Goal: Task Accomplishment & Management: Manage account settings

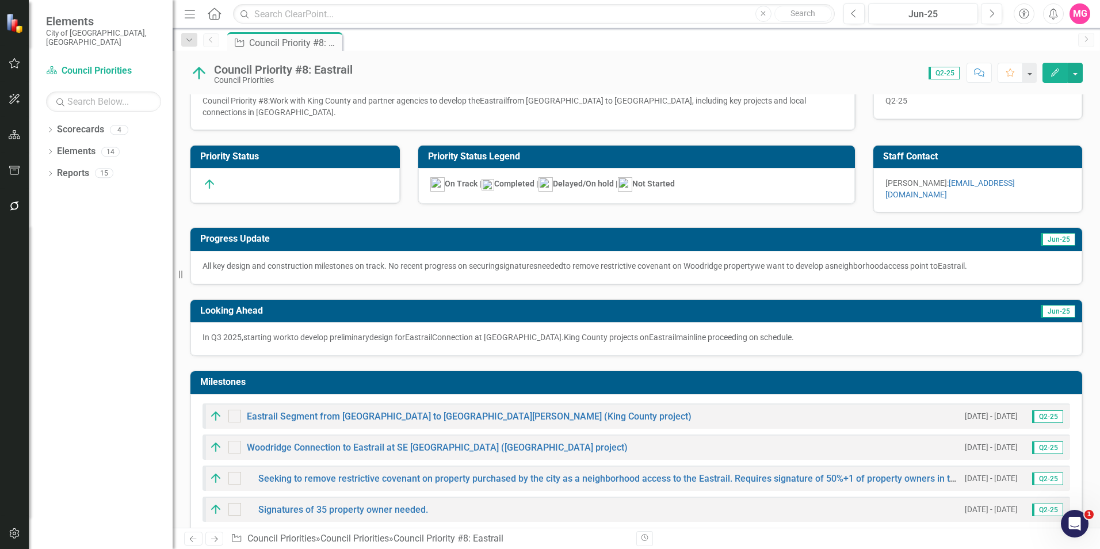
scroll to position [29, 0]
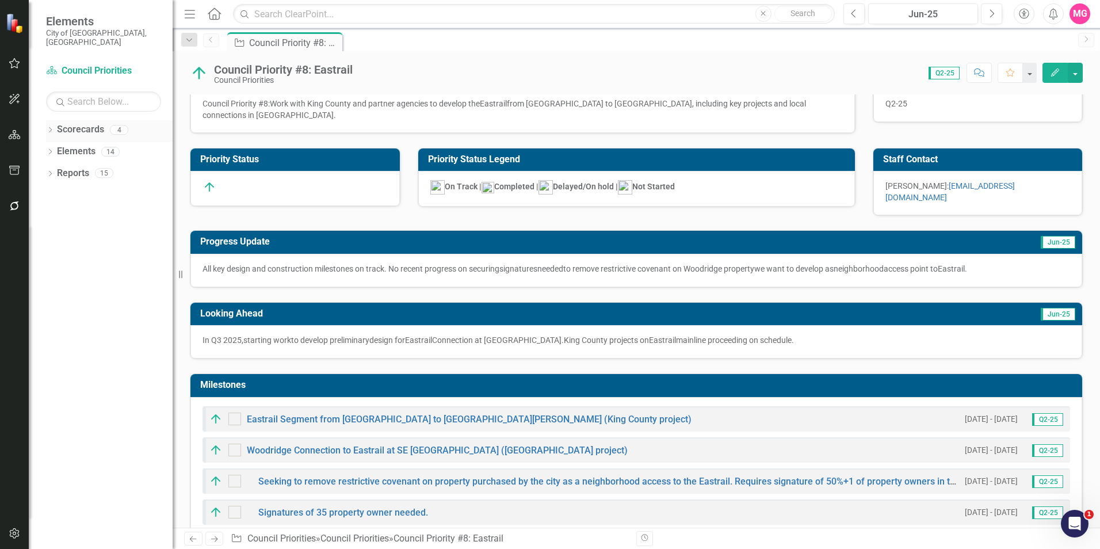
click at [92, 124] on link "Scorecards" at bounding box center [80, 129] width 47 height 13
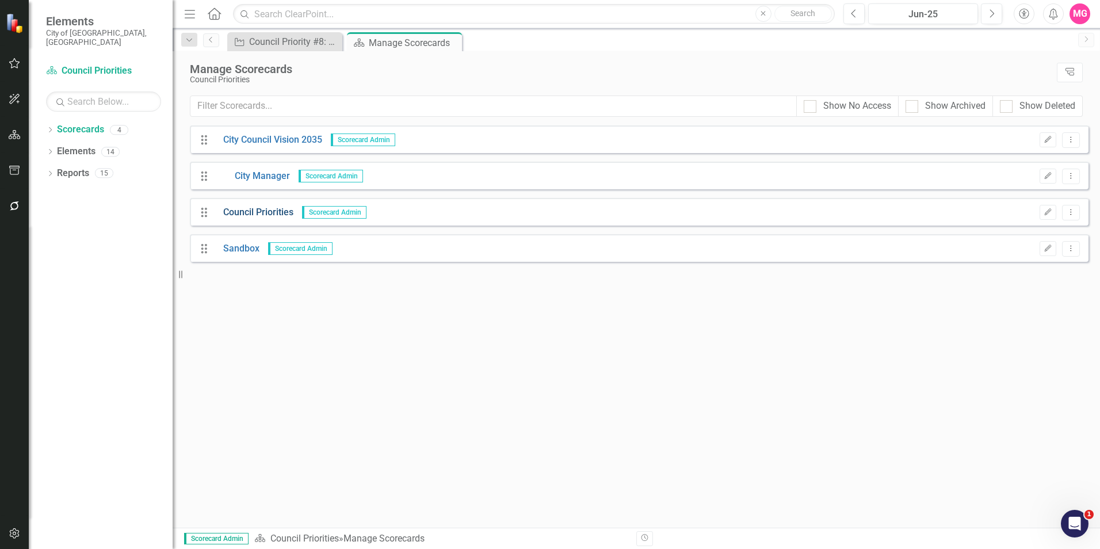
click at [276, 213] on link "Council Priorities" at bounding box center [254, 212] width 79 height 13
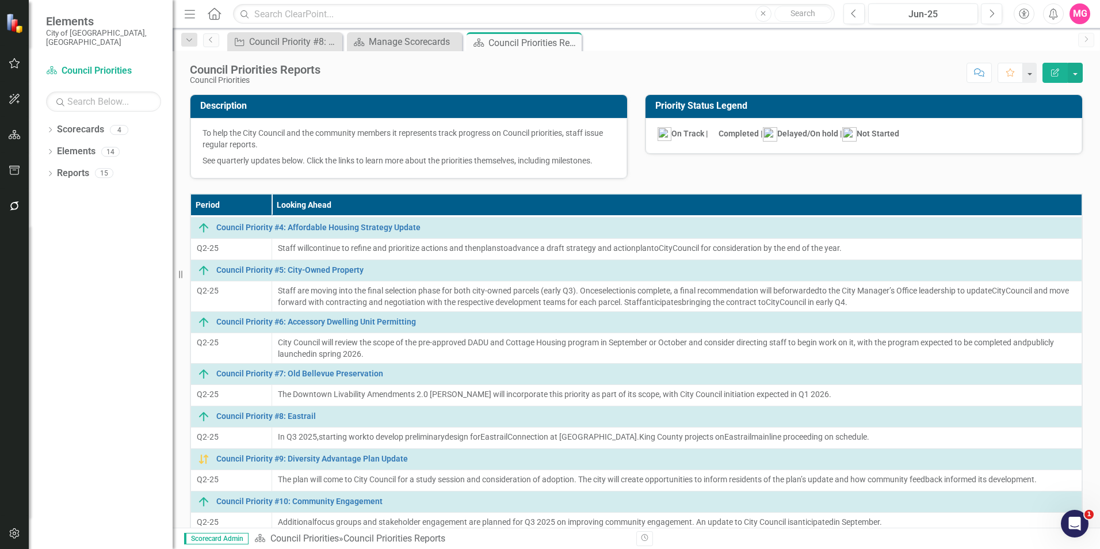
scroll to position [152, 0]
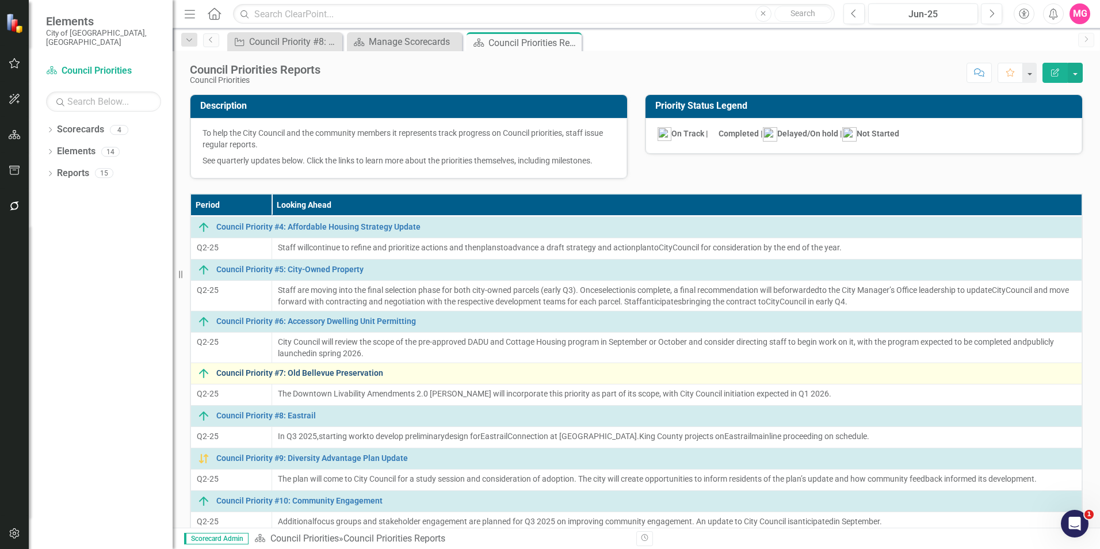
click at [339, 376] on link "Council Priority #7: Old Bellevue Preservation" at bounding box center [646, 373] width 860 height 9
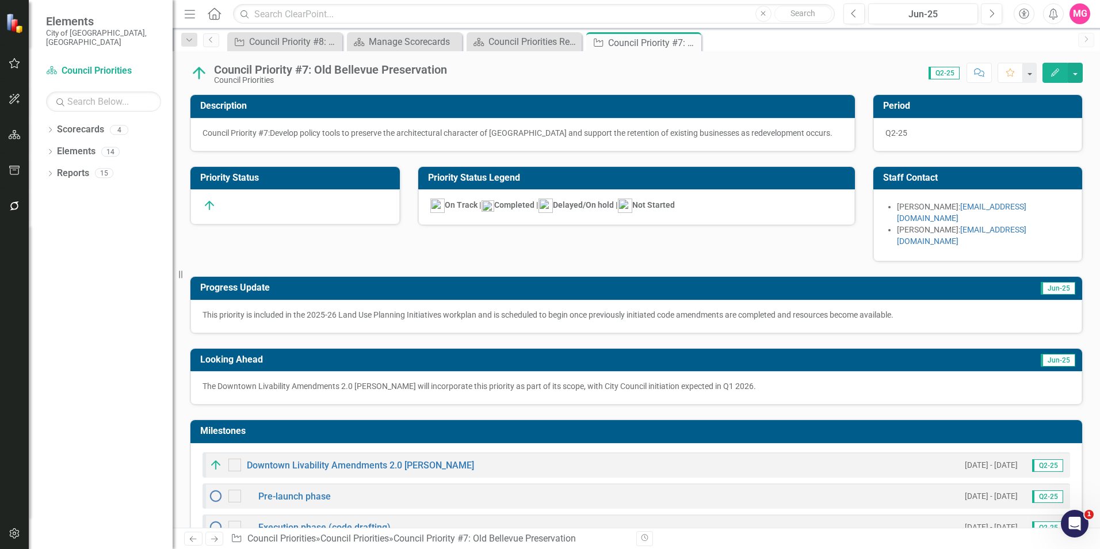
scroll to position [19, 0]
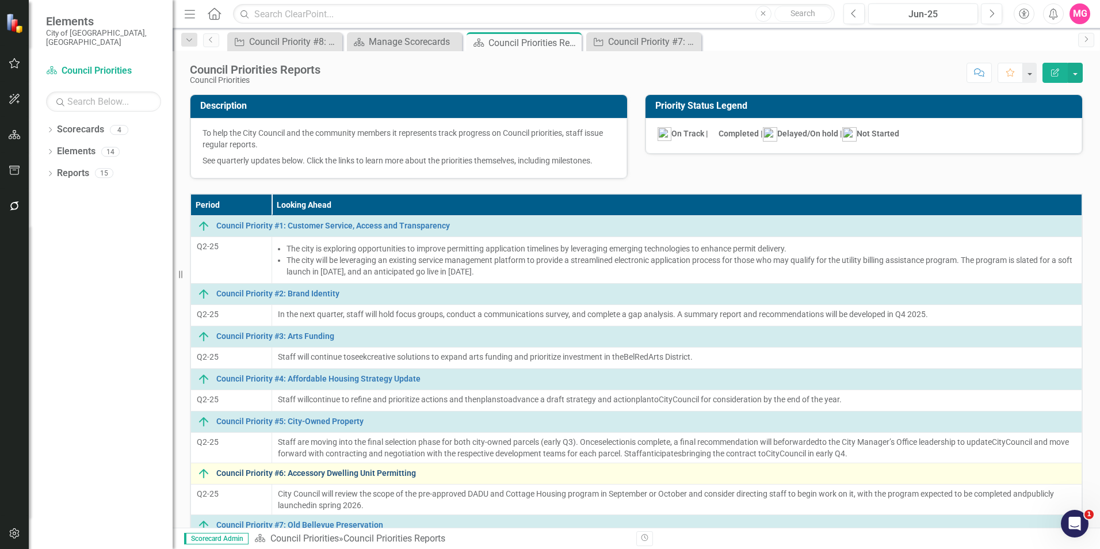
click at [291, 470] on link "Council Priority #6: Accessory Dwelling Unit Permitting" at bounding box center [646, 473] width 860 height 9
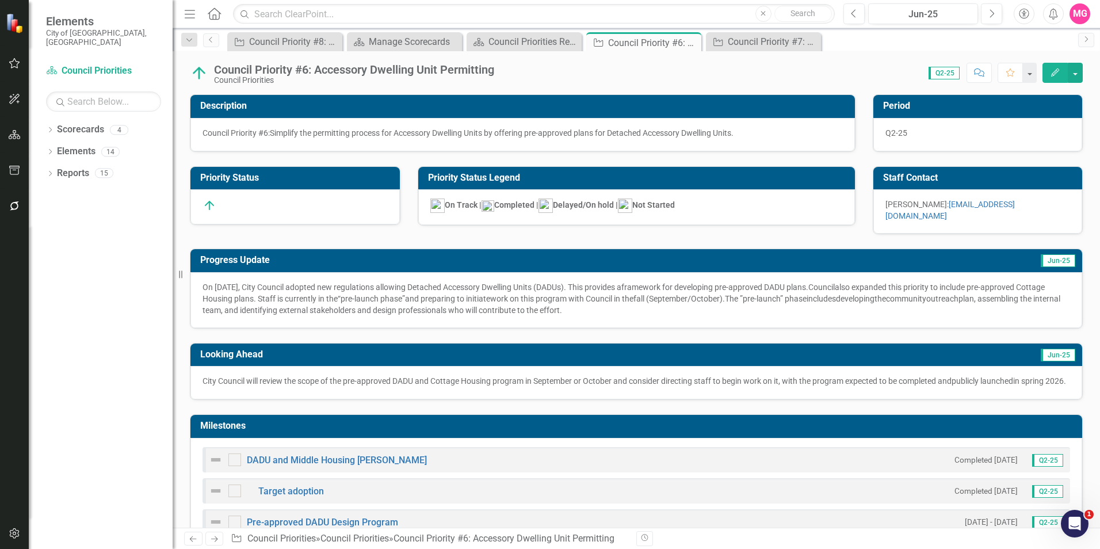
checkbox input "true"
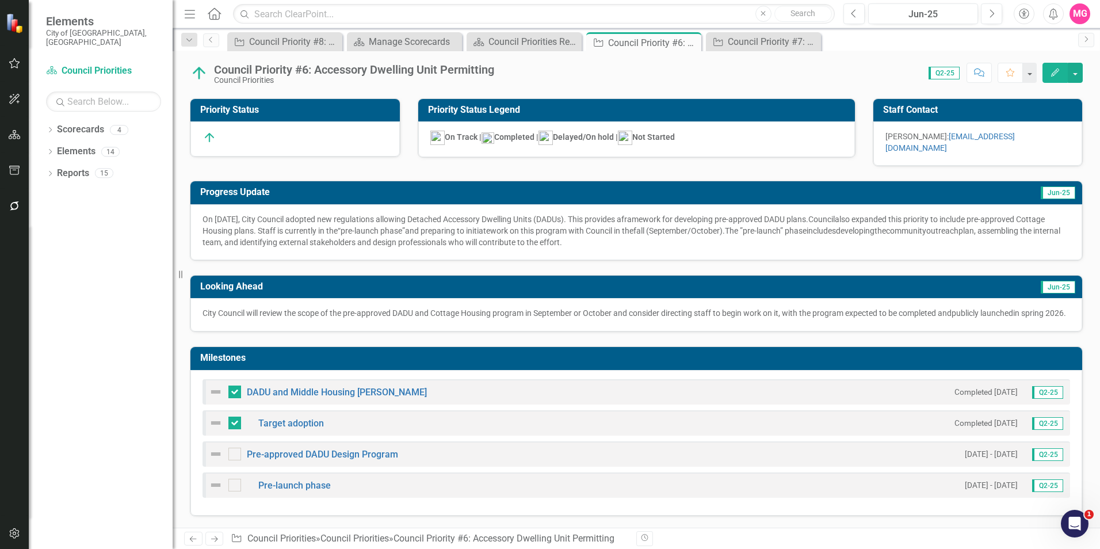
click at [212, 392] on img at bounding box center [216, 392] width 14 height 14
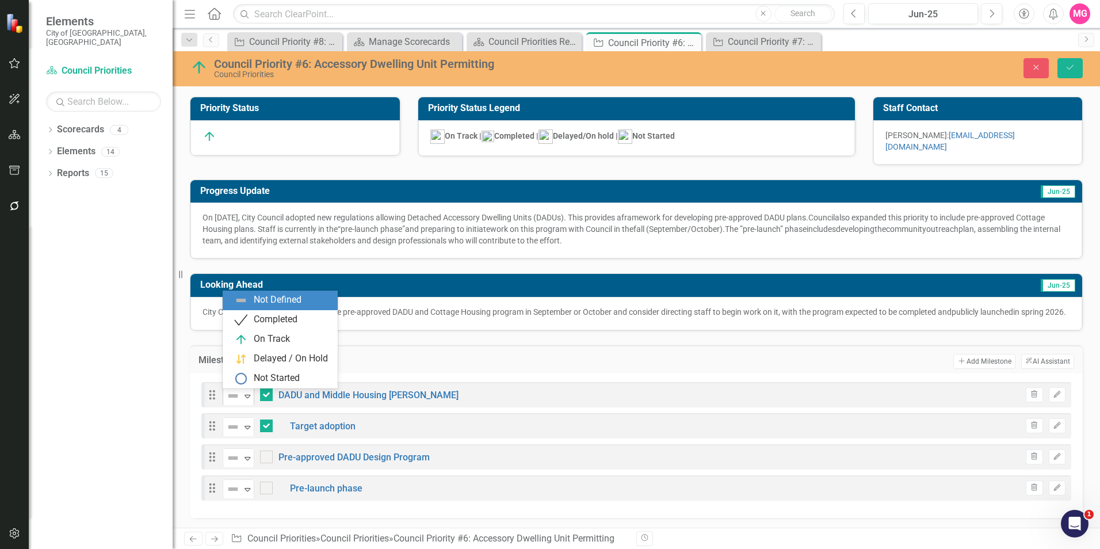
click at [234, 396] on img at bounding box center [233, 396] width 14 height 14
click at [269, 323] on div "Completed" at bounding box center [276, 319] width 44 height 13
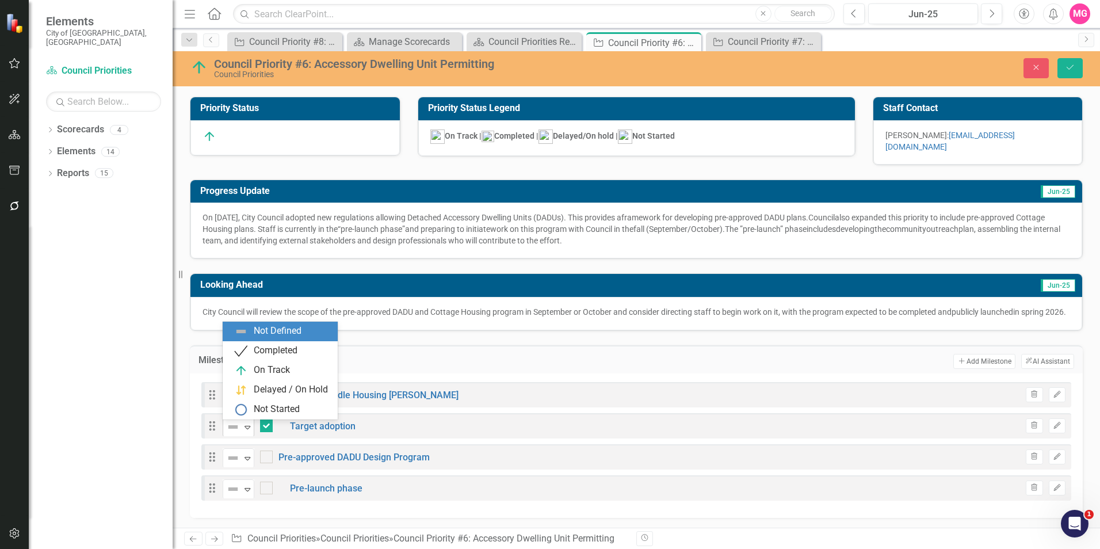
click at [246, 427] on icon "Expand" at bounding box center [248, 426] width 12 height 9
click at [265, 353] on div "Completed" at bounding box center [276, 350] width 44 height 13
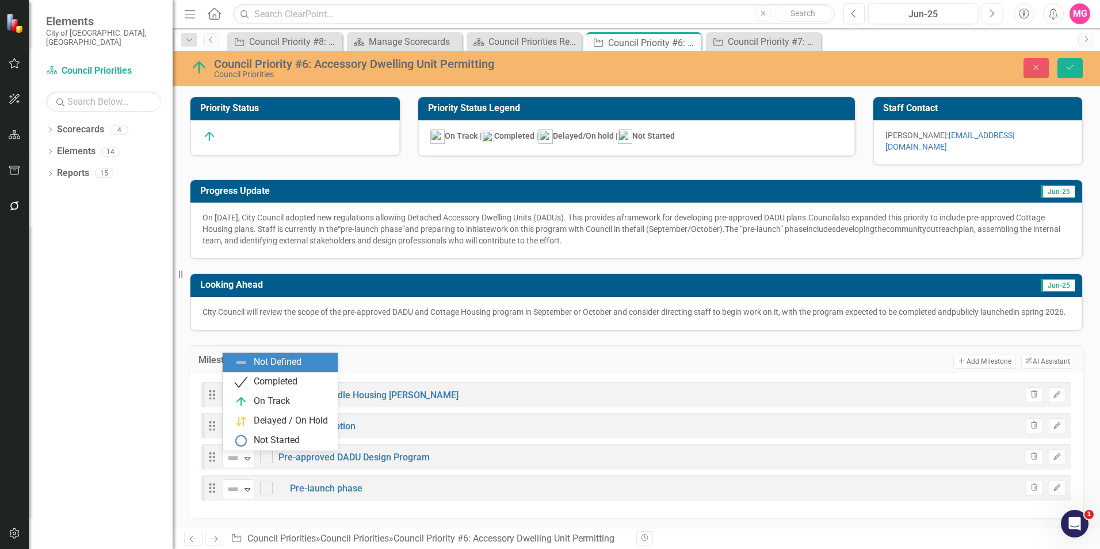
click at [239, 456] on img at bounding box center [233, 458] width 14 height 14
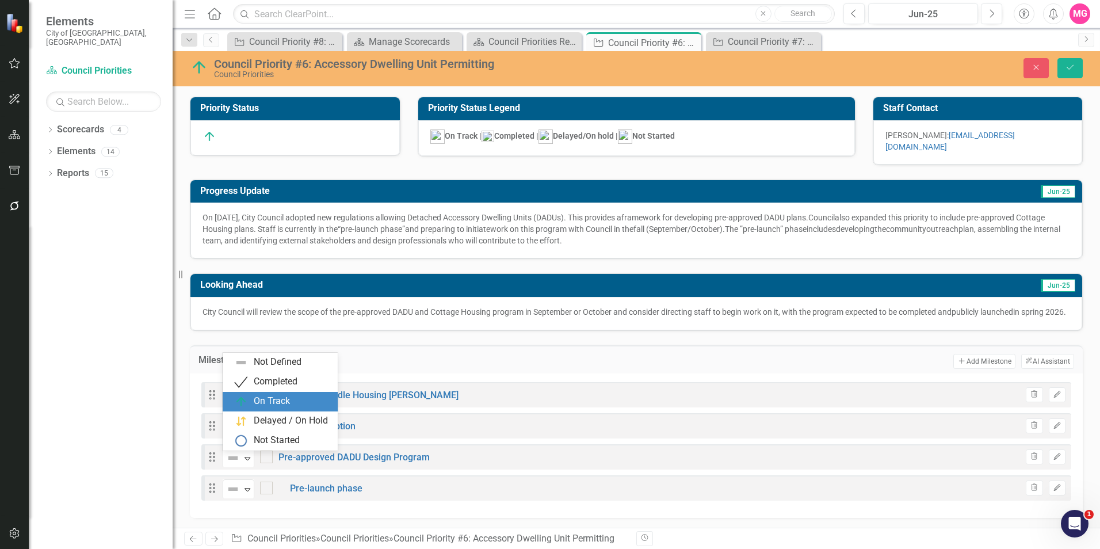
click at [266, 396] on div "On Track" at bounding box center [272, 401] width 36 height 13
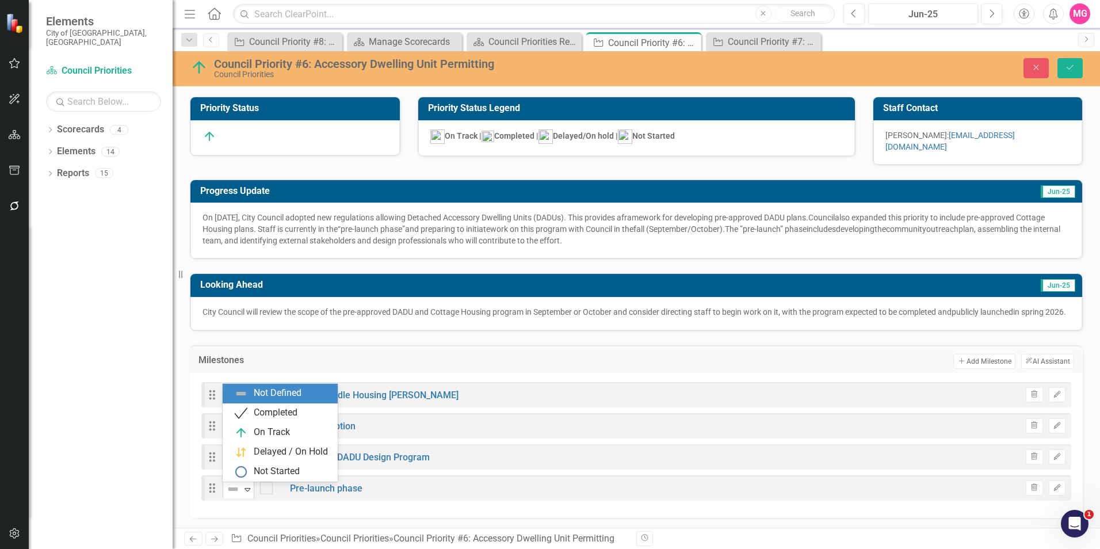
click at [246, 488] on icon "Expand" at bounding box center [248, 488] width 12 height 9
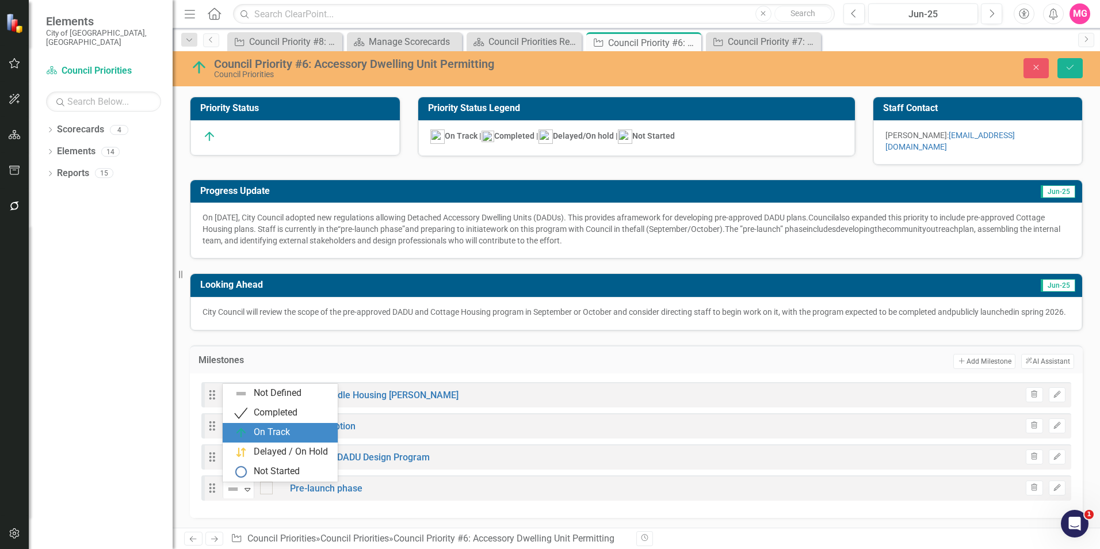
click at [277, 426] on div "On Track" at bounding box center [272, 432] width 36 height 13
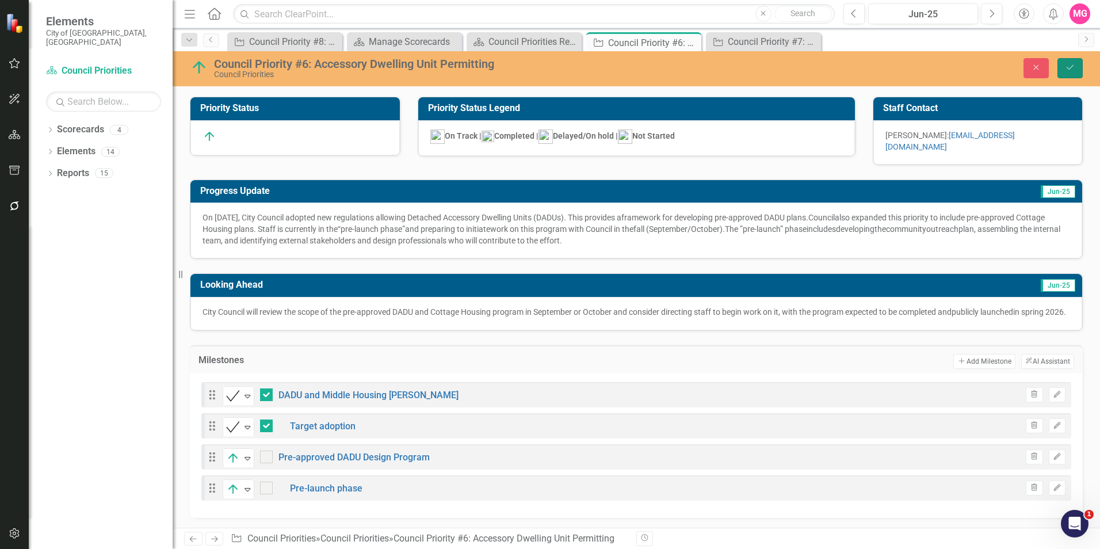
click at [1075, 71] on button "Save" at bounding box center [1069, 68] width 25 height 20
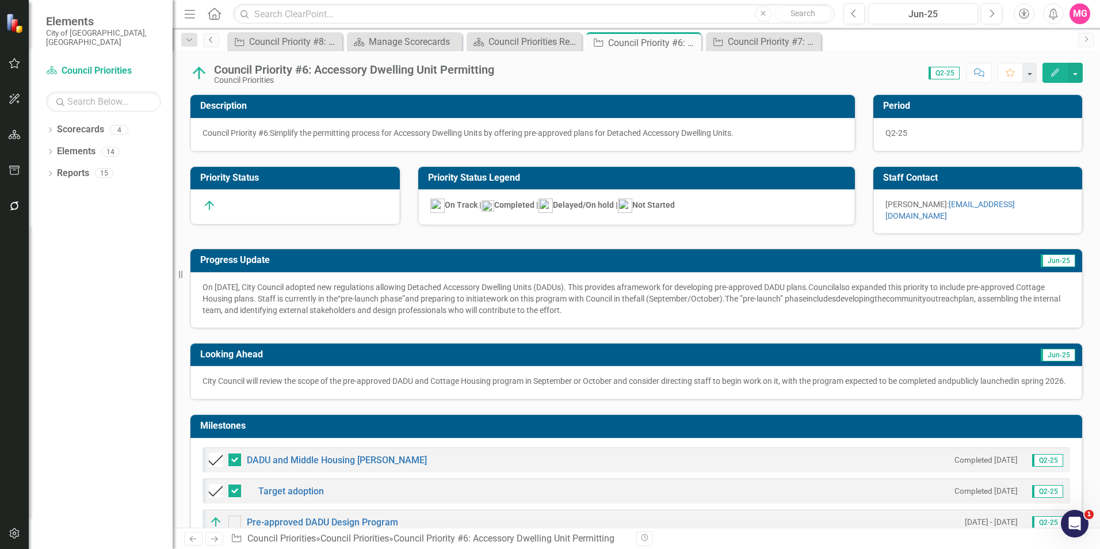
click at [215, 41] on icon "Previous" at bounding box center [211, 39] width 9 height 7
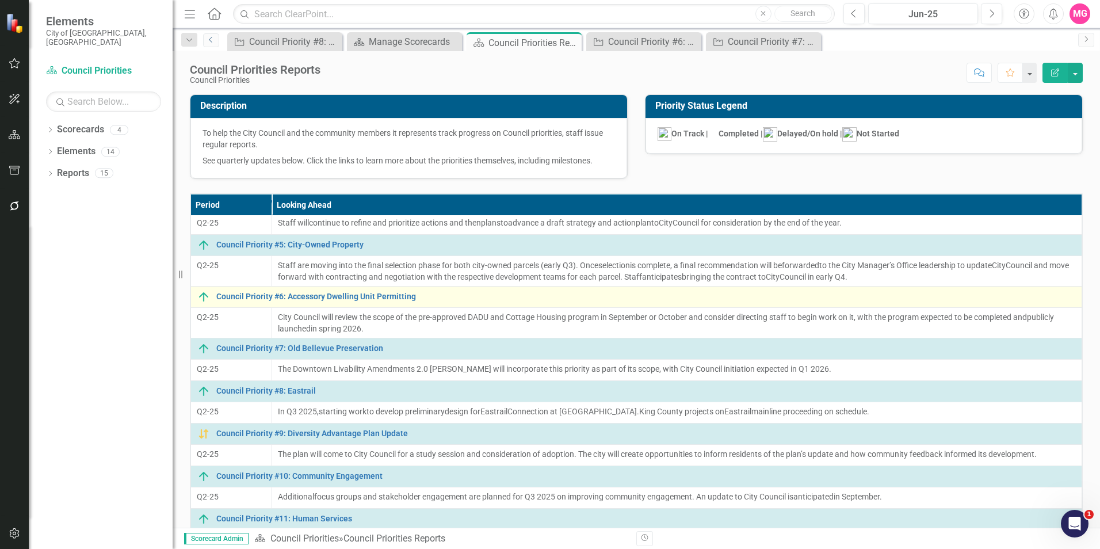
scroll to position [184, 0]
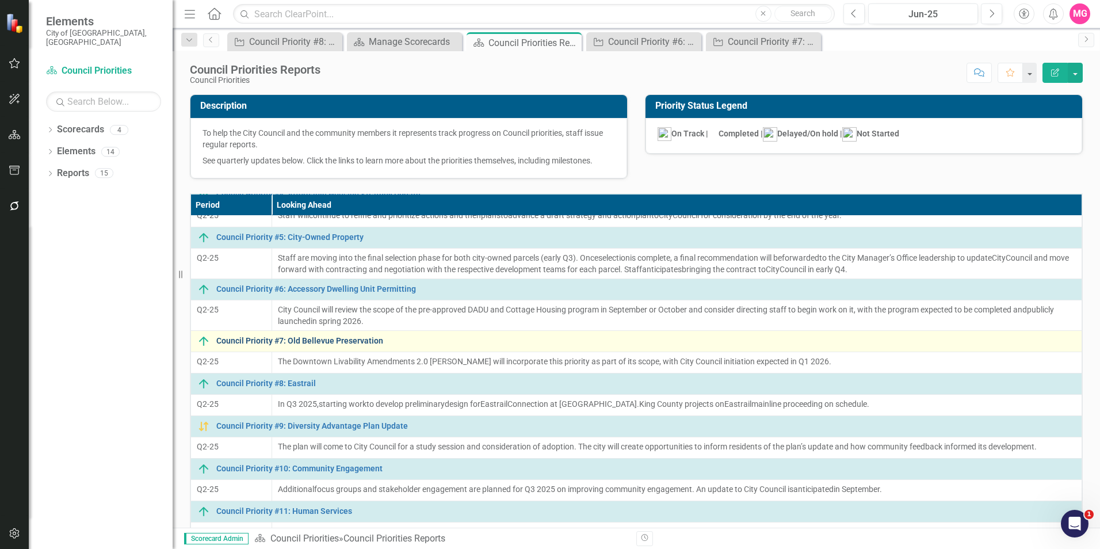
click at [318, 339] on link "Council Priority #7: Old Bellevue Preservation" at bounding box center [646, 341] width 860 height 9
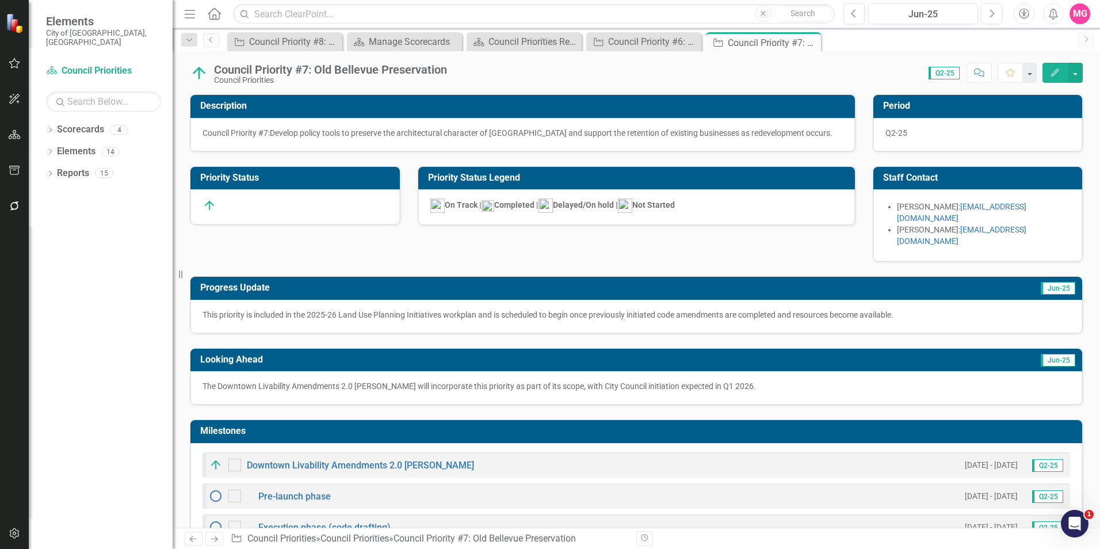
scroll to position [19, 0]
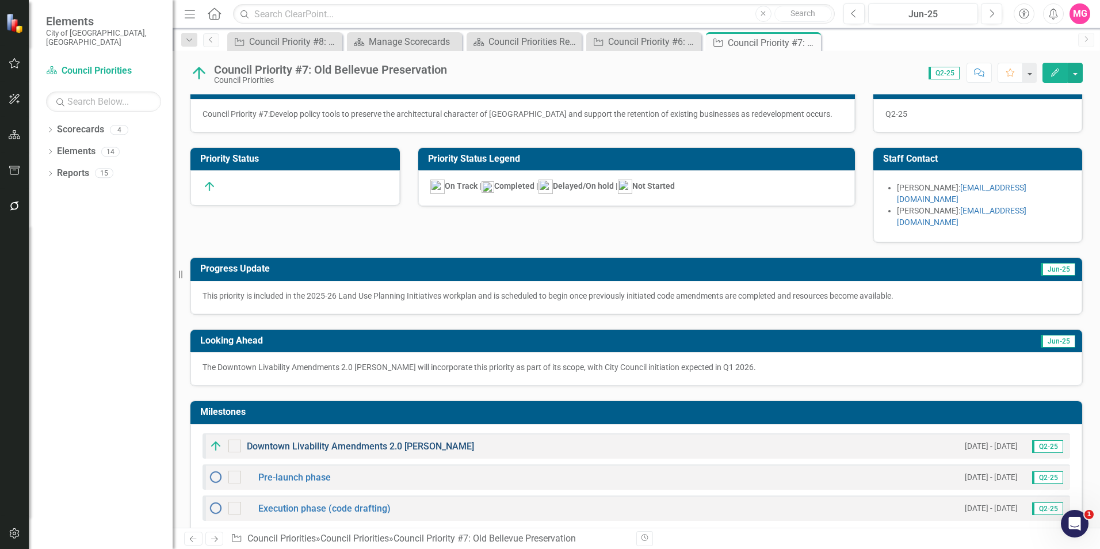
click at [357, 441] on link "Downtown Livability Amendments 2.0 [PERSON_NAME]" at bounding box center [360, 446] width 227 height 11
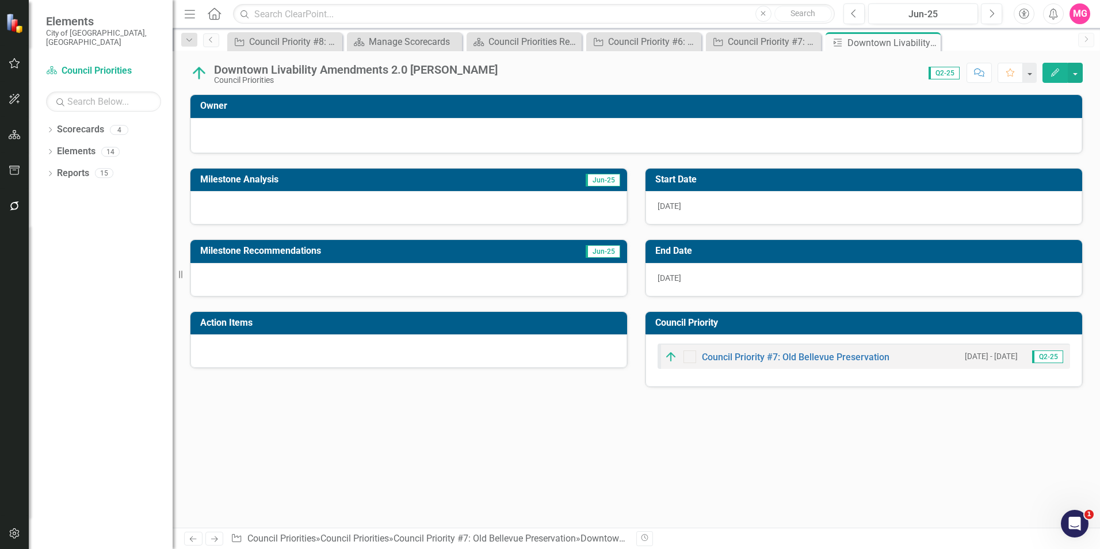
click at [358, 209] on div at bounding box center [408, 207] width 437 height 33
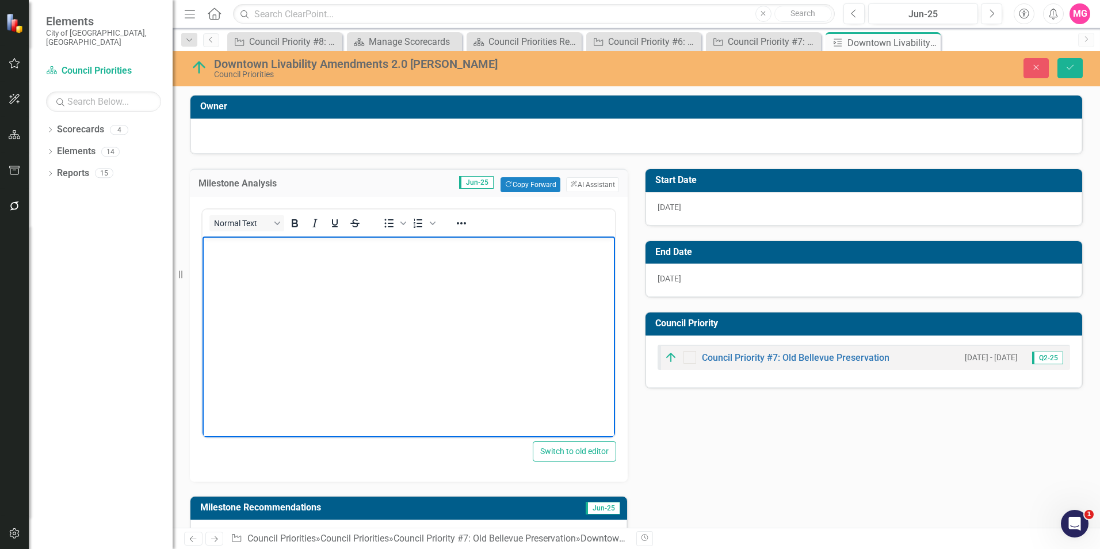
click at [377, 272] on body "Rich Text Area. Press ALT-0 for help." at bounding box center [409, 322] width 413 height 173
click at [368, 345] on body "Rich Text Area. Press ALT-0 for help." at bounding box center [409, 322] width 413 height 173
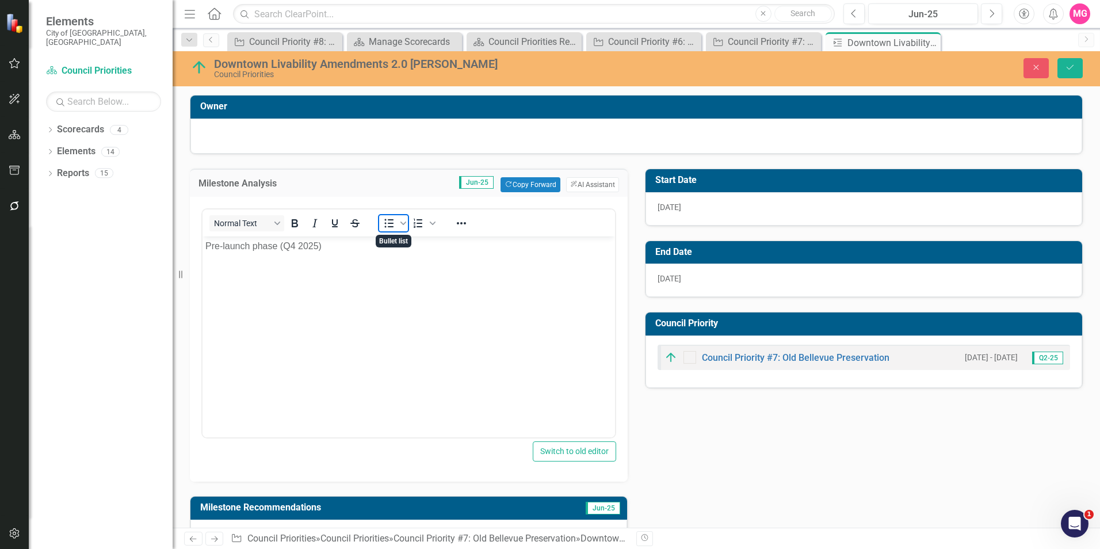
click at [390, 220] on icon "Bullet list" at bounding box center [389, 223] width 9 height 9
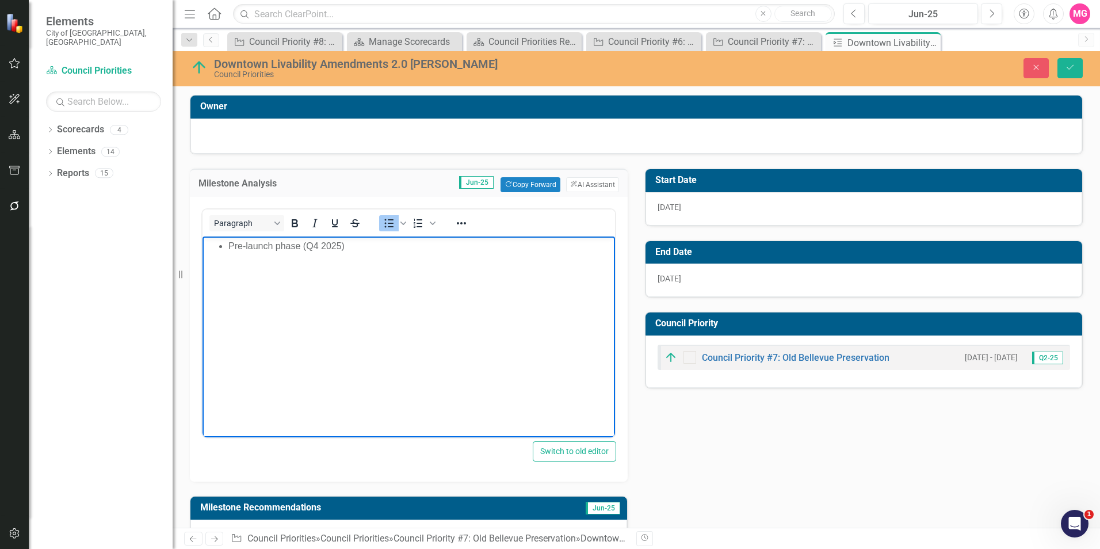
click at [414, 254] on body "Pre-launch phase (Q4 2025)" at bounding box center [409, 322] width 413 height 173
click at [337, 315] on body "Pre-launch phase (Q4 2025)" at bounding box center [409, 322] width 413 height 173
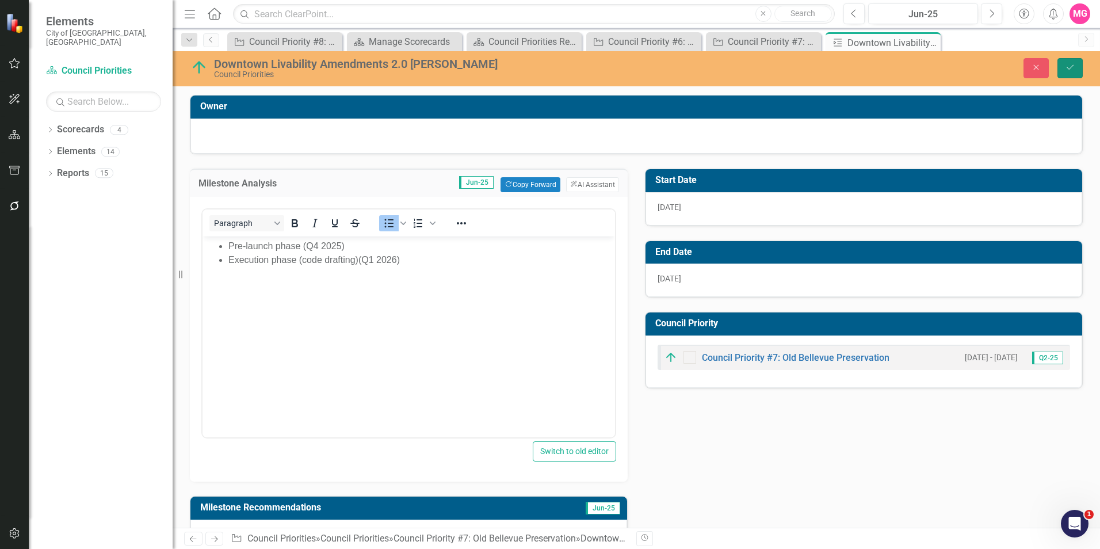
click at [1060, 77] on button "Save" at bounding box center [1069, 68] width 25 height 20
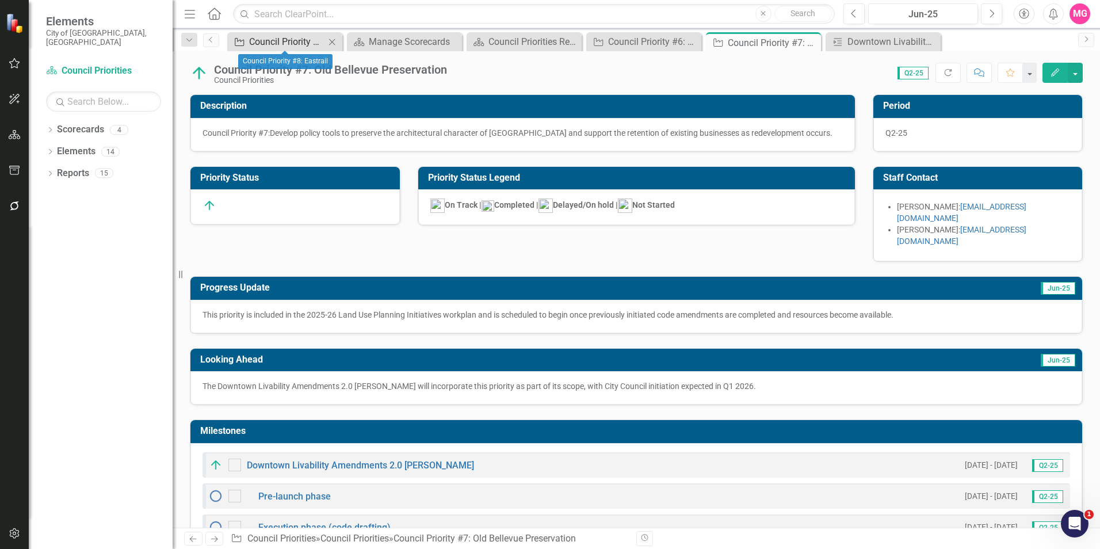
click at [295, 46] on div "Council Priority #8: Eastrail" at bounding box center [287, 42] width 76 height 14
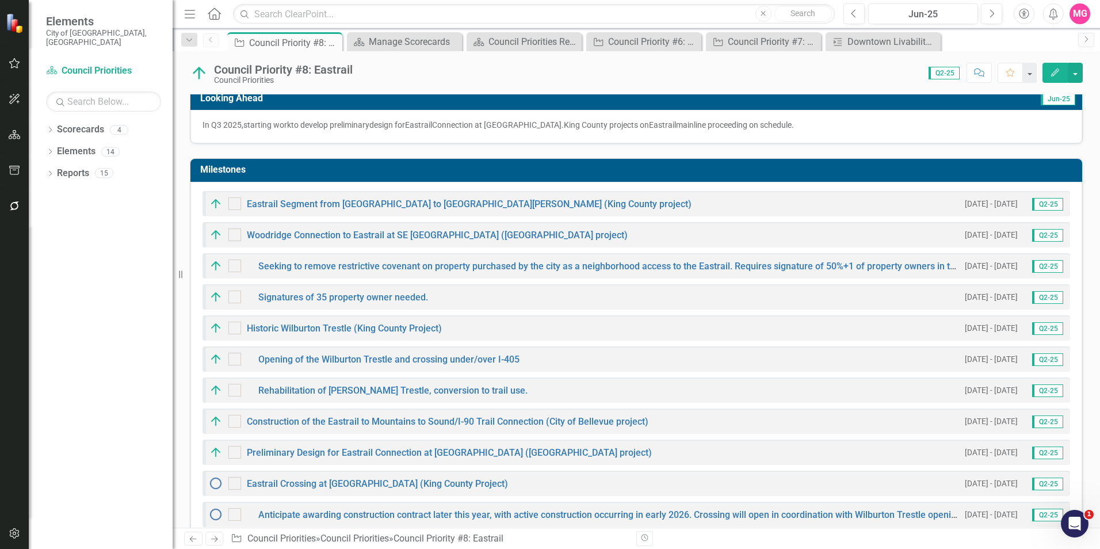
scroll to position [254, 0]
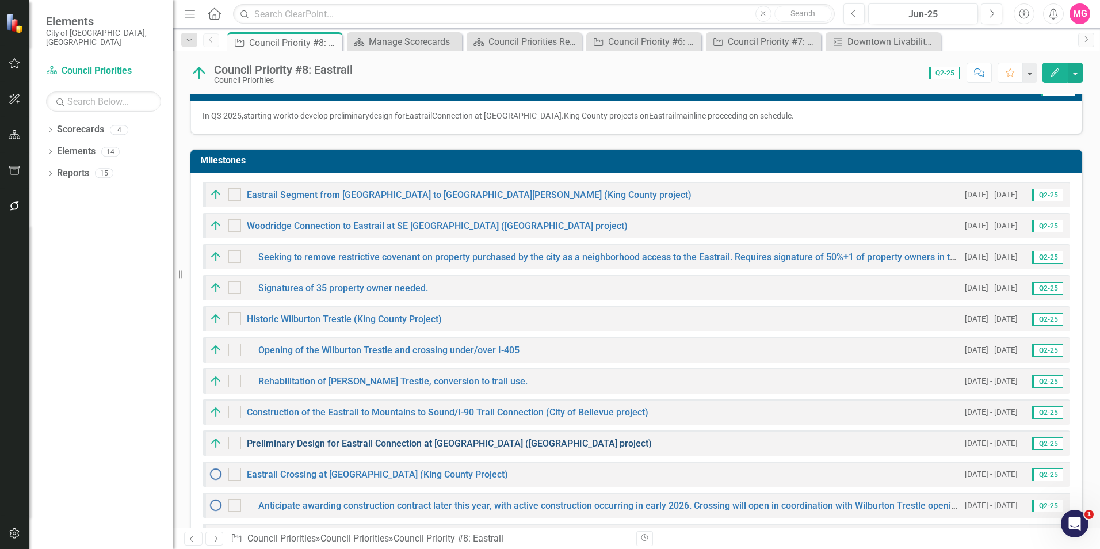
click at [406, 438] on link "Preliminary Design for Eastrail Connection at [GEOGRAPHIC_DATA] ([GEOGRAPHIC_DA…" at bounding box center [449, 443] width 405 height 11
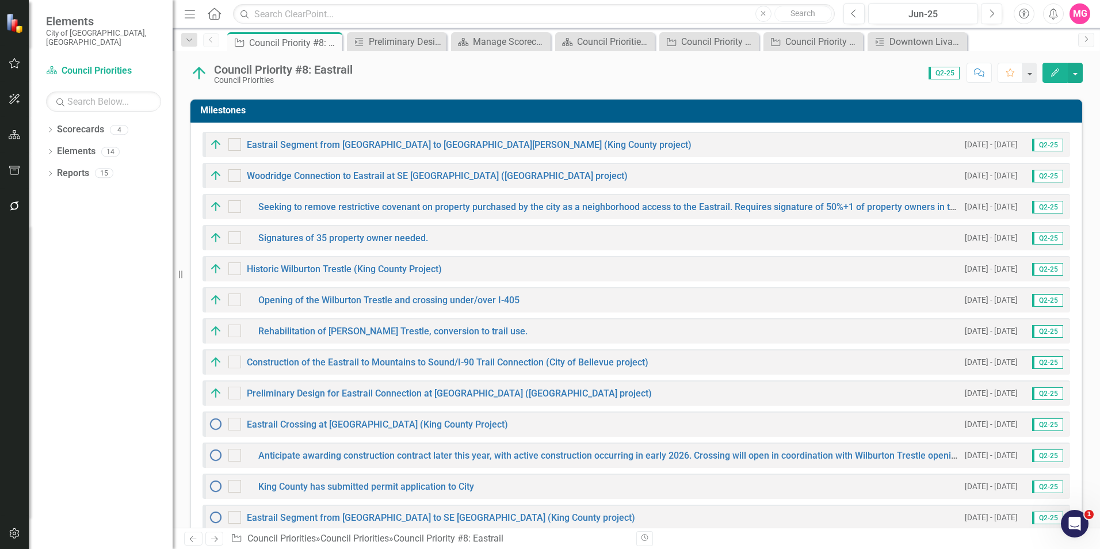
scroll to position [316, 0]
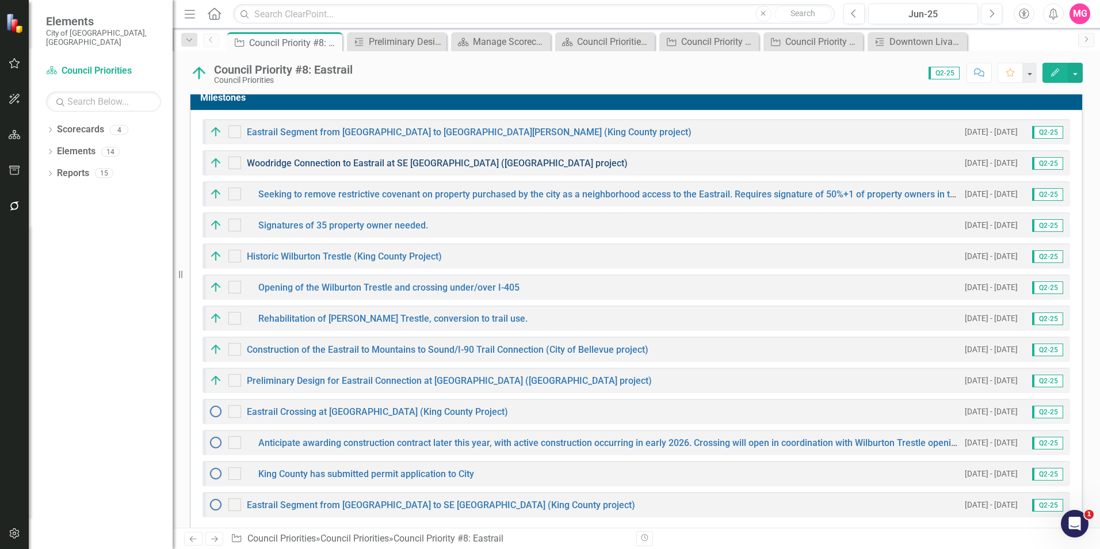
click at [349, 158] on link "Woodridge Connection to Eastrail at SE [GEOGRAPHIC_DATA] ([GEOGRAPHIC_DATA] pro…" at bounding box center [437, 163] width 381 height 11
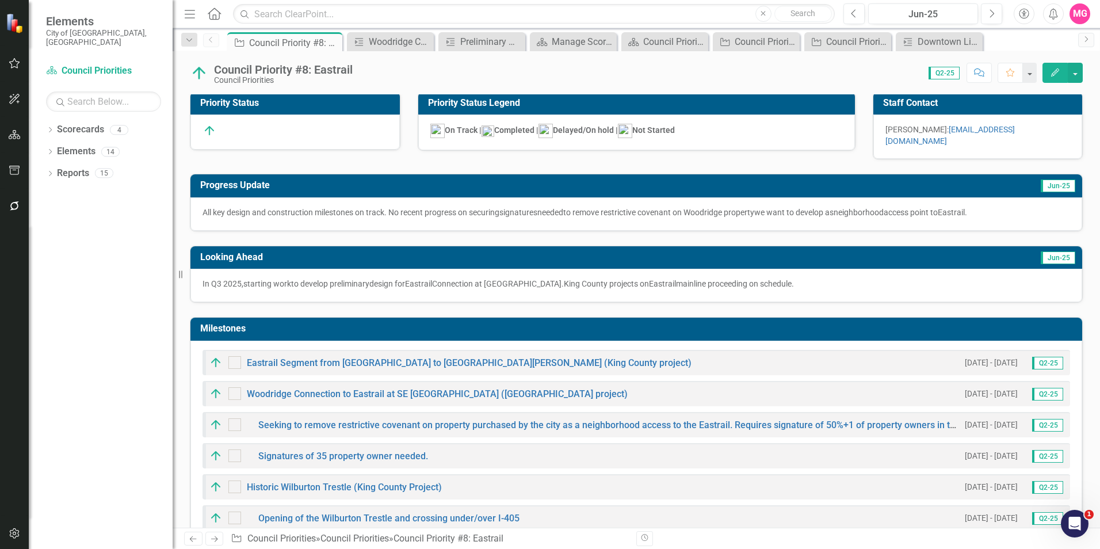
scroll to position [86, 0]
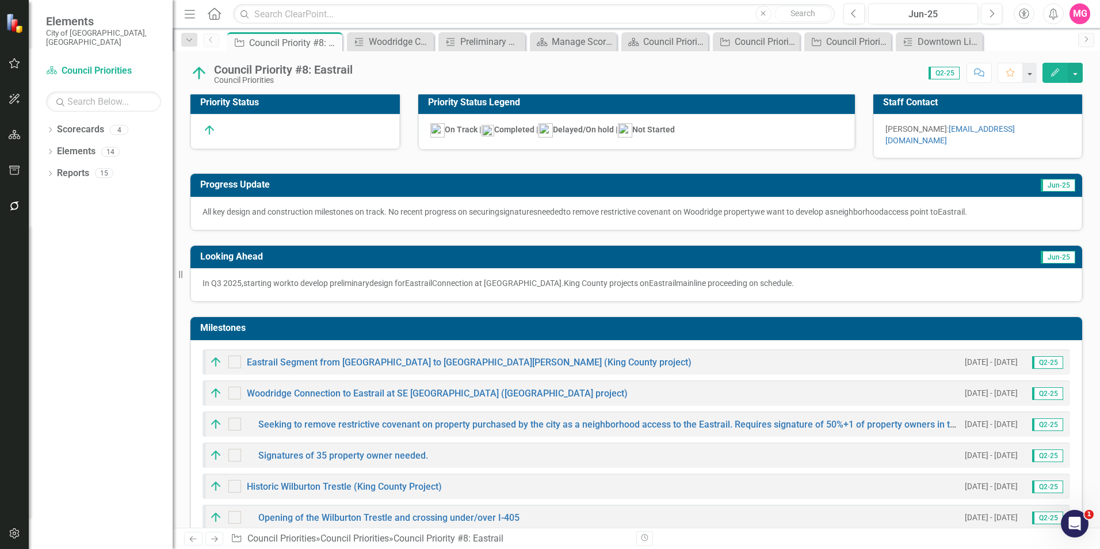
click at [1043, 77] on button "Edit" at bounding box center [1055, 73] width 25 height 20
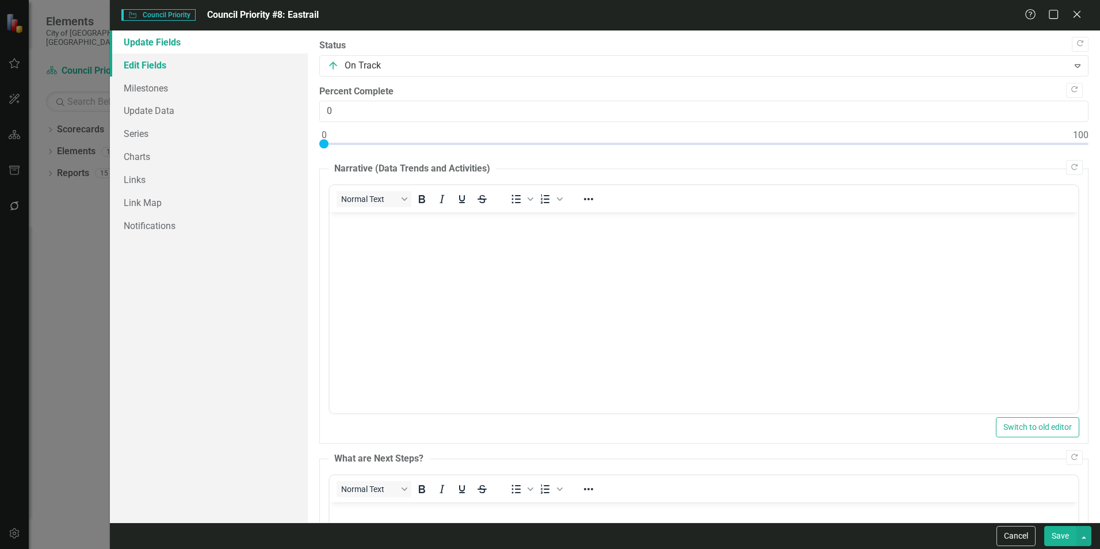
scroll to position [0, 0]
click at [156, 79] on link "Milestones" at bounding box center [209, 88] width 198 height 23
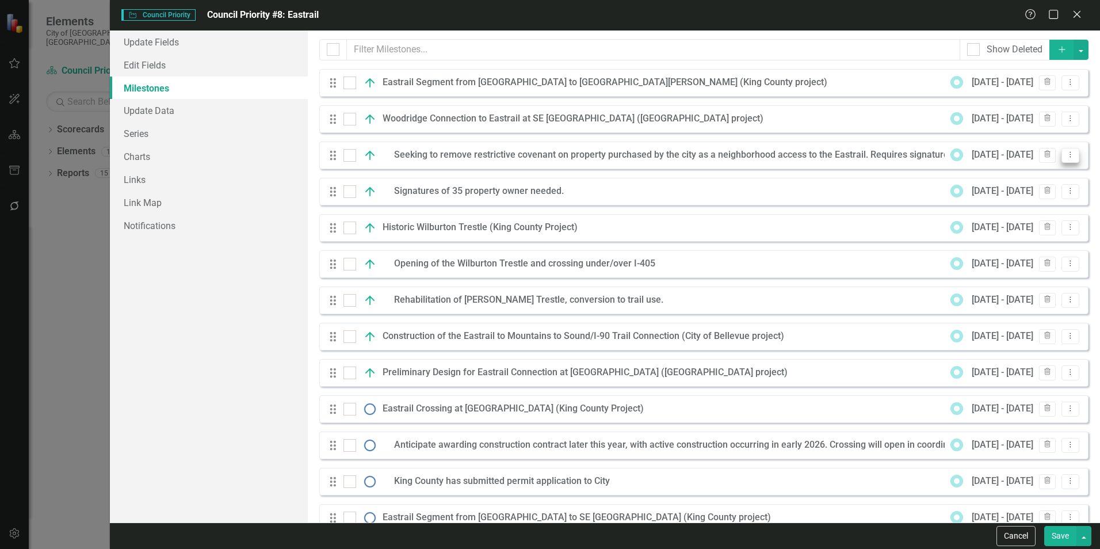
click at [1066, 155] on icon "Dropdown Menu" at bounding box center [1071, 154] width 10 height 7
click at [1041, 170] on link "Edit Edit Milestone" at bounding box center [1016, 173] width 108 height 21
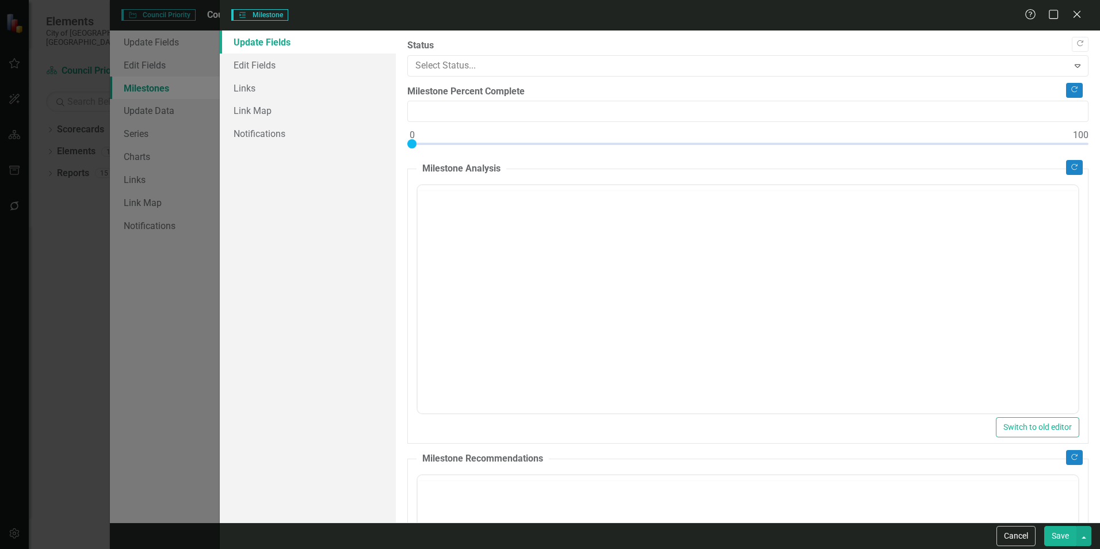
type input "0"
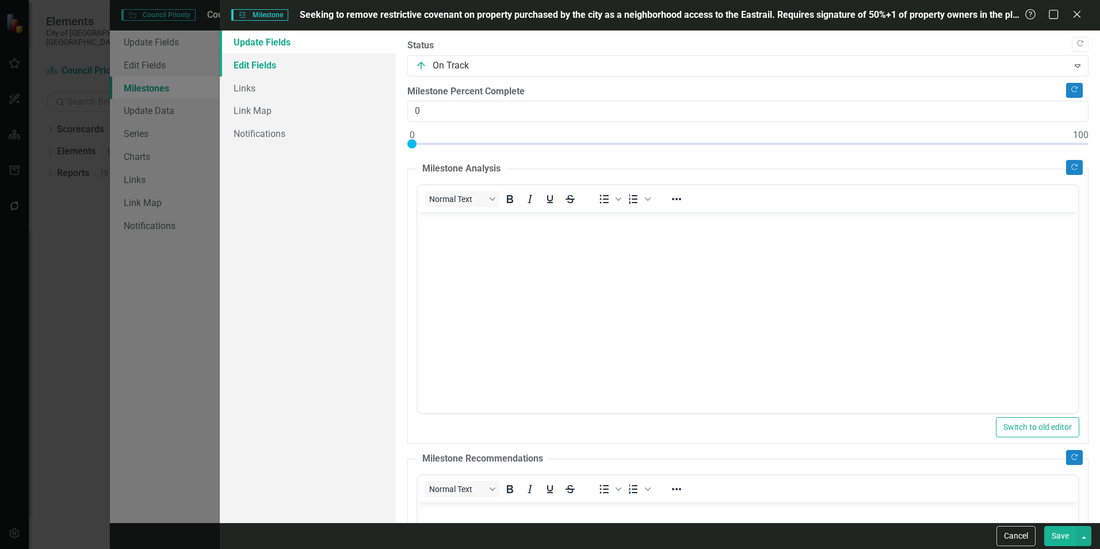
click at [272, 63] on link "Edit Fields" at bounding box center [308, 65] width 176 height 23
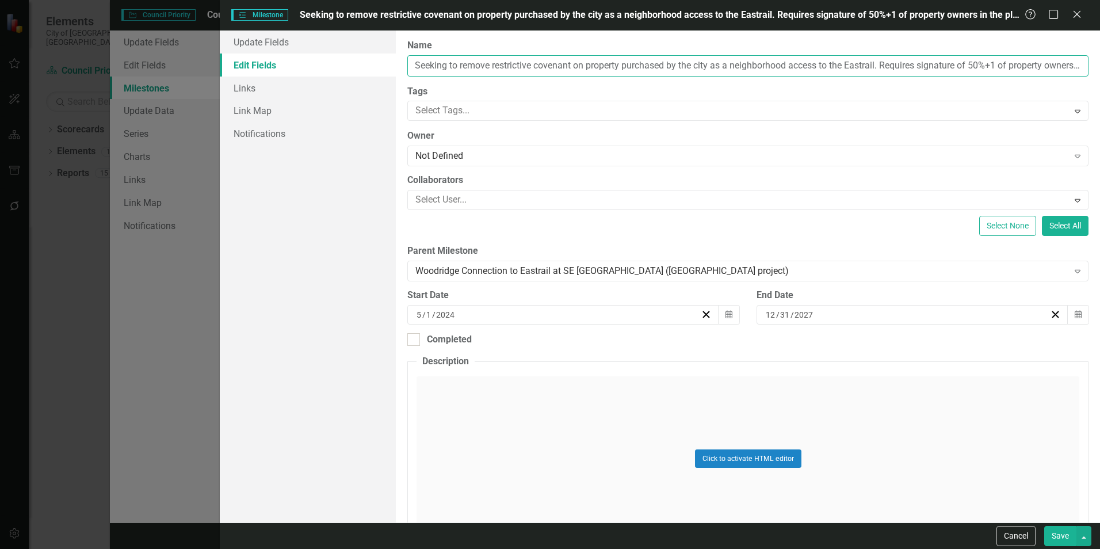
click at [473, 71] on input "Seeking to remove restrictive covenant on property purchased by the city as a n…" at bounding box center [747, 65] width 681 height 21
drag, startPoint x: 841, startPoint y: 65, endPoint x: 1091, endPoint y: 70, distance: 250.9
click at [1091, 70] on div "ClearPoint Can Do More! How ClearPoint Can Help Close Enterprise plans can auto…" at bounding box center [748, 276] width 704 height 492
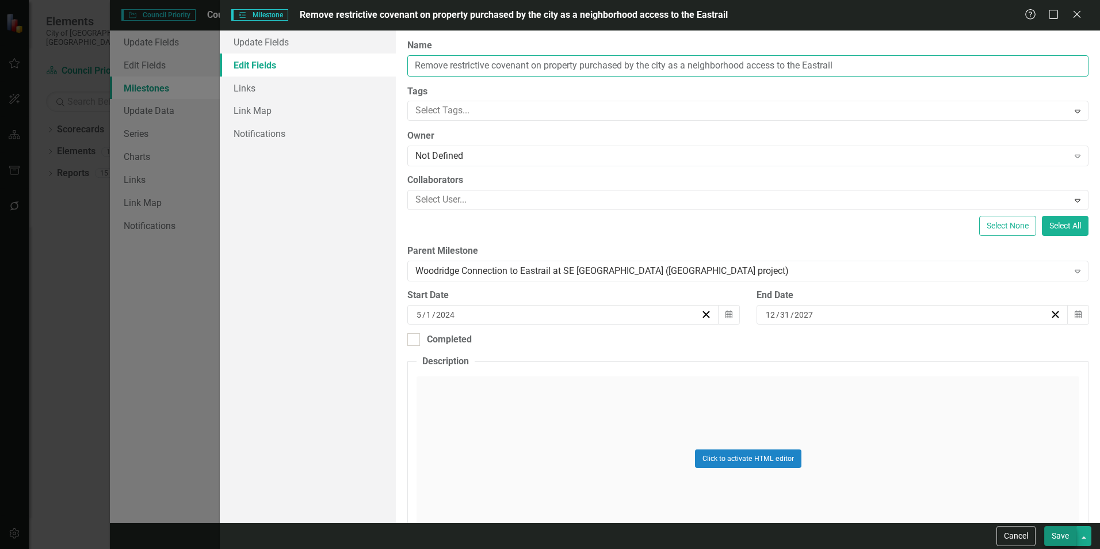
type input "Remove restrictive covenant on property purchased by the city as a neighborhood…"
click at [1056, 532] on button "Save" at bounding box center [1060, 536] width 32 height 20
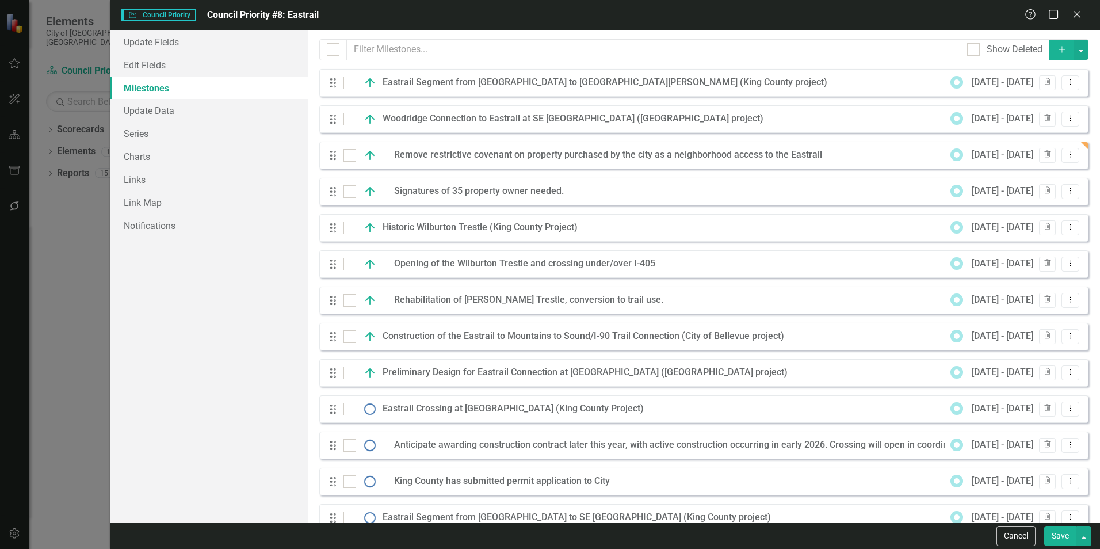
scroll to position [26, 0]
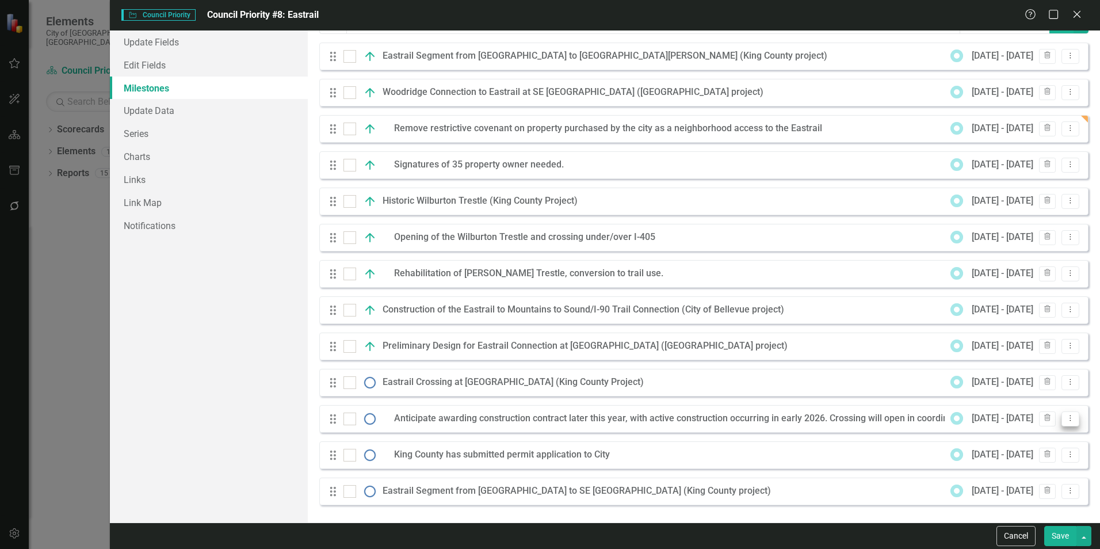
click at [1066, 419] on icon "Dropdown Menu" at bounding box center [1071, 417] width 10 height 7
click at [1005, 437] on link "Edit Edit Milestone" at bounding box center [1016, 437] width 108 height 21
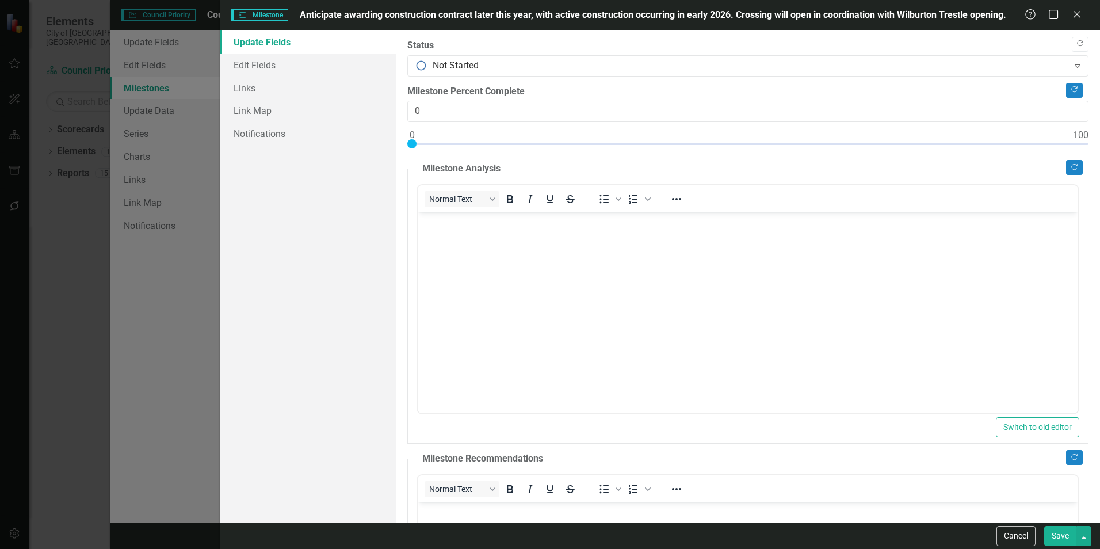
scroll to position [0, 0]
click at [308, 63] on link "Edit Fields" at bounding box center [308, 65] width 176 height 23
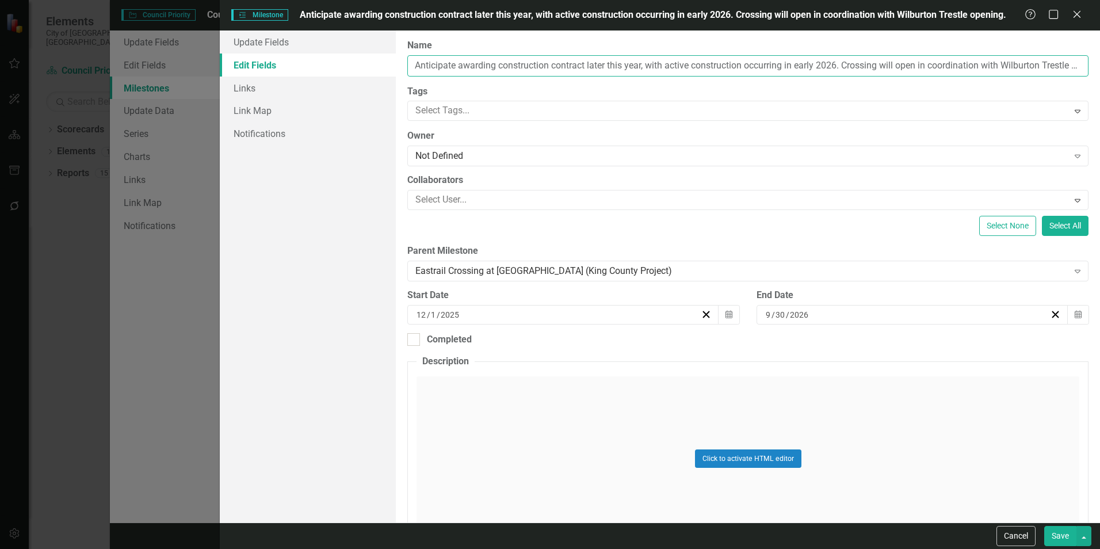
click at [465, 63] on input "Anticipate awarding construction contract later this year, with active construc…" at bounding box center [747, 65] width 681 height 21
drag, startPoint x: 546, startPoint y: 66, endPoint x: 794, endPoint y: 257, distance: 313.0
click at [794, 257] on div "ClearPoint Can Do More! How ClearPoint Can Help Close Enterprise plans can auto…" at bounding box center [748, 276] width 704 height 492
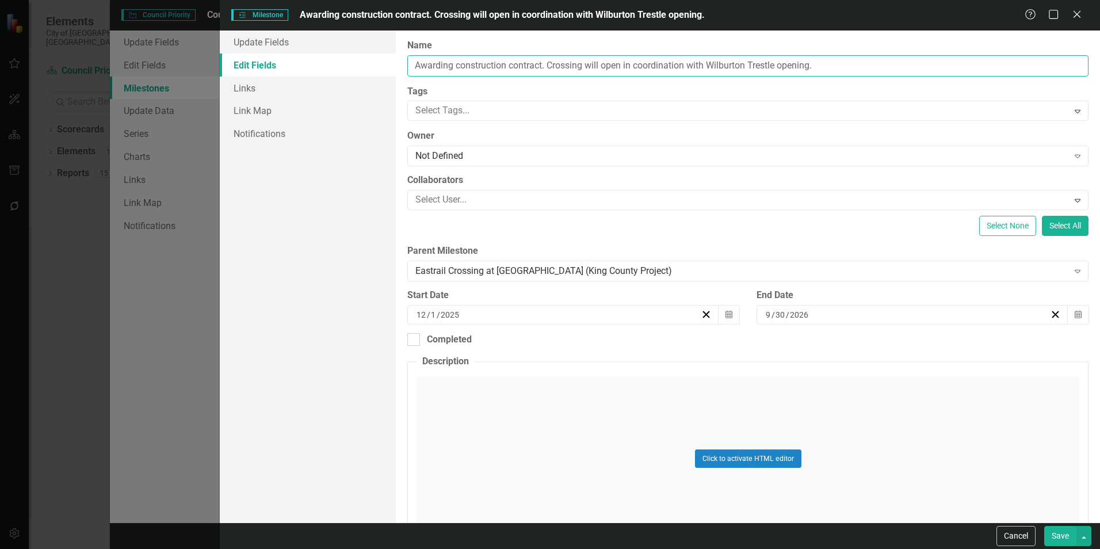
drag, startPoint x: 860, startPoint y: 68, endPoint x: 551, endPoint y: 94, distance: 310.0
click at [551, 94] on div "ClearPoint Can Do More! How ClearPoint Can Help Close Enterprise plans can auto…" at bounding box center [748, 276] width 704 height 492
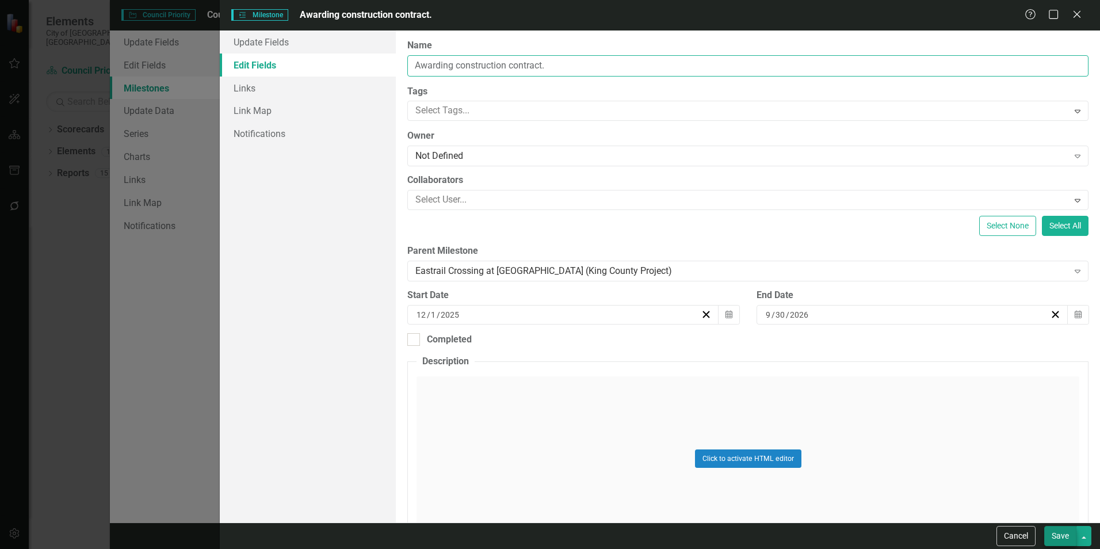
type input "Awarding construction contract."
click at [1061, 536] on button "Save" at bounding box center [1060, 536] width 32 height 20
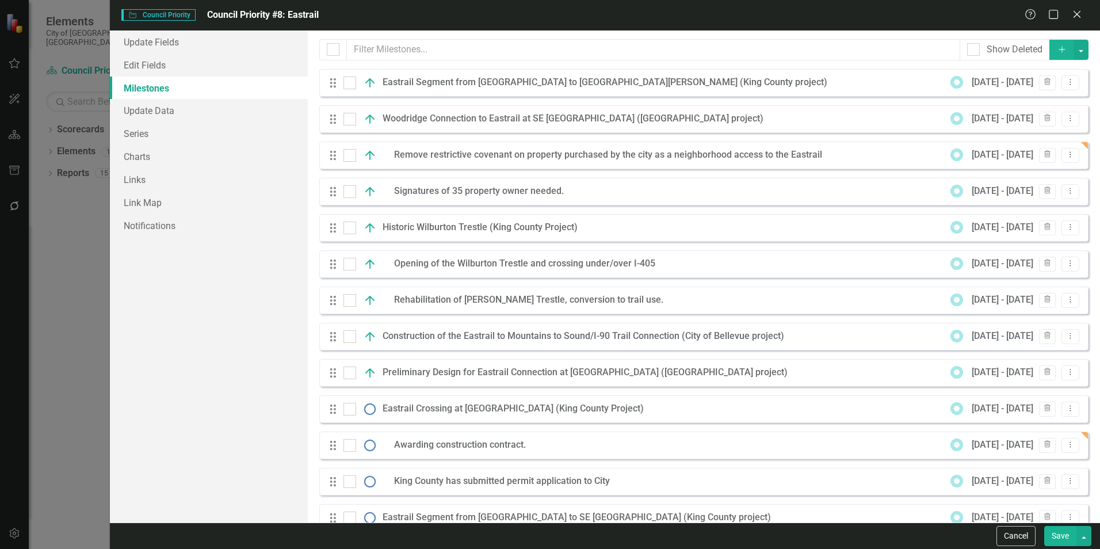
scroll to position [26, 0]
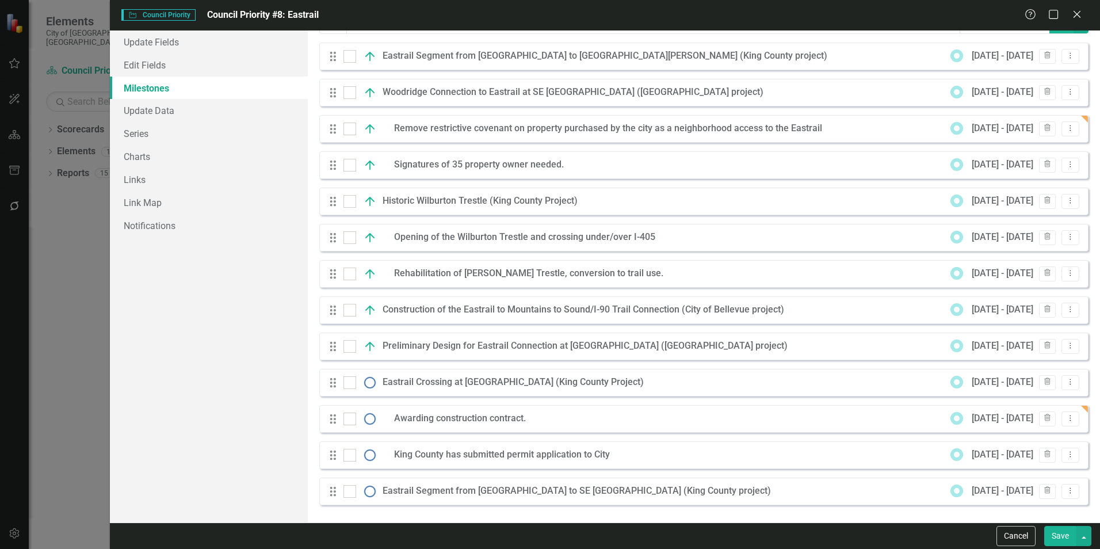
click at [1060, 534] on button "Save" at bounding box center [1060, 536] width 32 height 20
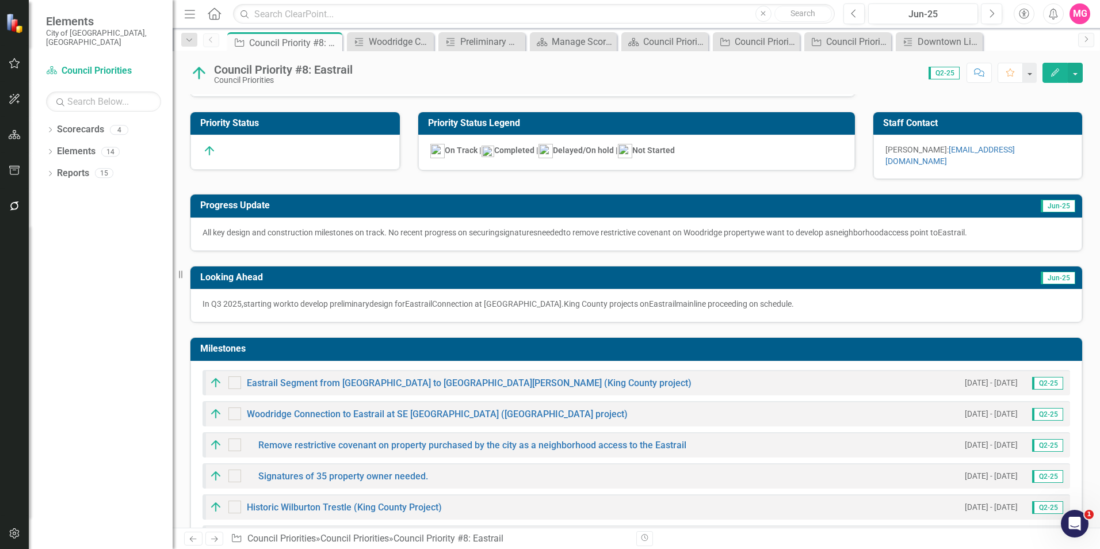
scroll to position [65, 0]
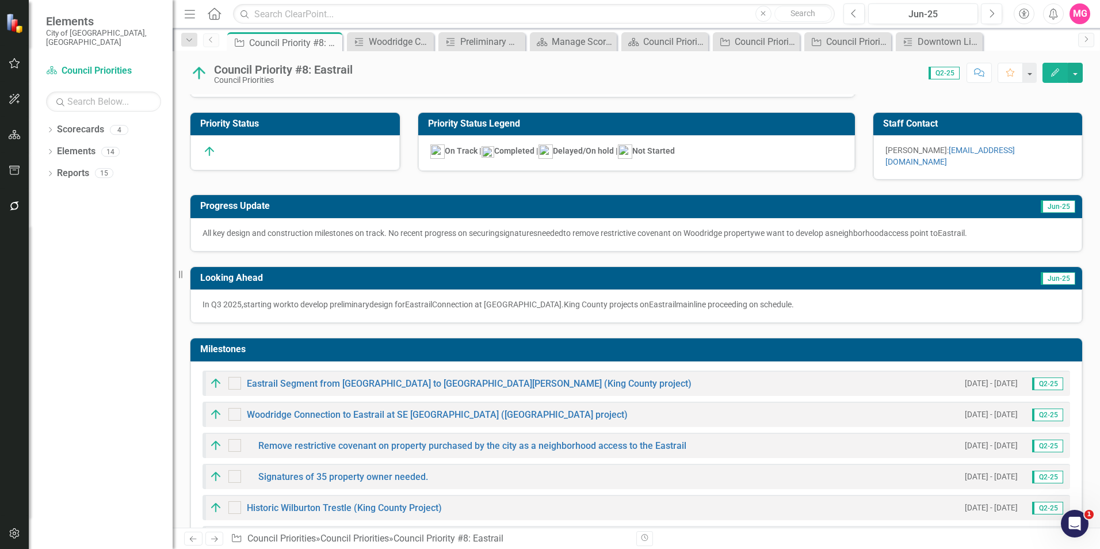
click at [212, 41] on icon "Previous" at bounding box center [211, 39] width 9 height 7
click at [213, 42] on icon "Previous" at bounding box center [211, 39] width 9 height 7
click at [92, 123] on link "Scorecards" at bounding box center [80, 129] width 47 height 13
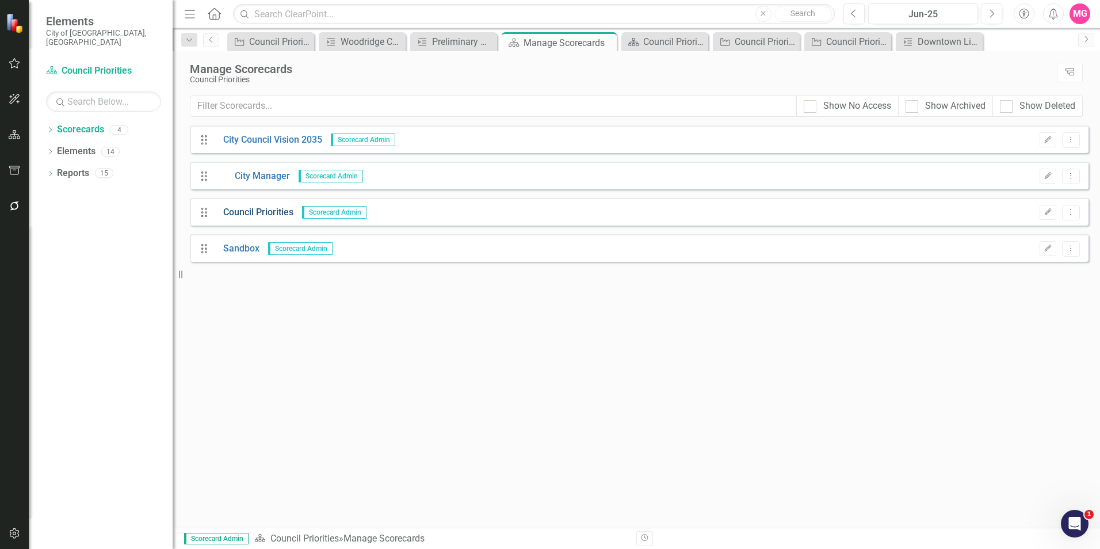
click at [275, 209] on link "Council Priorities" at bounding box center [254, 212] width 79 height 13
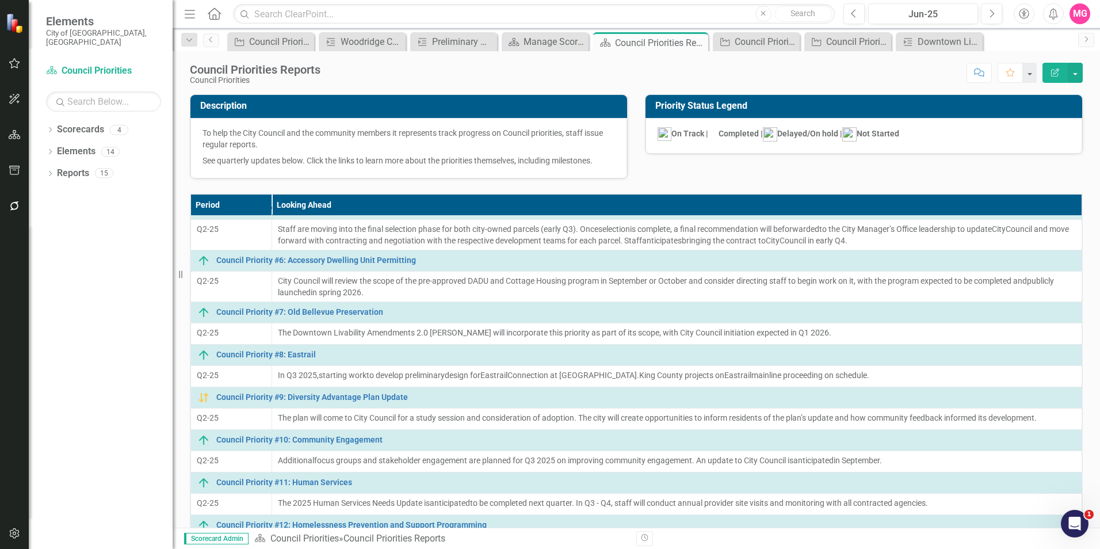
scroll to position [118, 0]
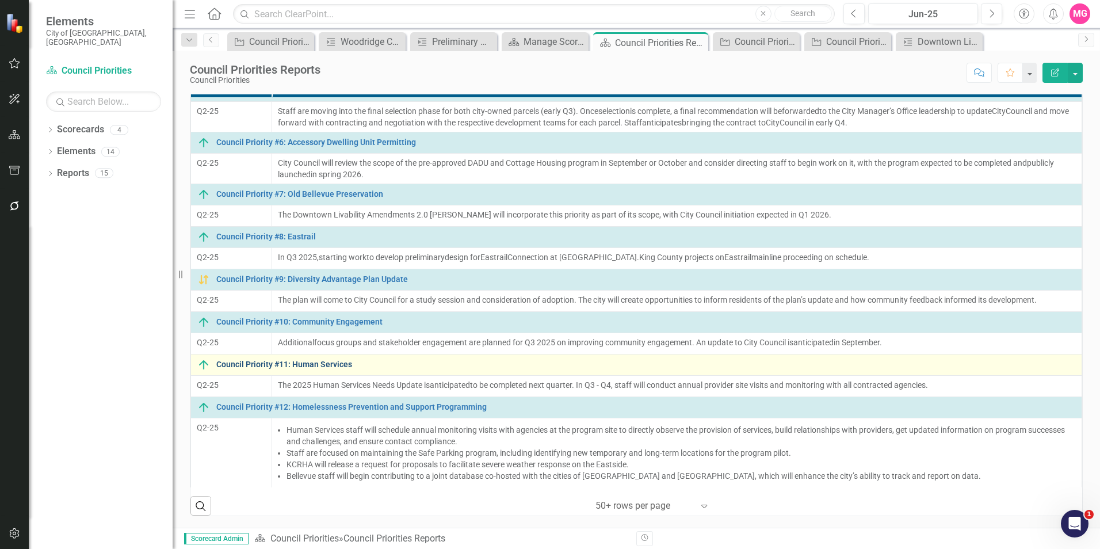
click at [310, 365] on link "Council Priority #11: Human Services" at bounding box center [646, 364] width 860 height 9
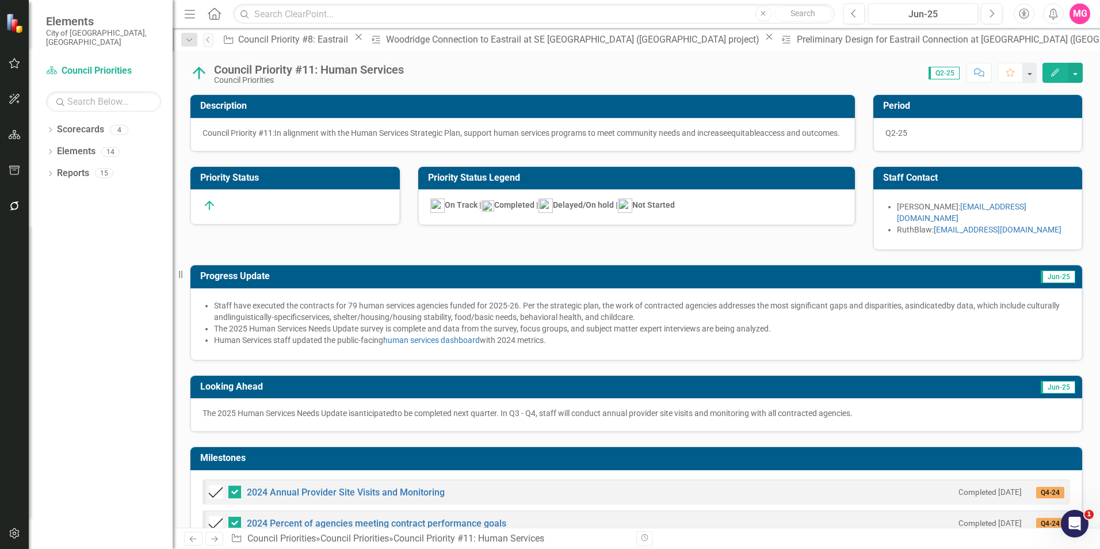
scroll to position [162, 0]
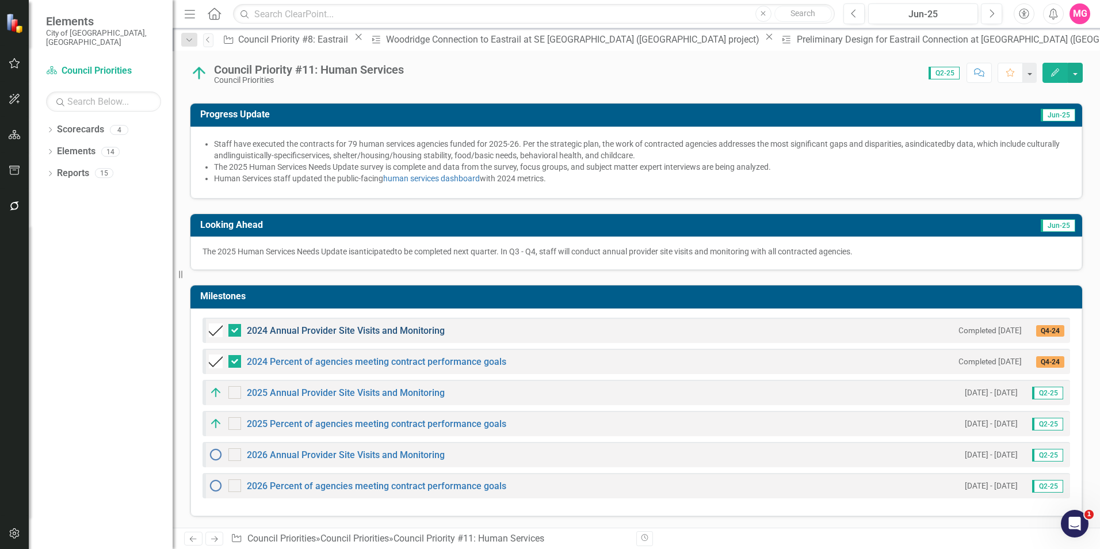
click at [358, 329] on link "2024 Annual Provider Site Visits and Monitoring" at bounding box center [346, 330] width 198 height 11
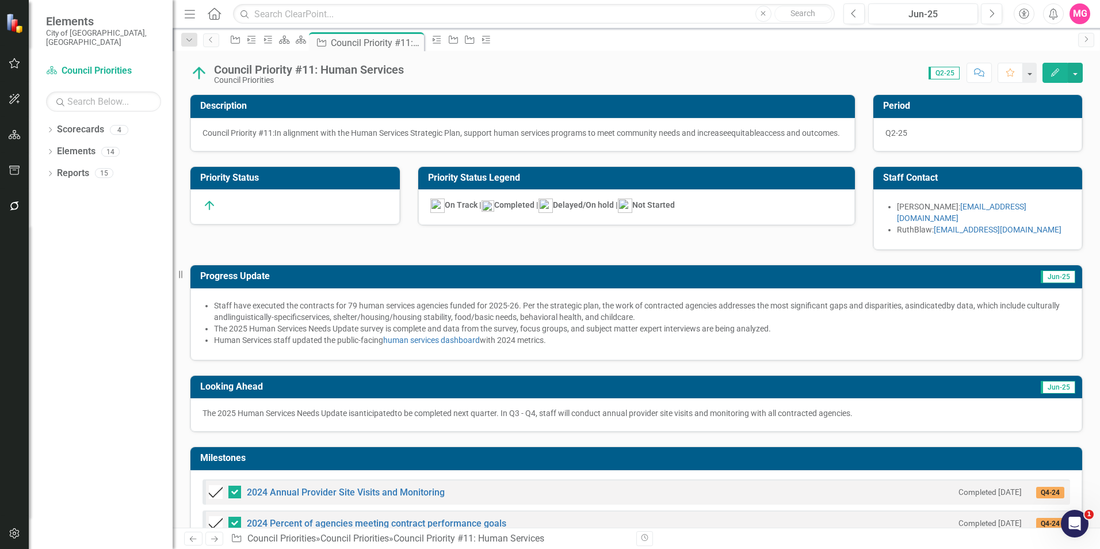
scroll to position [162, 0]
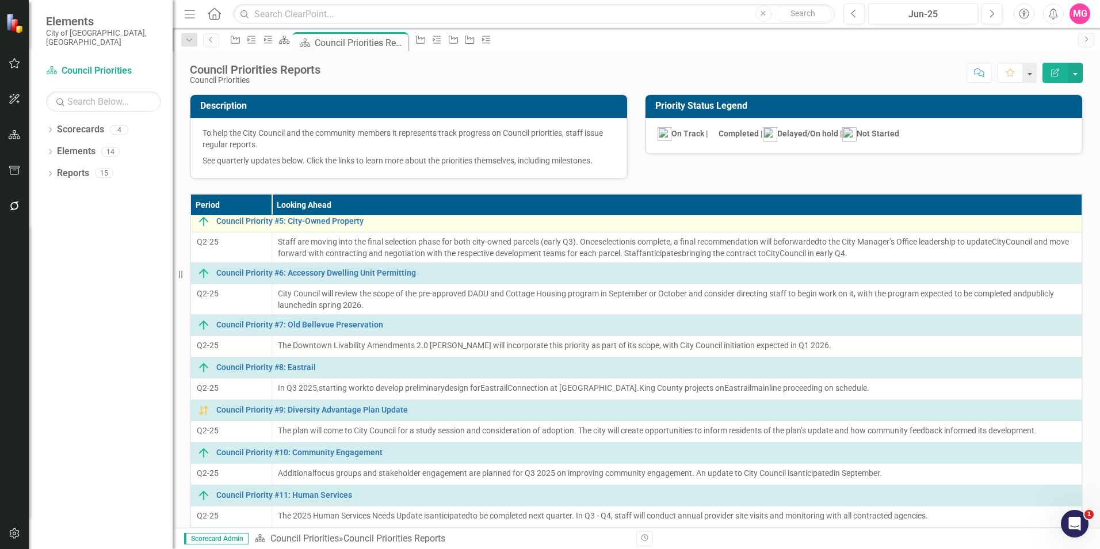
scroll to position [201, 0]
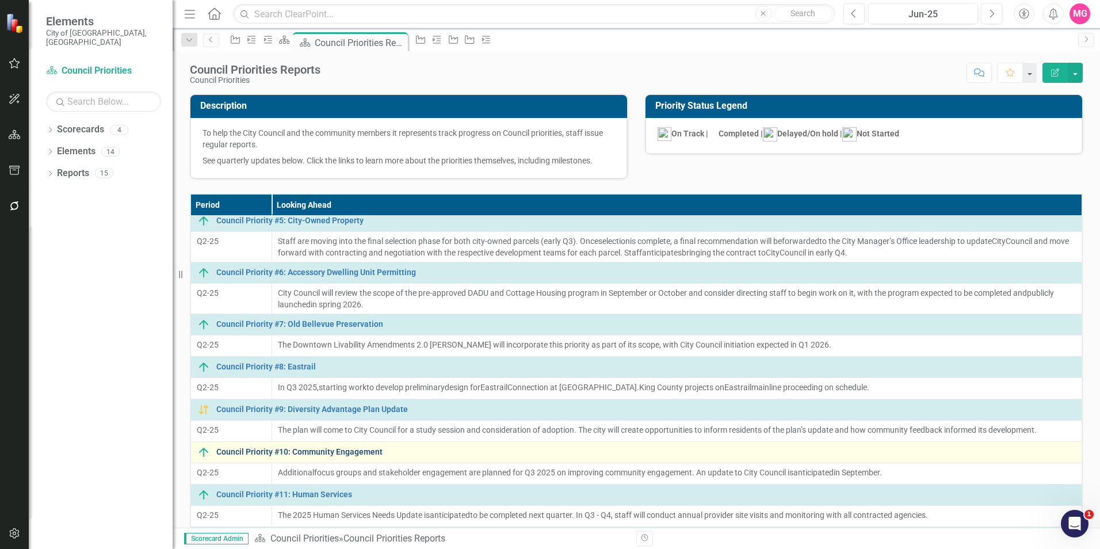
click at [347, 451] on link "Council Priority #10: Community Engagement" at bounding box center [646, 452] width 860 height 9
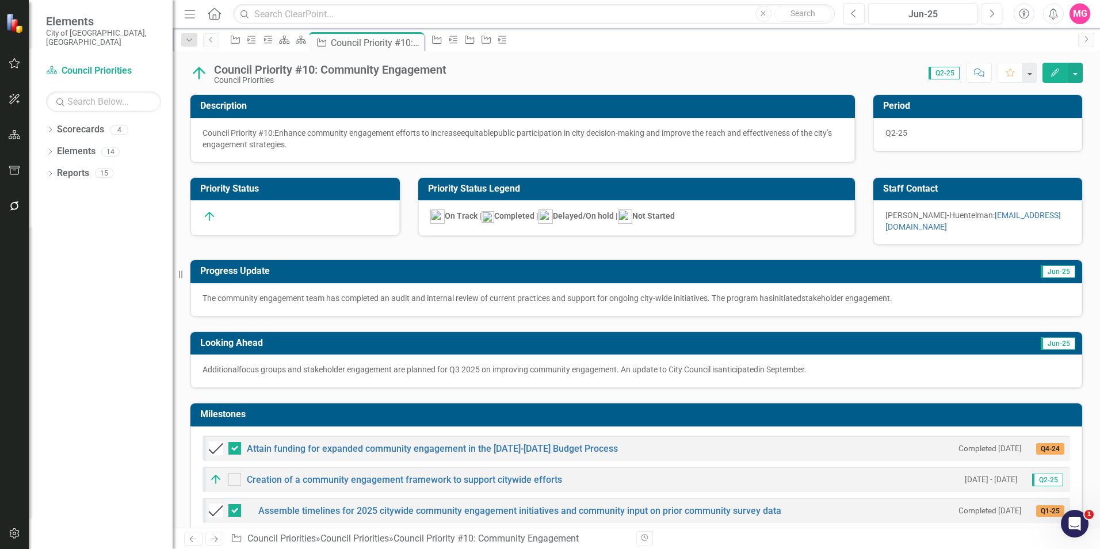
scroll to position [181, 0]
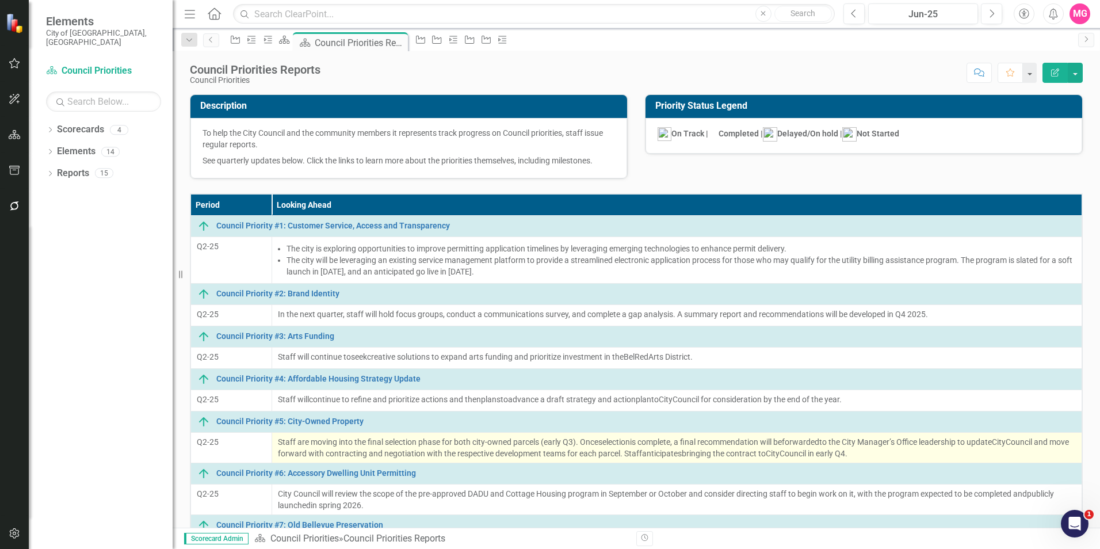
scroll to position [213, 0]
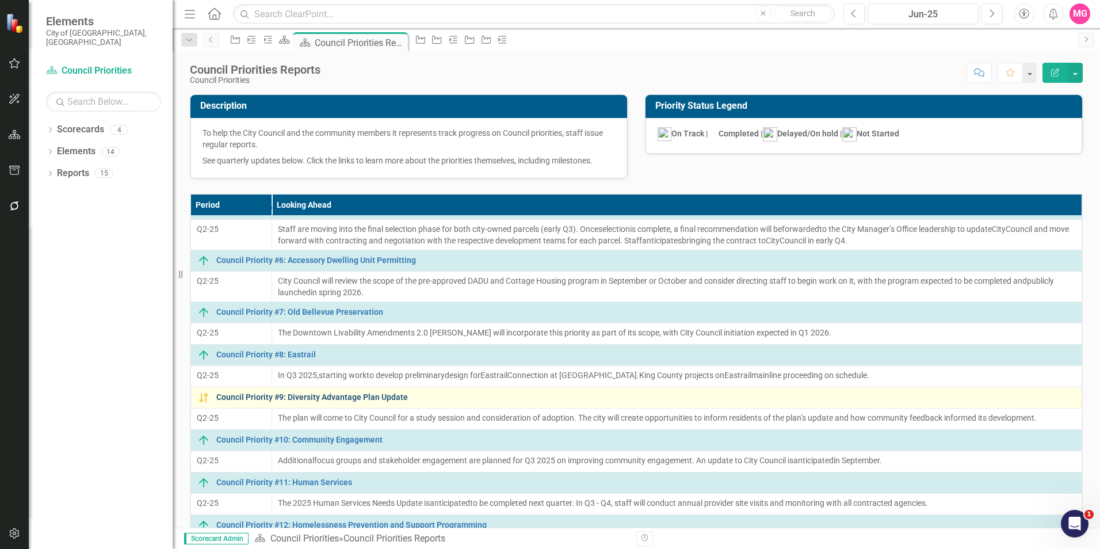
click at [293, 402] on link "Council Priority #9: Diversity Advantage Plan Update" at bounding box center [646, 397] width 860 height 9
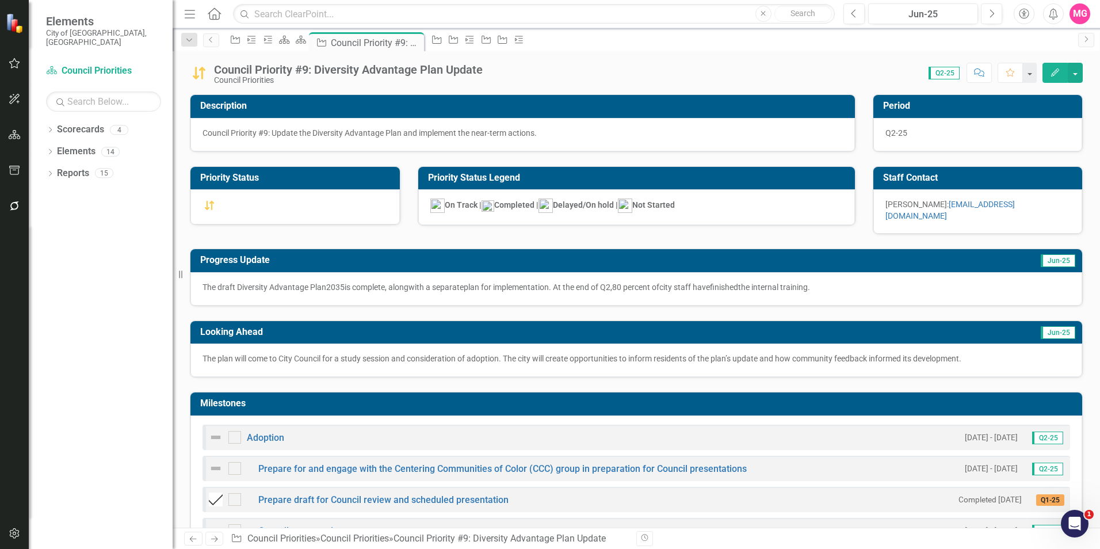
checkbox input "true"
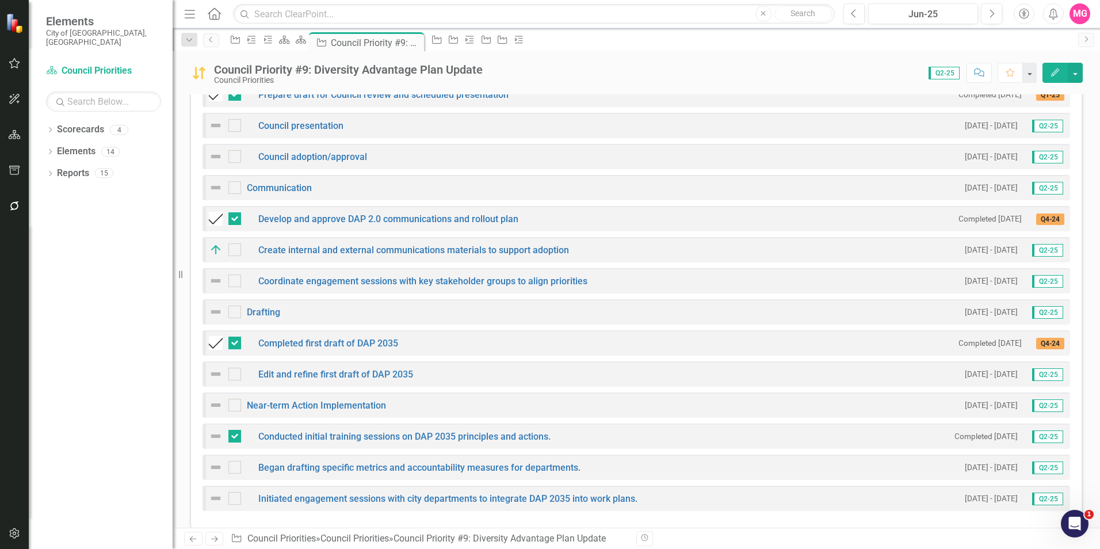
scroll to position [407, 0]
click at [216, 367] on img at bounding box center [216, 372] width 14 height 14
click at [216, 366] on img at bounding box center [216, 372] width 14 height 14
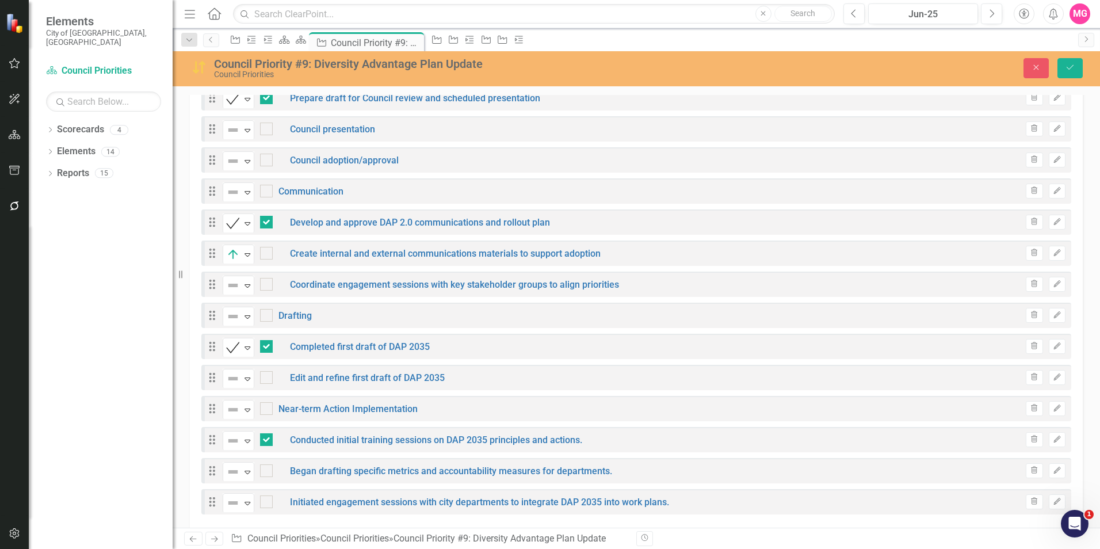
scroll to position [411, 0]
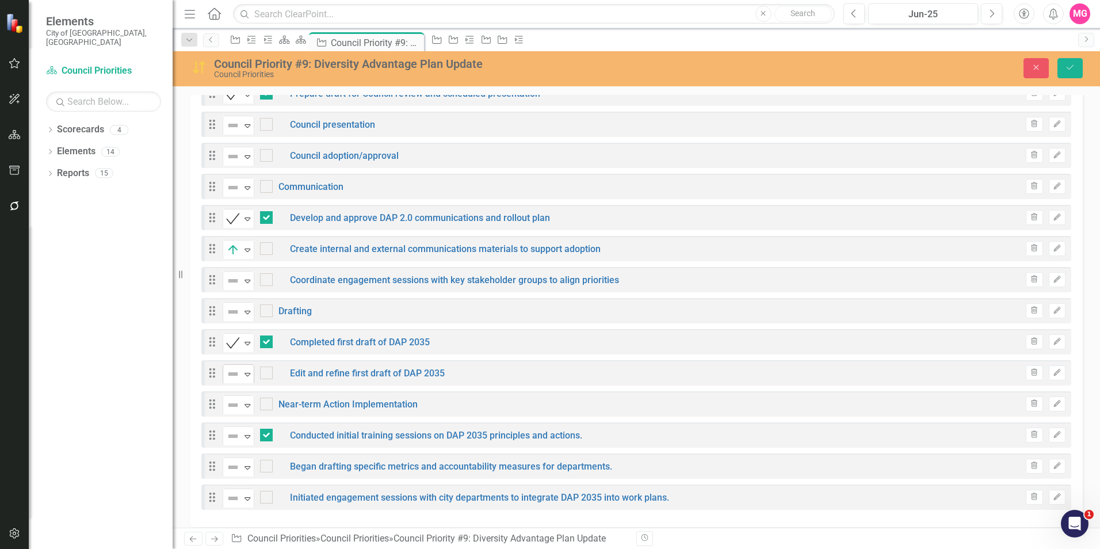
click at [230, 367] on img at bounding box center [233, 374] width 14 height 14
click at [240, 274] on div "Not Defined" at bounding box center [233, 281] width 15 height 14
click at [236, 305] on img at bounding box center [233, 312] width 14 height 14
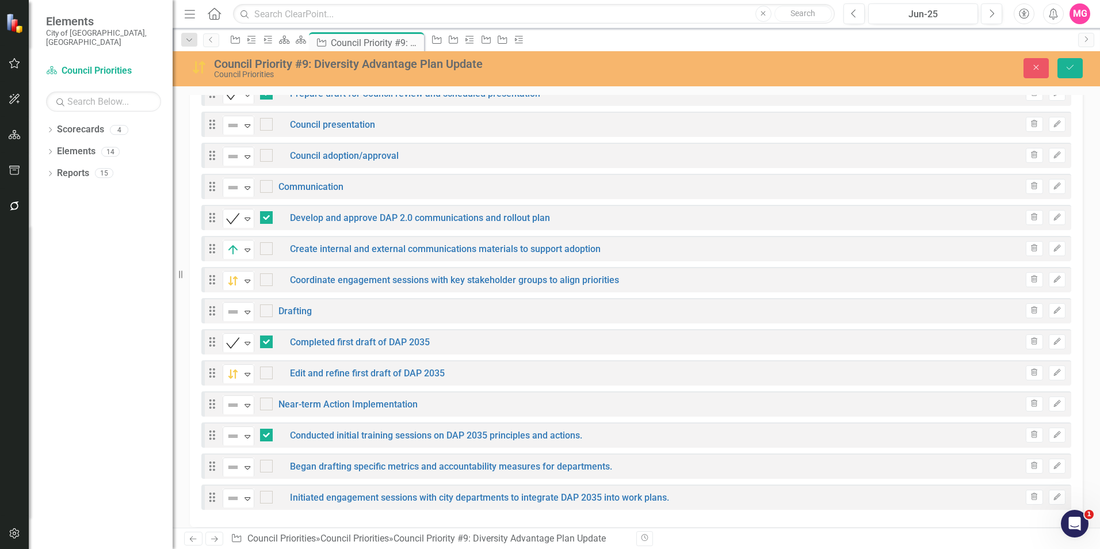
click at [186, 407] on div "Milestones Add Add Milestone ClearPoint AI AI Assistant Drag Not Defined Expand…" at bounding box center [636, 247] width 910 height 560
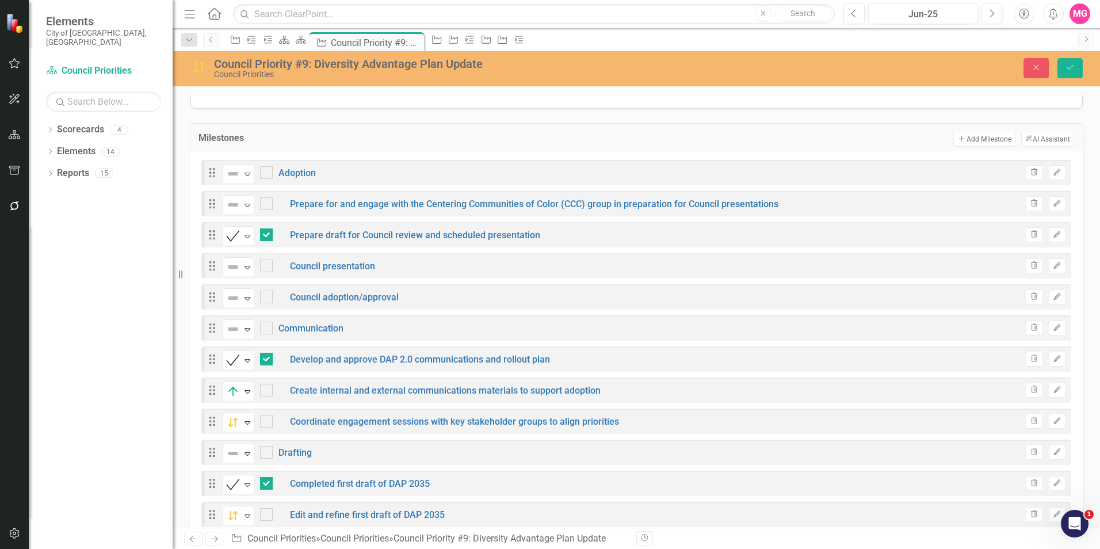
scroll to position [269, 0]
click at [247, 201] on icon "Expand" at bounding box center [248, 205] width 12 height 9
click at [238, 261] on img at bounding box center [233, 268] width 14 height 14
click at [228, 293] on img at bounding box center [233, 299] width 14 height 14
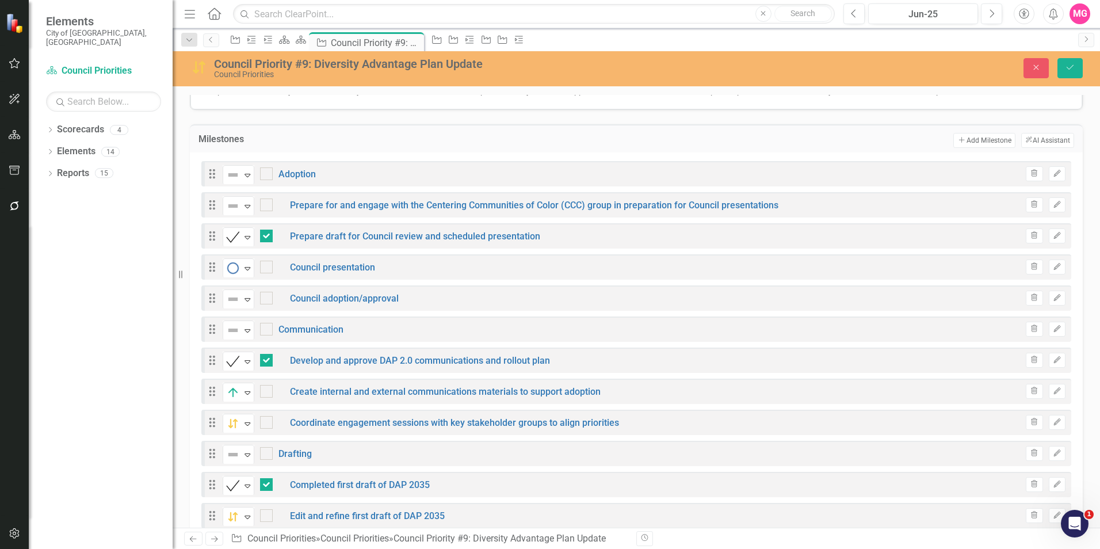
click at [255, 227] on div "Completed Expand" at bounding box center [241, 236] width 37 height 20
click at [252, 232] on icon "Expand" at bounding box center [248, 236] width 12 height 9
click at [267, 230] on input "checkbox" at bounding box center [263, 233] width 7 height 7
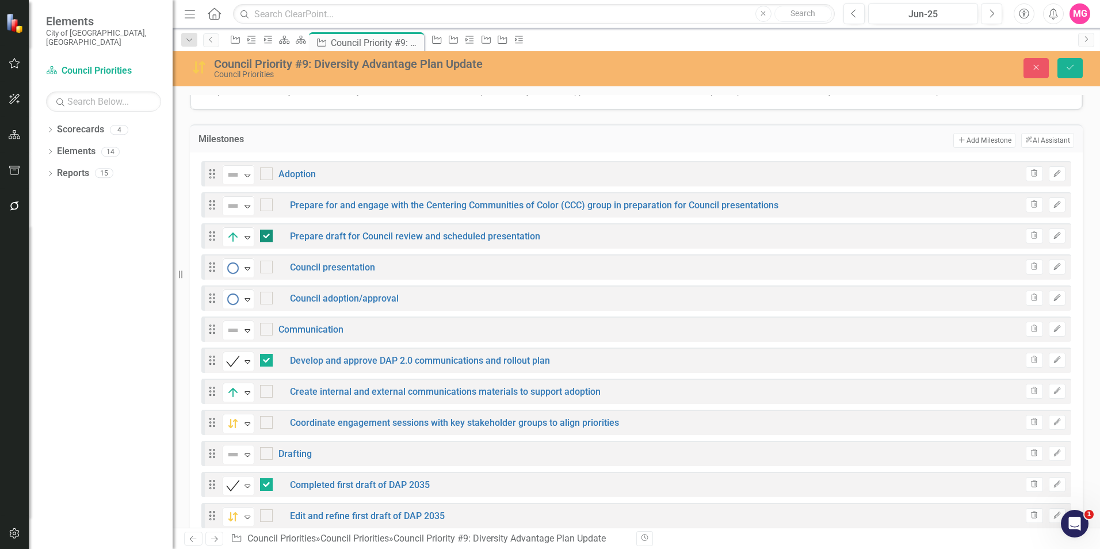
checkbox input "false"
click at [269, 199] on div at bounding box center [266, 204] width 13 height 13
click at [268, 199] on input "checkbox" at bounding box center [263, 201] width 7 height 7
checkbox input "true"
click at [235, 200] on img at bounding box center [233, 206] width 14 height 14
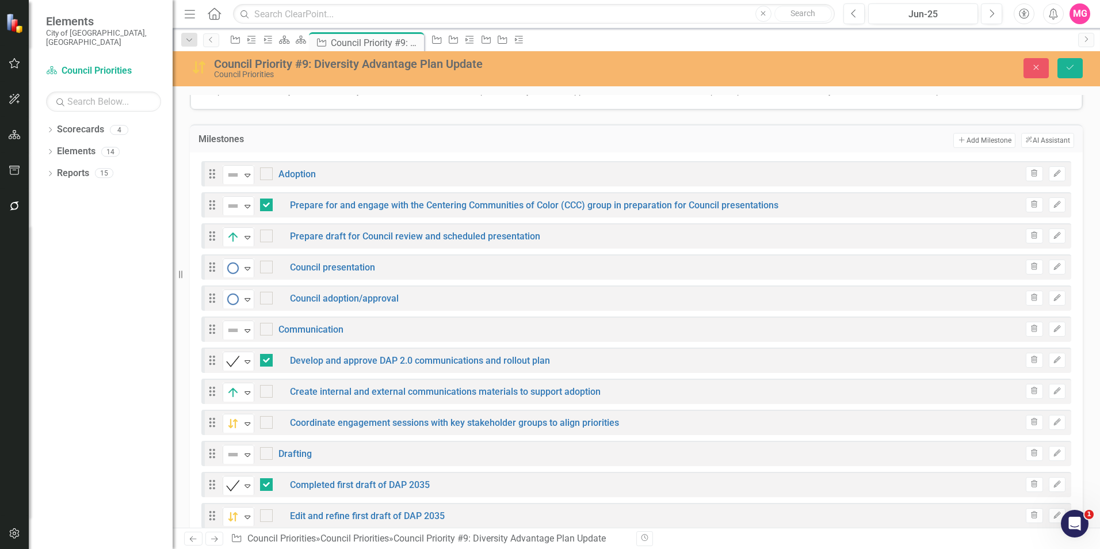
click at [1053, 201] on icon "Edit" at bounding box center [1057, 204] width 9 height 7
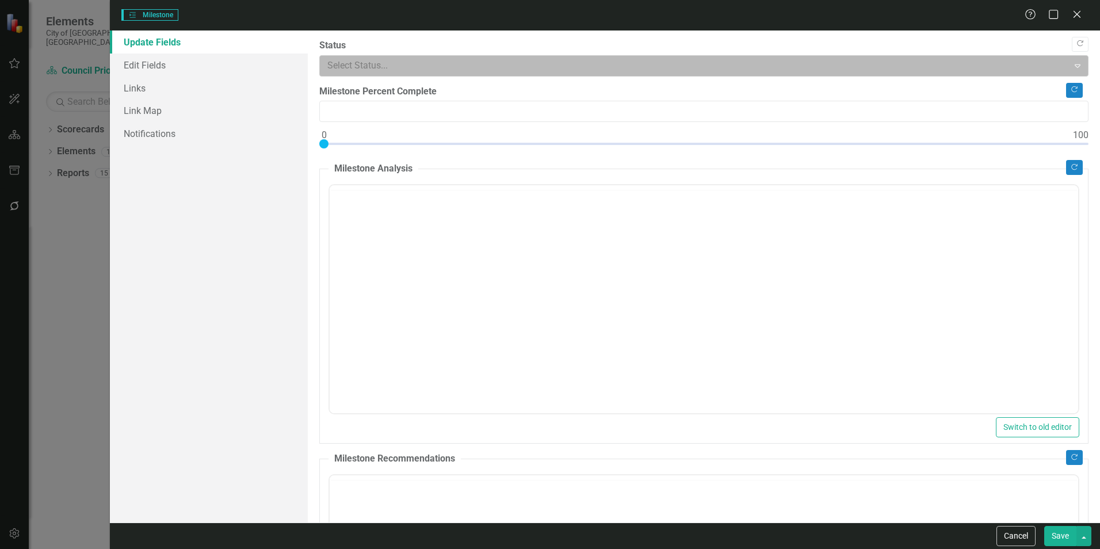
type input "0"
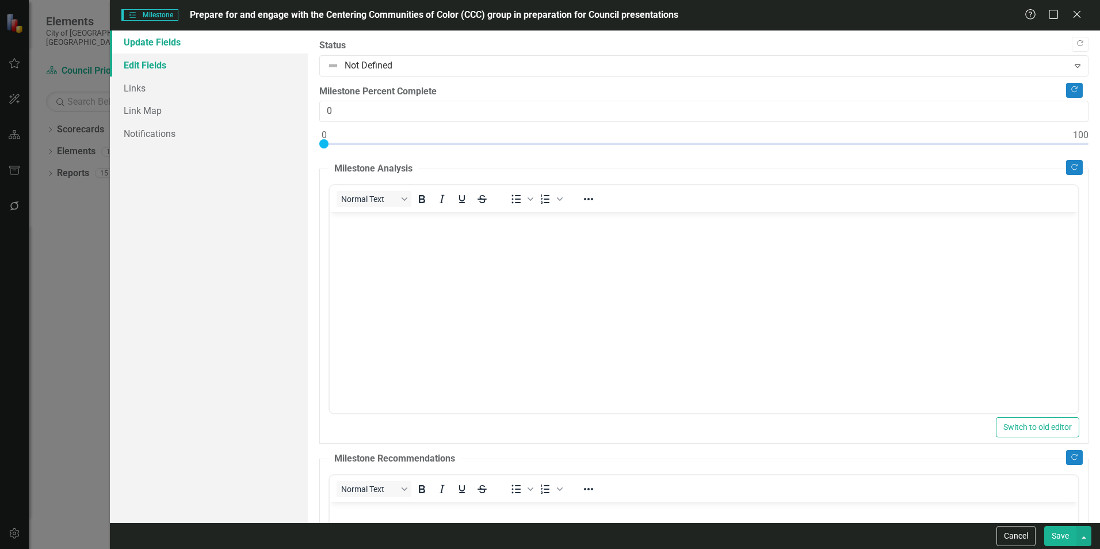
scroll to position [0, 0]
click at [210, 59] on link "Edit Fields" at bounding box center [209, 65] width 198 height 23
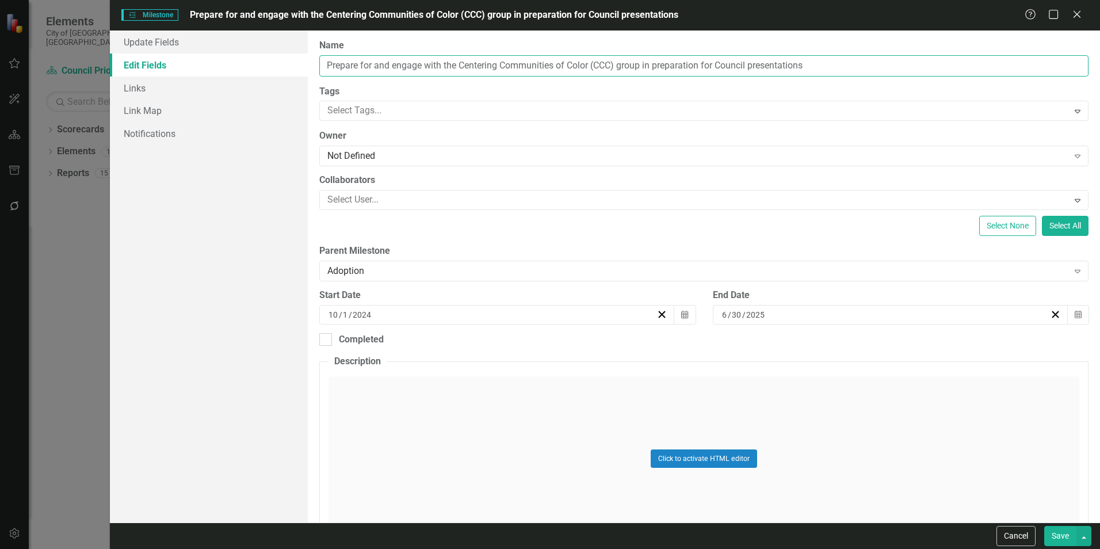
click at [356, 65] on input "Prepare for and engage with the Centering Communities of Color (CCC) group in p…" at bounding box center [703, 65] width 769 height 21
type input "Prepared for and engaged with the Centering Communities of Color (CCC) group in…"
click at [1057, 533] on button "Save" at bounding box center [1060, 536] width 32 height 20
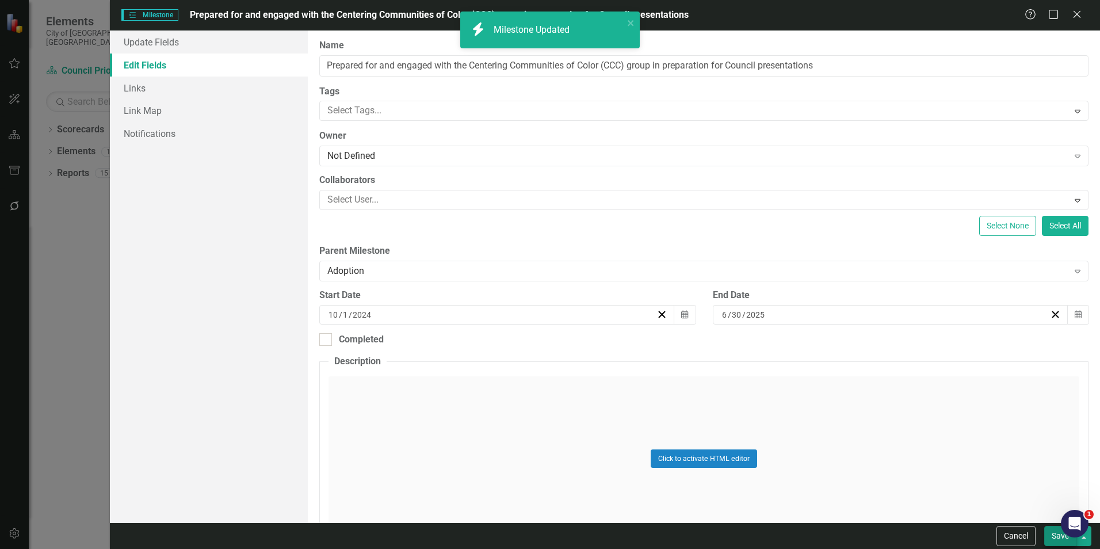
checkbox input "false"
checkbox input "true"
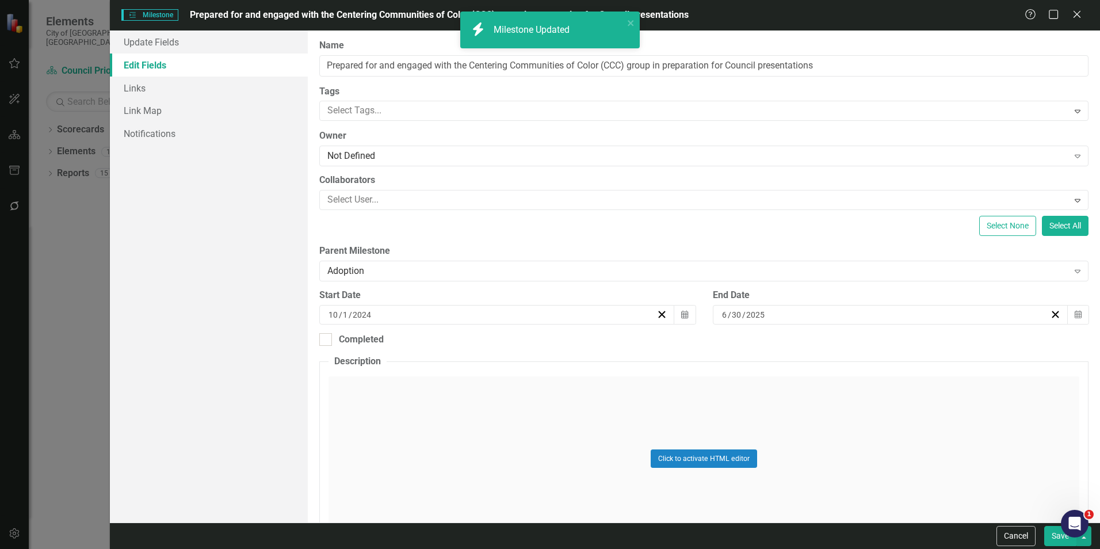
checkbox input "true"
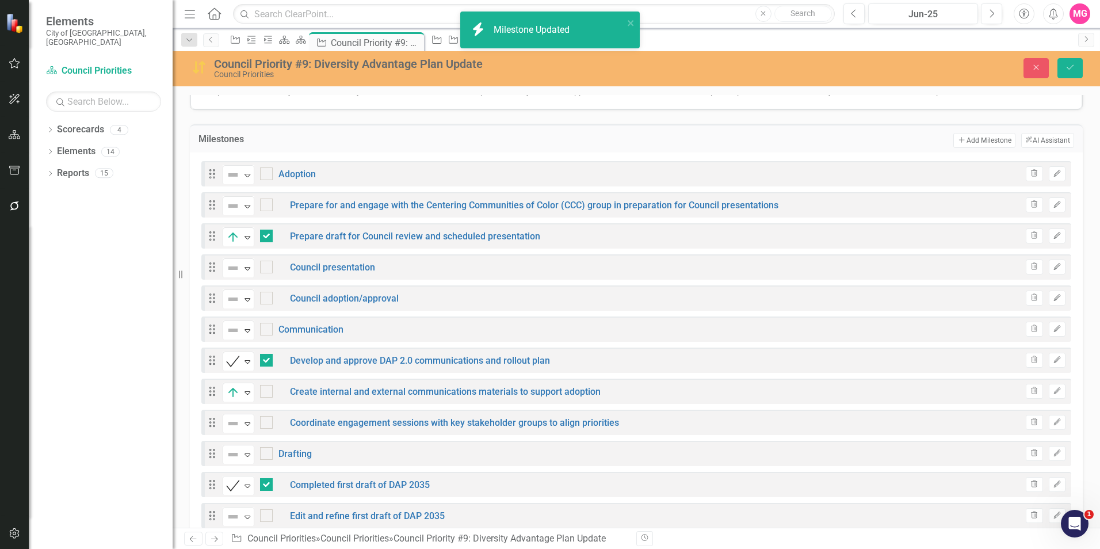
checkbox input "false"
checkbox input "true"
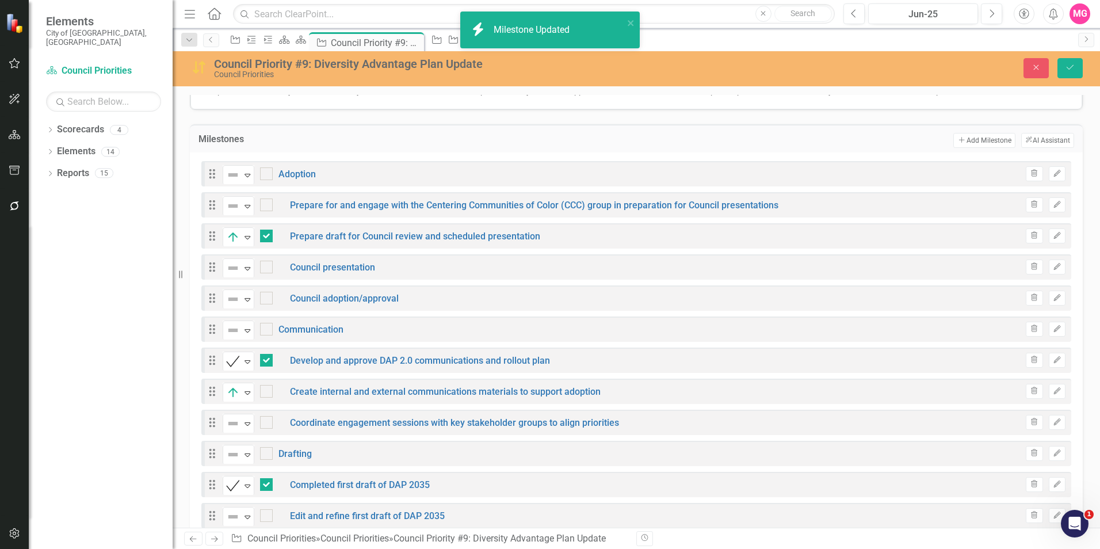
checkbox input "true"
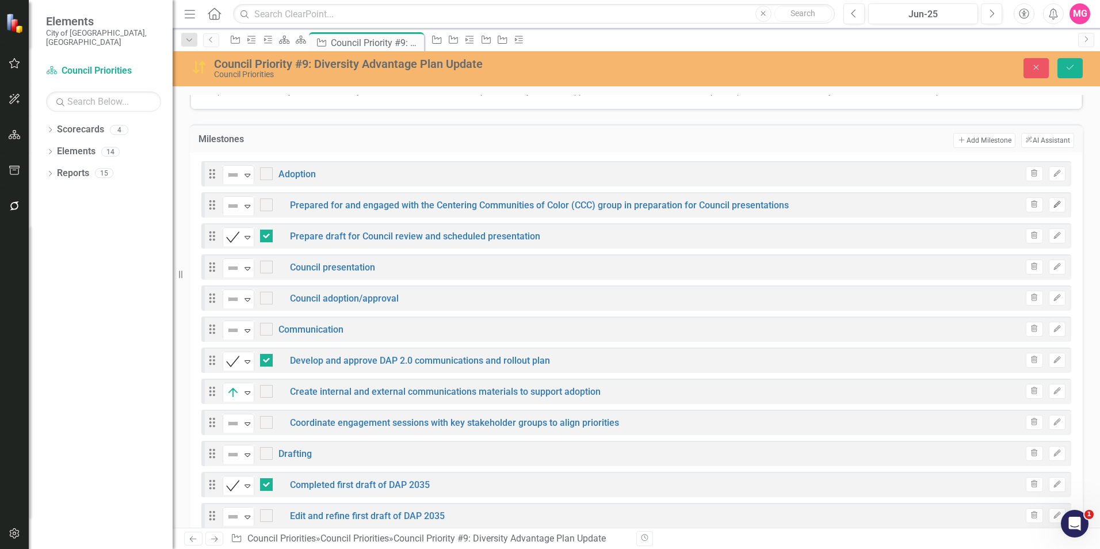
click at [1049, 202] on button "Edit" at bounding box center [1057, 204] width 17 height 15
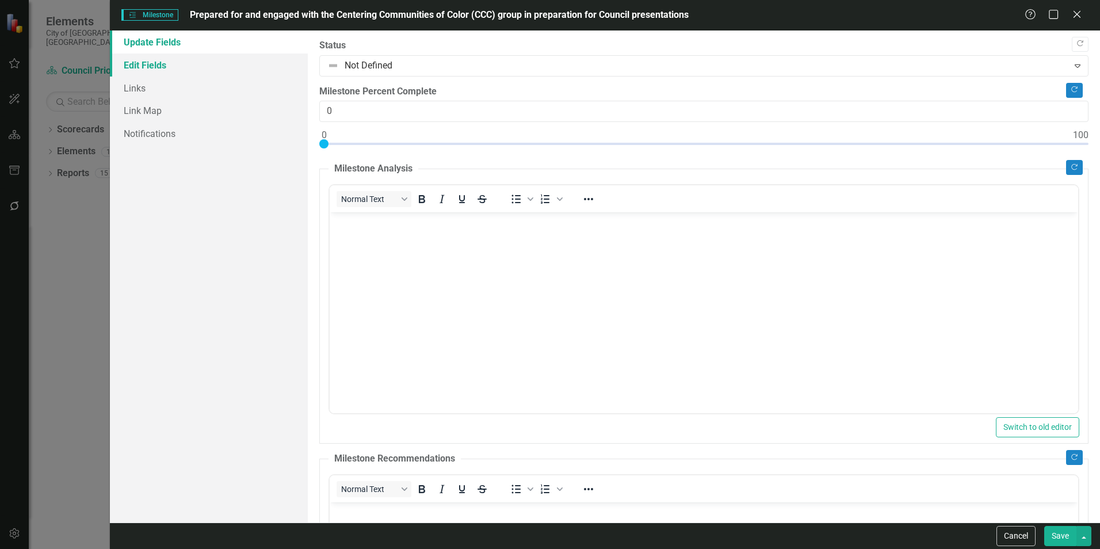
click at [159, 75] on link "Edit Fields" at bounding box center [209, 65] width 198 height 23
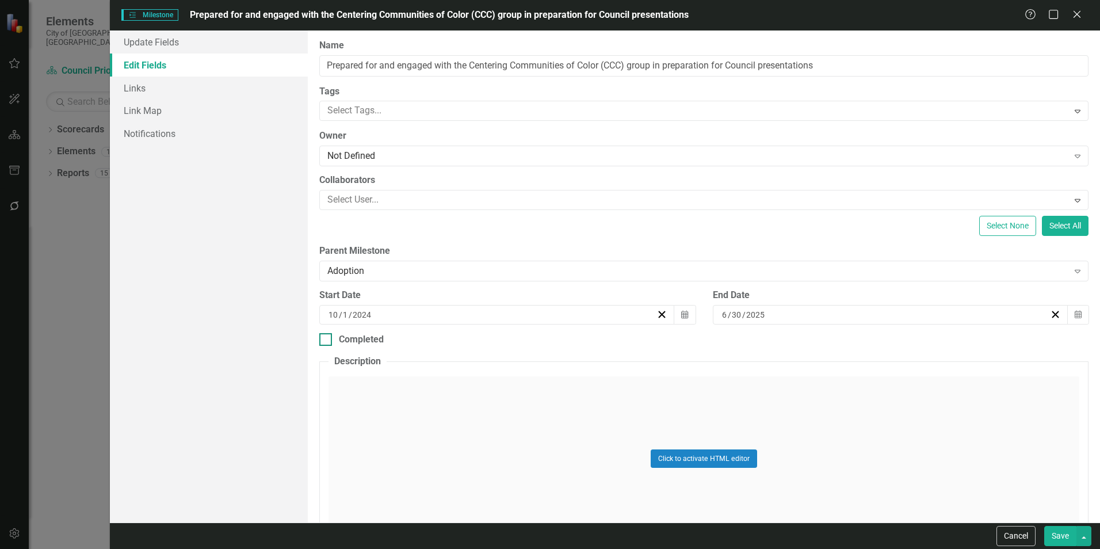
click at [362, 337] on div "Completed" at bounding box center [361, 339] width 45 height 13
click at [327, 337] on input "Completed" at bounding box center [322, 336] width 7 height 7
checkbox input "true"
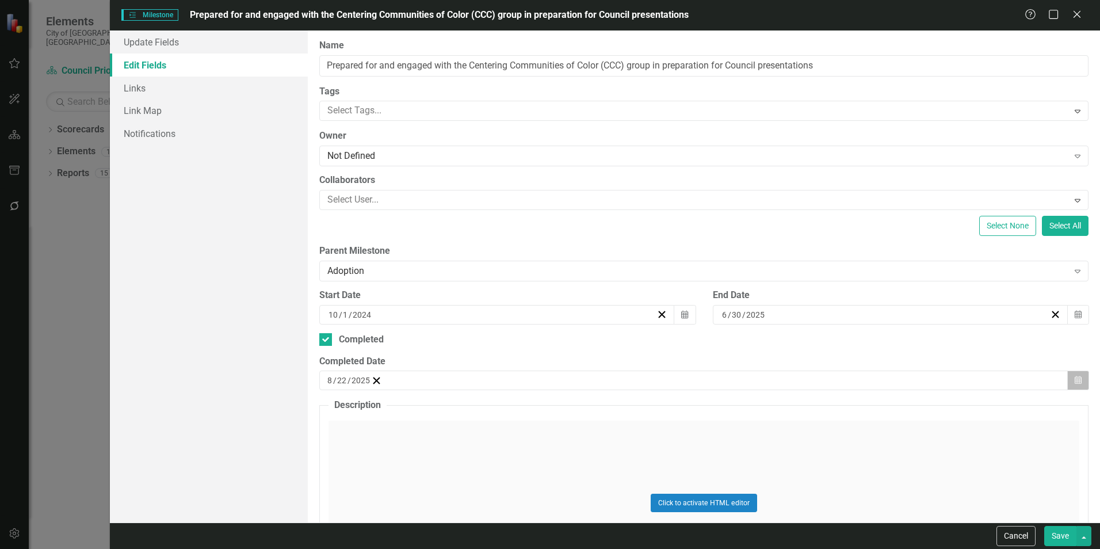
click at [1067, 379] on button "Calendar" at bounding box center [1078, 381] width 22 height 20
click at [371, 390] on button "‹" at bounding box center [358, 402] width 25 height 25
click at [407, 452] on button "8" at bounding box center [392, 462] width 29 height 21
click at [1069, 535] on button "Save" at bounding box center [1060, 536] width 32 height 20
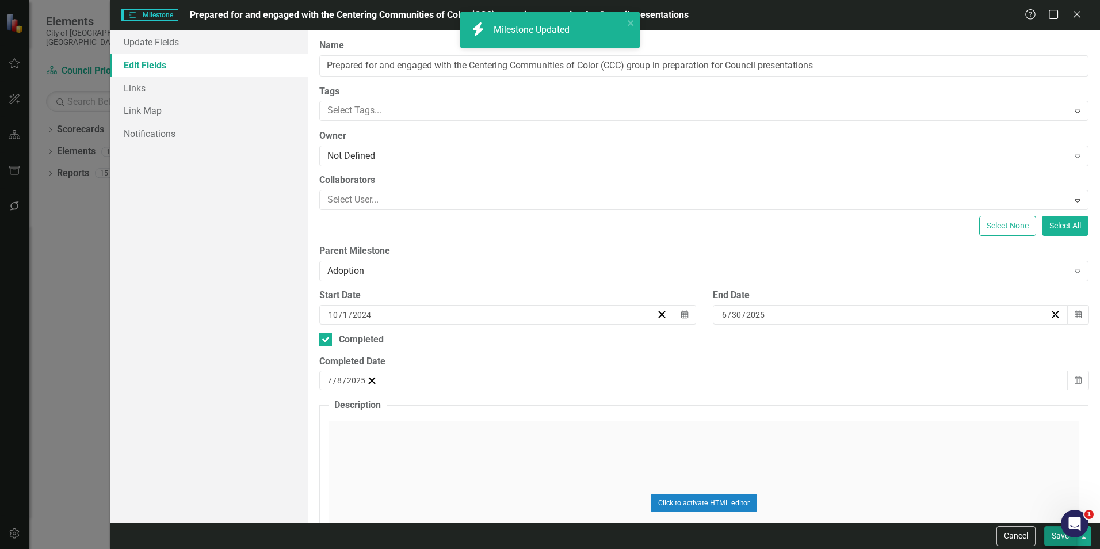
checkbox input "false"
checkbox input "true"
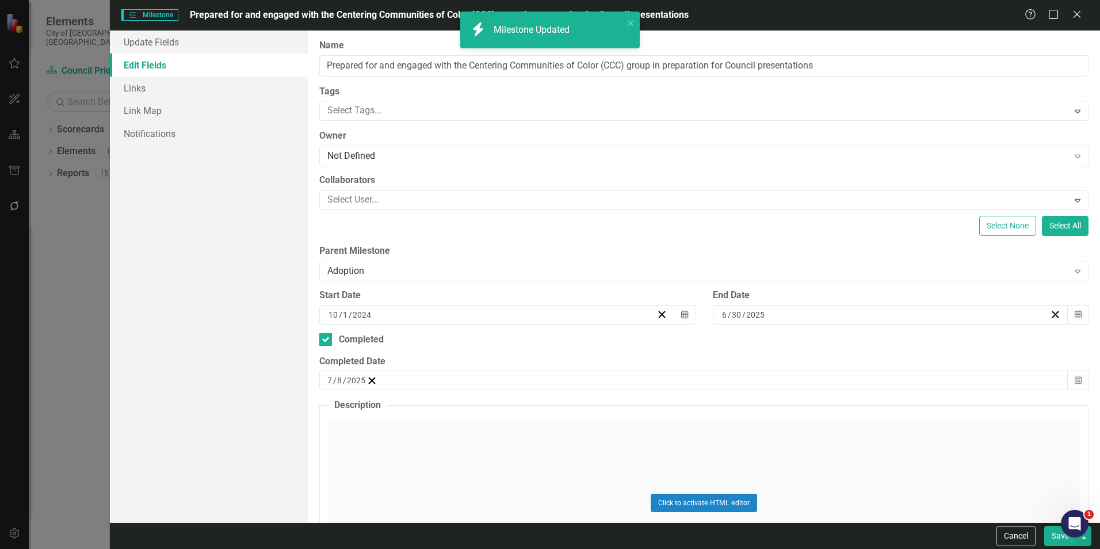
checkbox input "true"
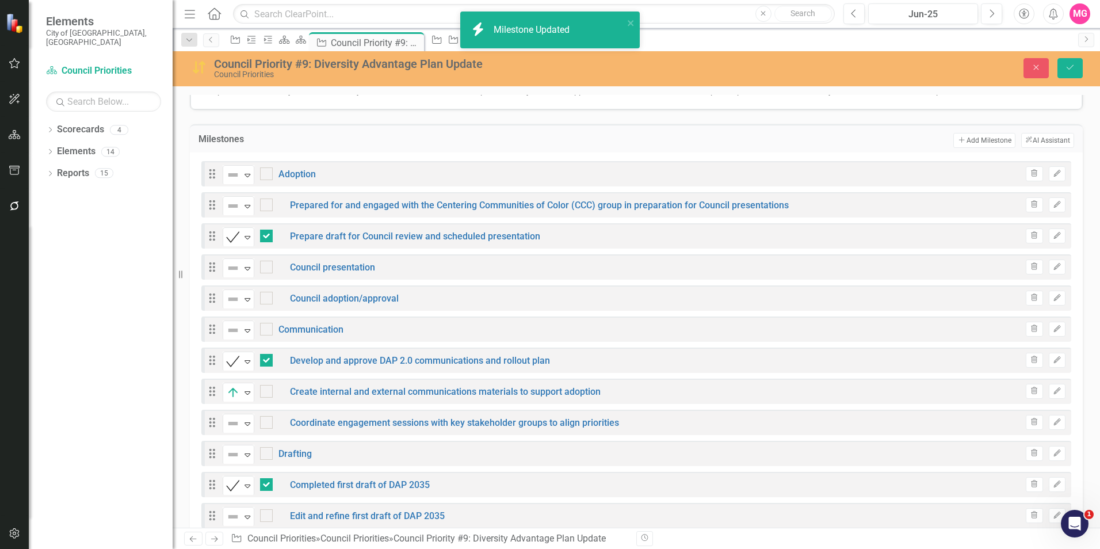
checkbox input "false"
checkbox input "true"
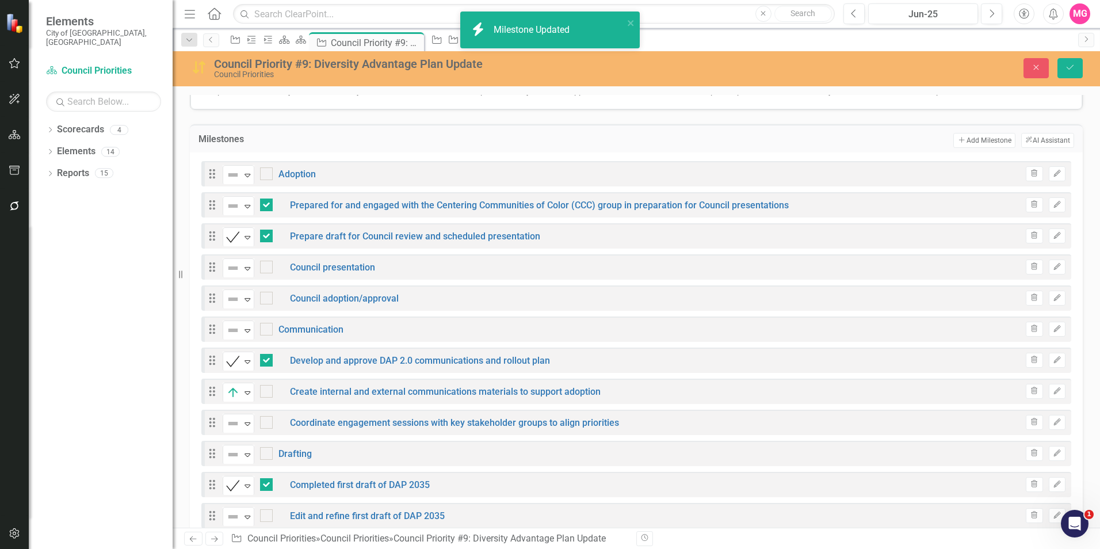
checkbox input "true"
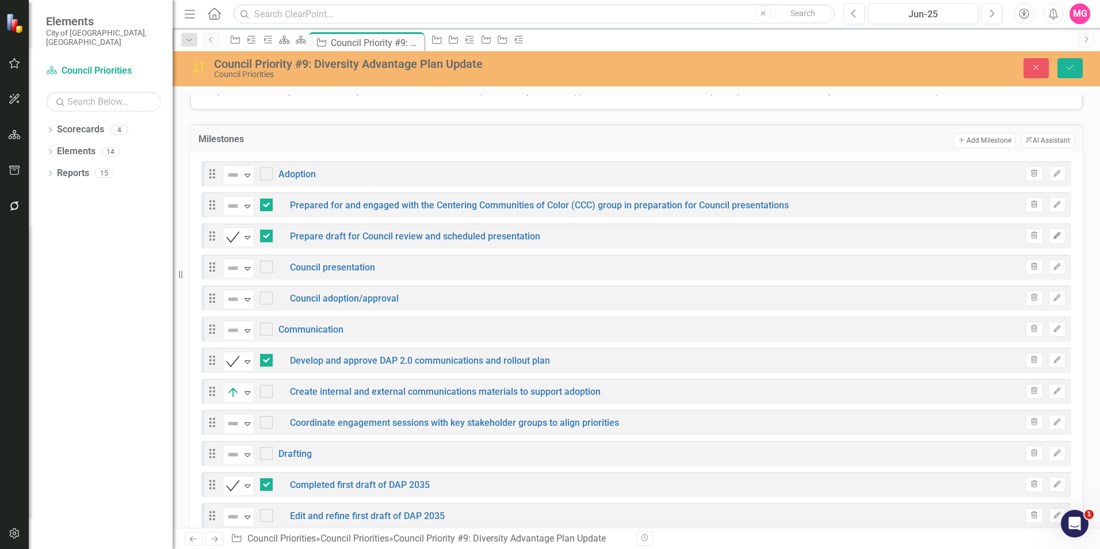
click at [1056, 230] on button "Edit" at bounding box center [1057, 235] width 17 height 15
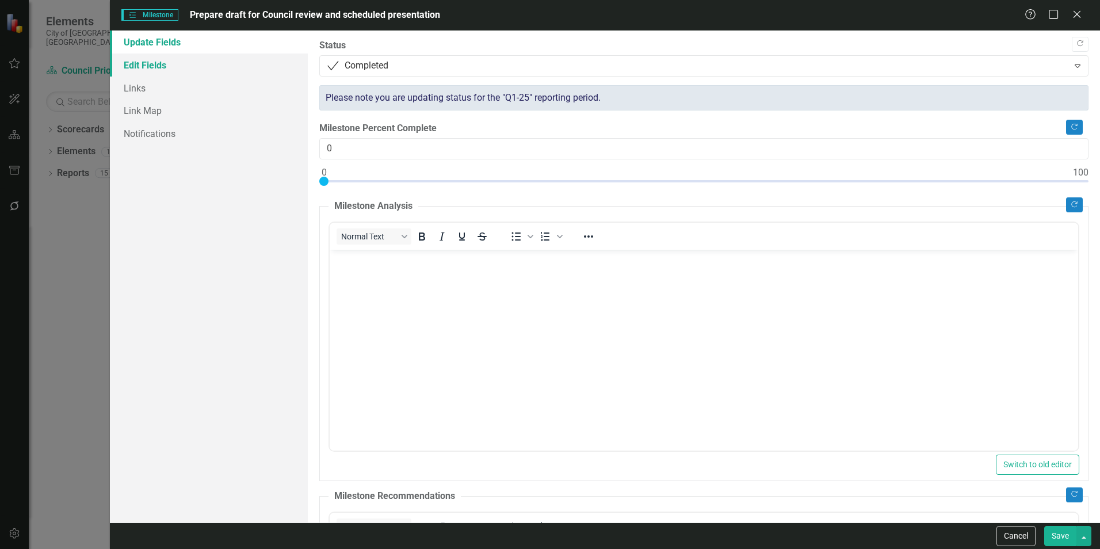
click at [163, 66] on link "Edit Fields" at bounding box center [209, 65] width 198 height 23
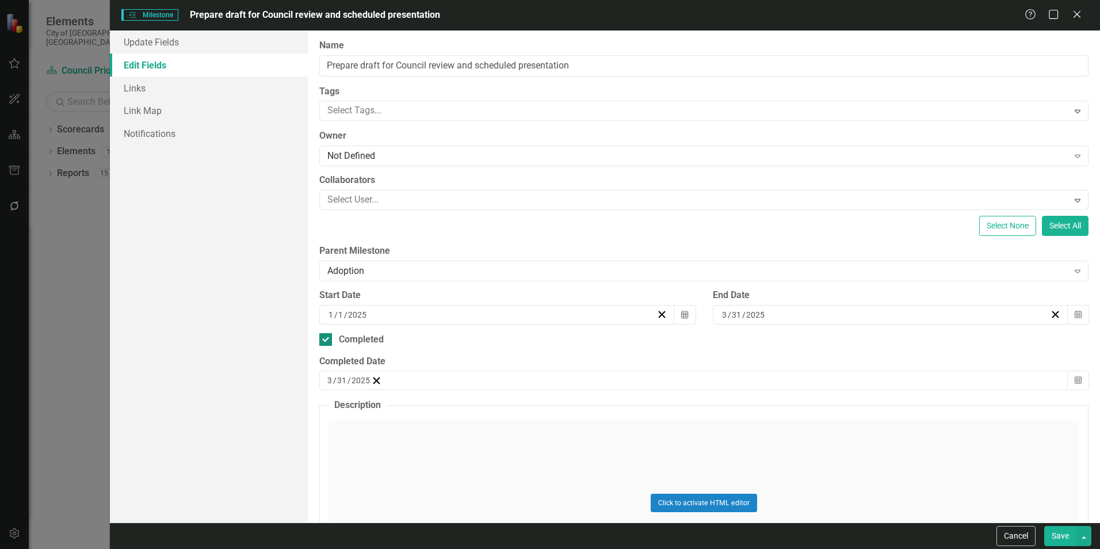
click at [363, 344] on div "Completed" at bounding box center [361, 339] width 45 height 13
click at [327, 341] on input "Completed" at bounding box center [322, 336] width 7 height 7
checkbox input "false"
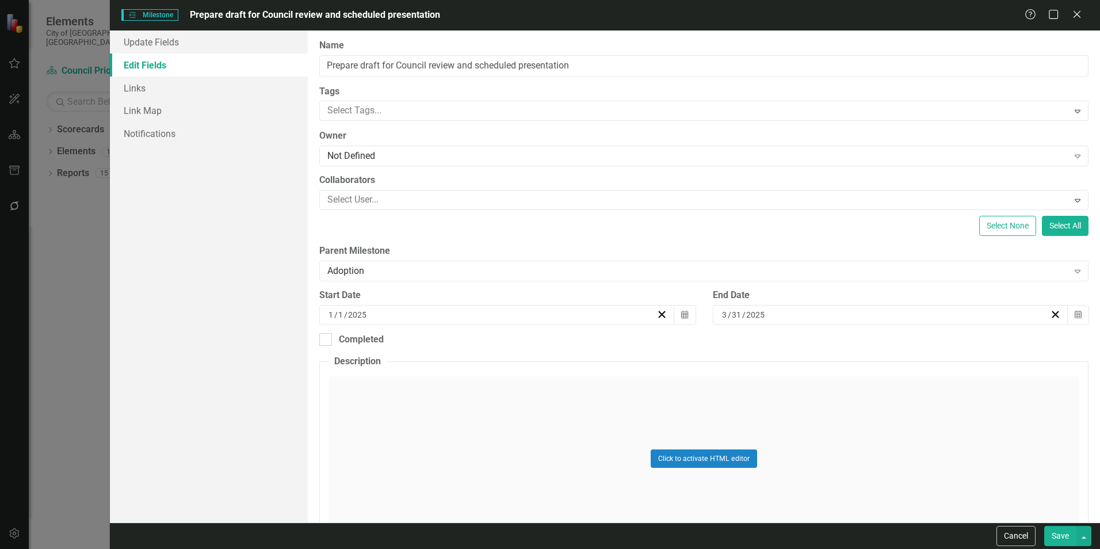
click at [1060, 527] on button "Save" at bounding box center [1060, 536] width 32 height 20
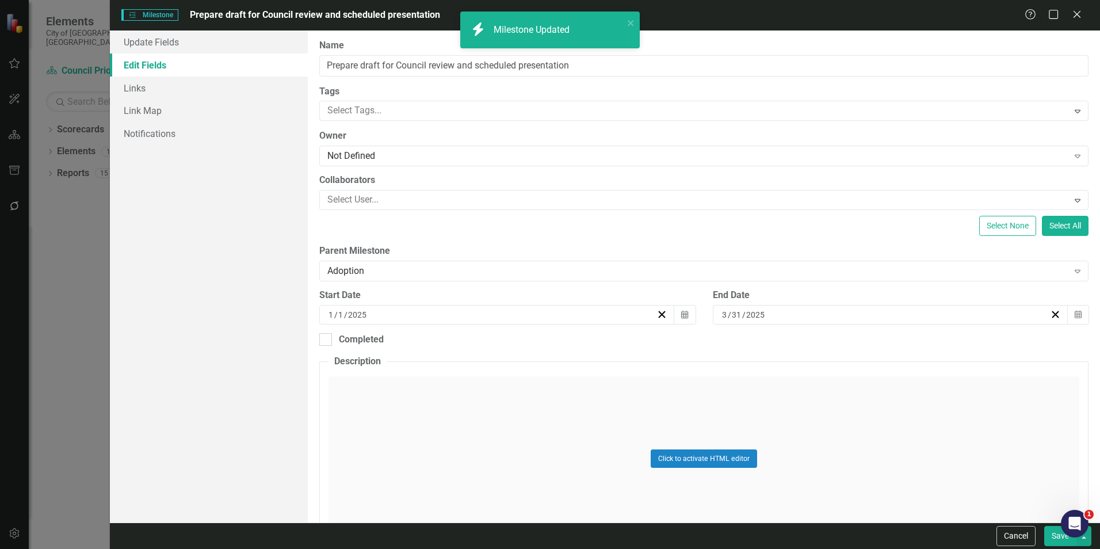
checkbox input "false"
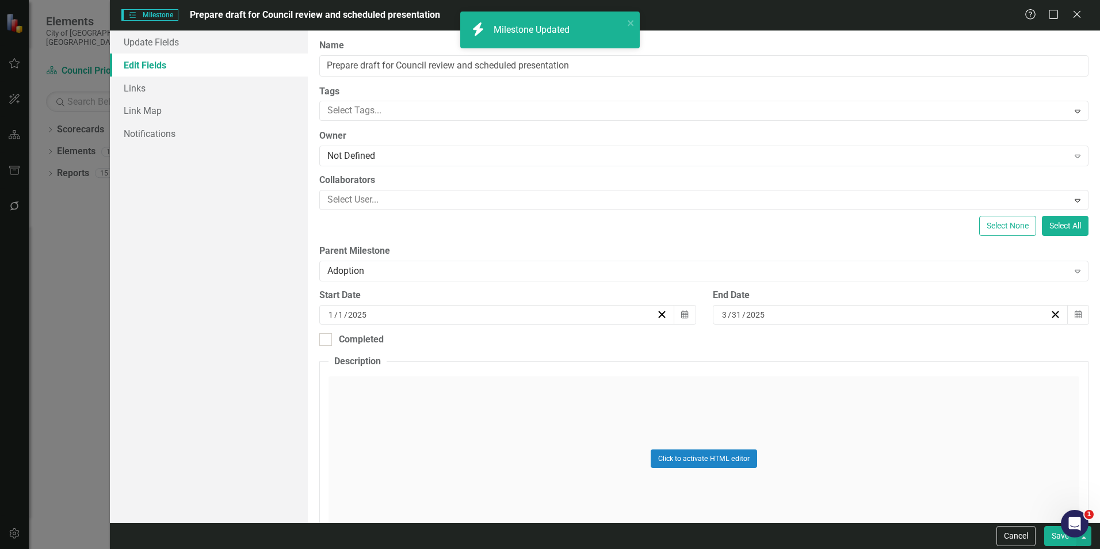
checkbox input "true"
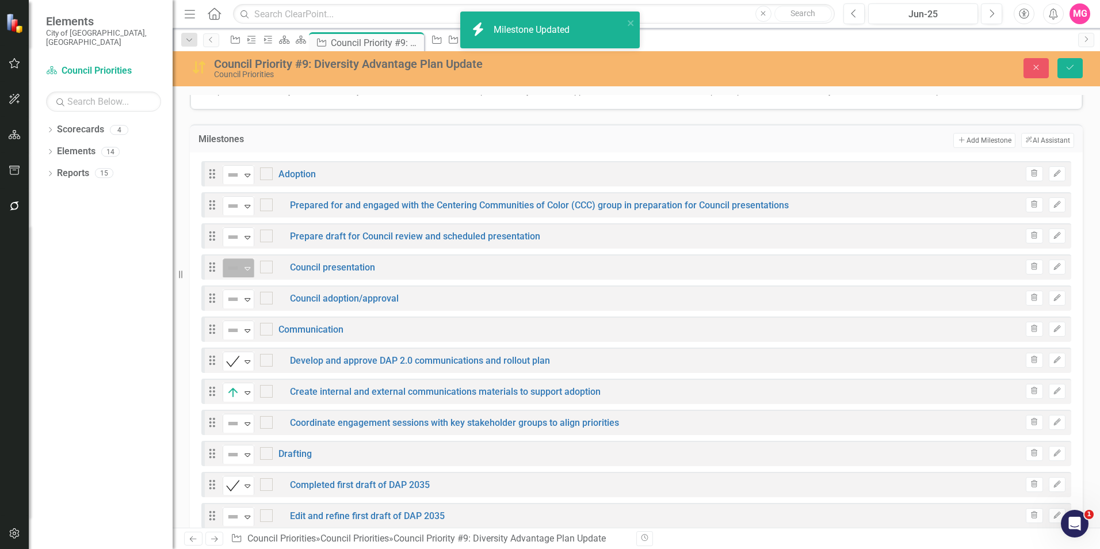
checkbox input "false"
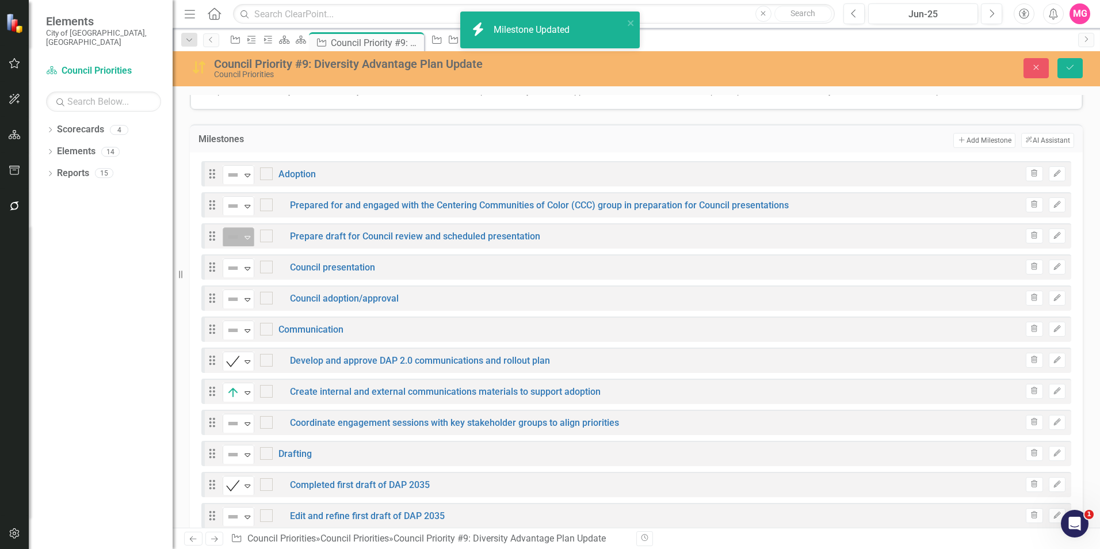
checkbox input "true"
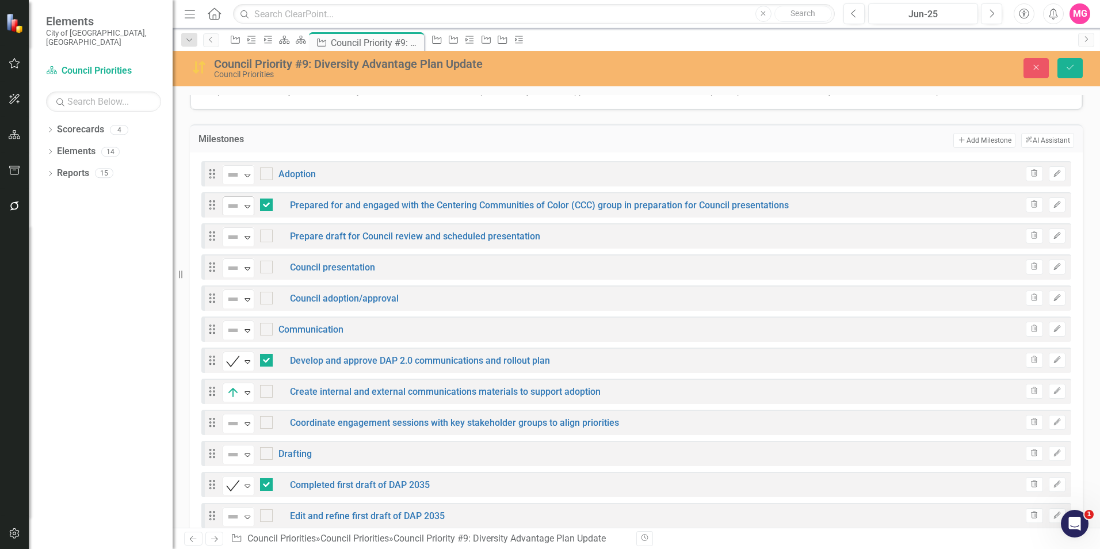
click at [242, 204] on div "Expand" at bounding box center [248, 206] width 12 height 19
click at [237, 227] on div "Not Defined Expand" at bounding box center [239, 237] width 32 height 20
click at [228, 169] on img at bounding box center [233, 175] width 14 height 14
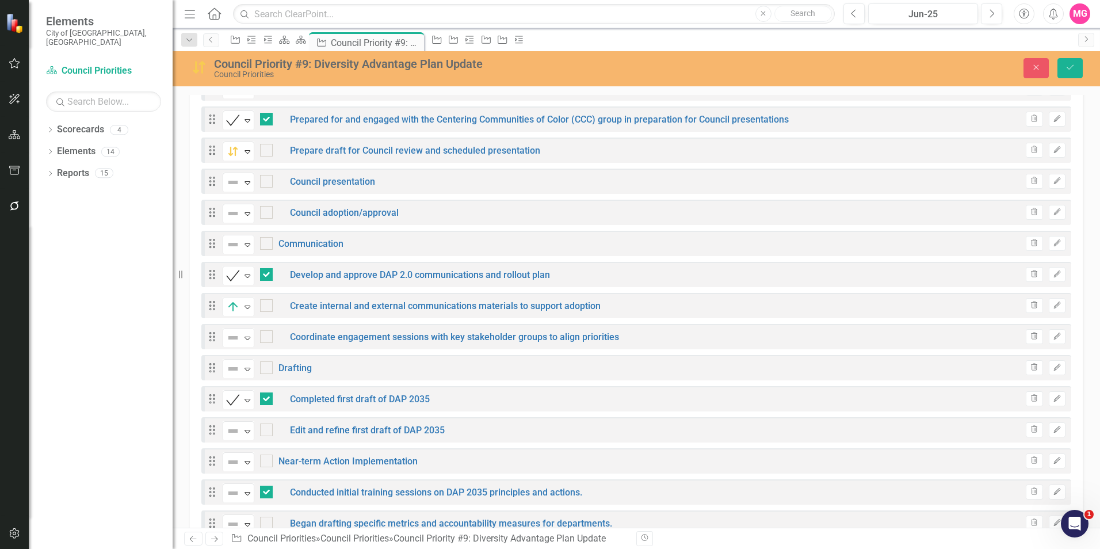
scroll to position [413, 0]
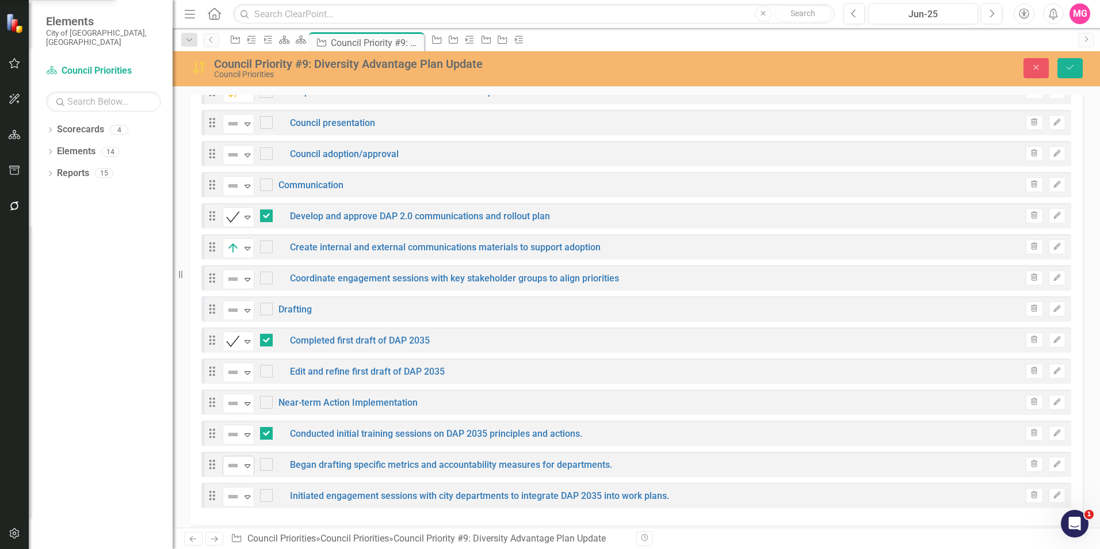
click at [235, 462] on img at bounding box center [233, 466] width 14 height 14
click at [253, 507] on div "Drag Delayed / On Hold Expand Adoption Trash Edit Drag Completed Expand Prepare…" at bounding box center [636, 266] width 893 height 517
click at [244, 496] on div "Expand" at bounding box center [248, 496] width 12 height 19
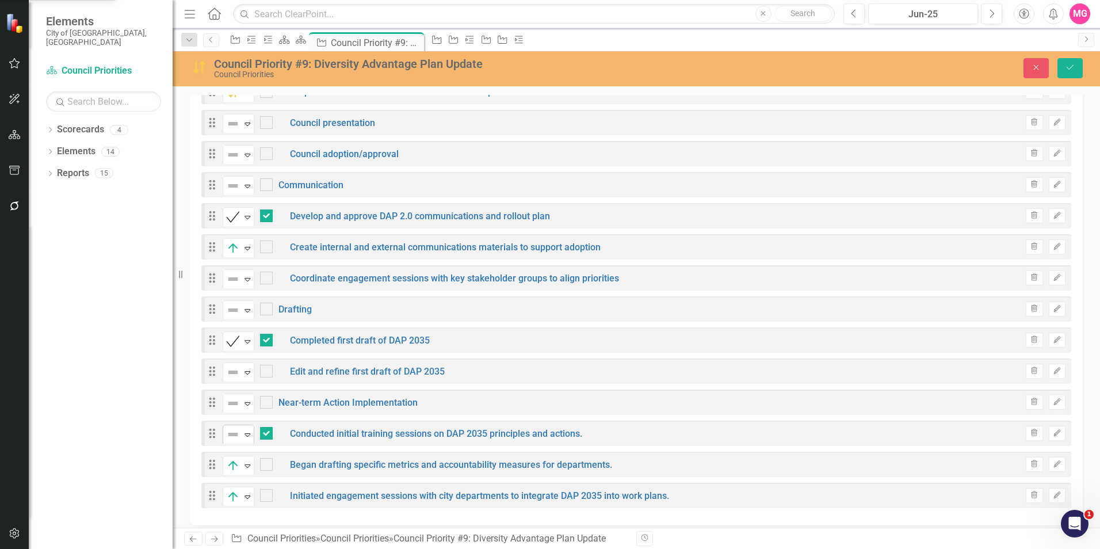
click at [228, 434] on div "Not Defined Expand" at bounding box center [239, 435] width 32 height 20
click at [231, 399] on img at bounding box center [233, 403] width 14 height 14
click at [231, 366] on img at bounding box center [233, 372] width 14 height 14
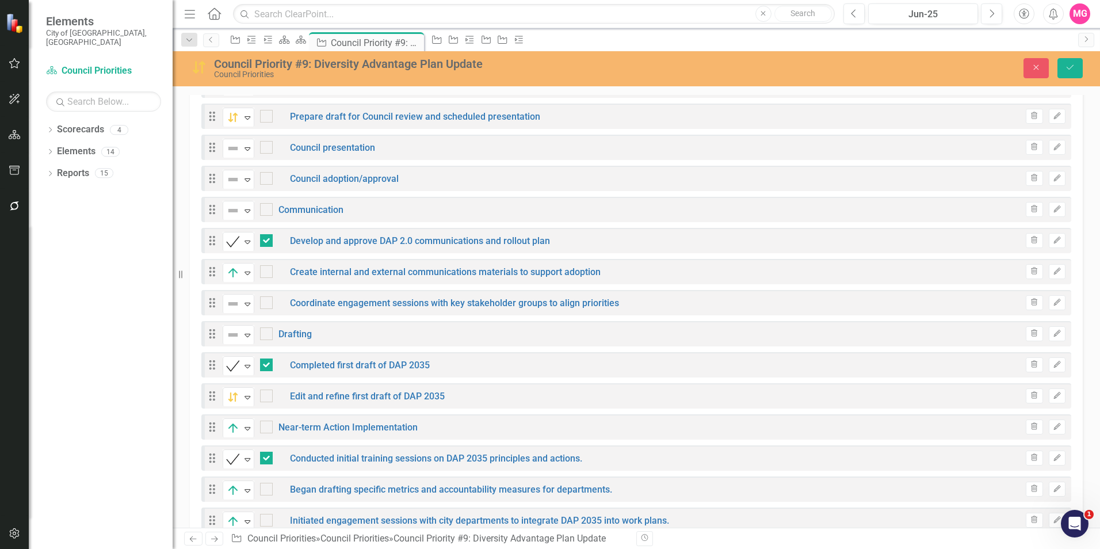
scroll to position [388, 0]
click at [238, 329] on img at bounding box center [233, 336] width 14 height 14
click at [79, 548] on div "Not Defined" at bounding box center [55, 558] width 48 height 13
click at [243, 300] on icon "Expand" at bounding box center [248, 304] width 12 height 9
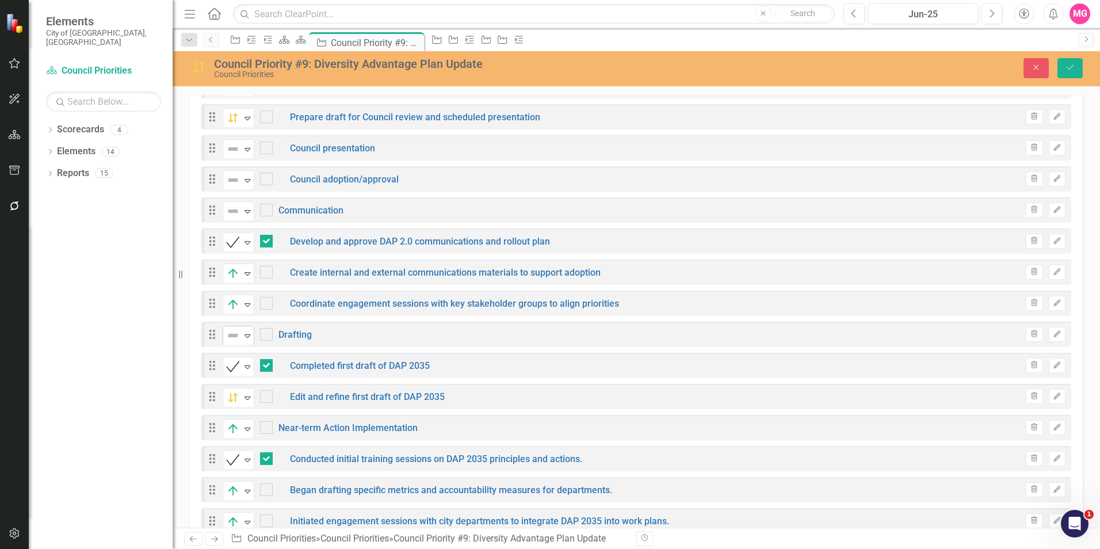
click at [239, 334] on img at bounding box center [233, 336] width 14 height 14
click at [251, 548] on div "Not Defined" at bounding box center [553, 559] width 1082 height 14
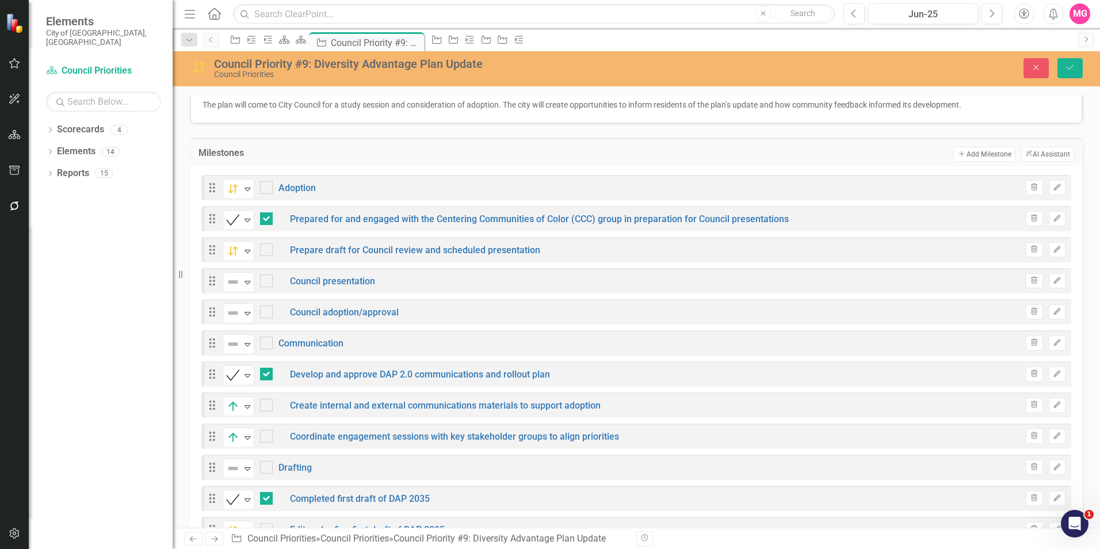
scroll to position [413, 0]
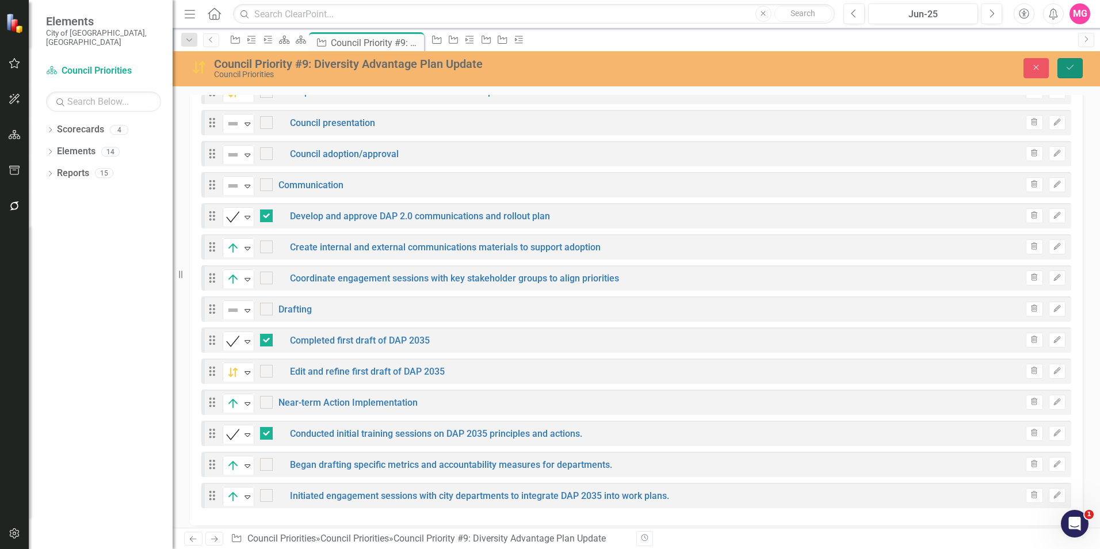
click at [1064, 64] on button "Save" at bounding box center [1069, 68] width 25 height 20
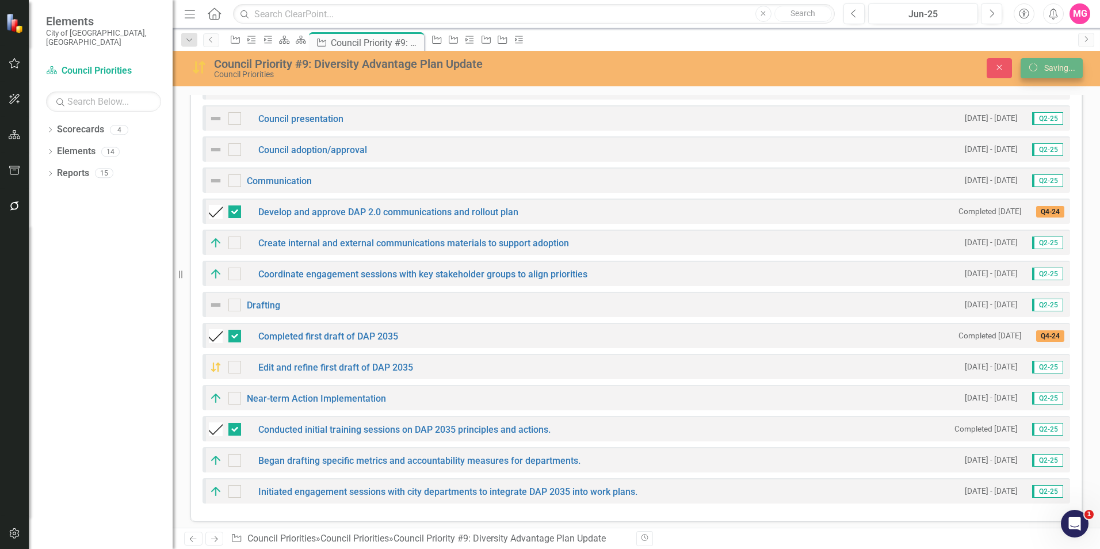
scroll to position [408, 0]
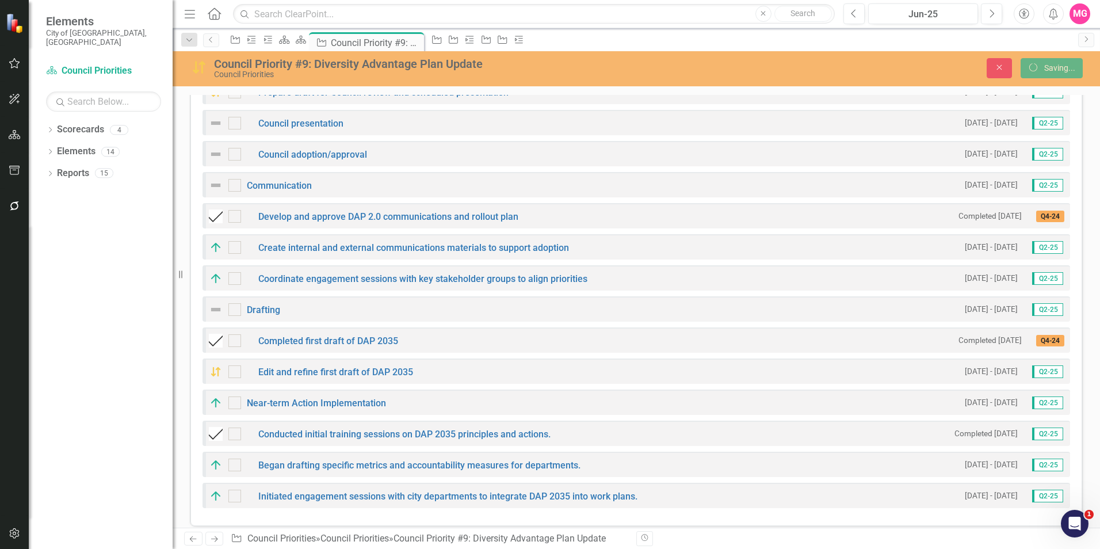
checkbox input "false"
checkbox input "true"
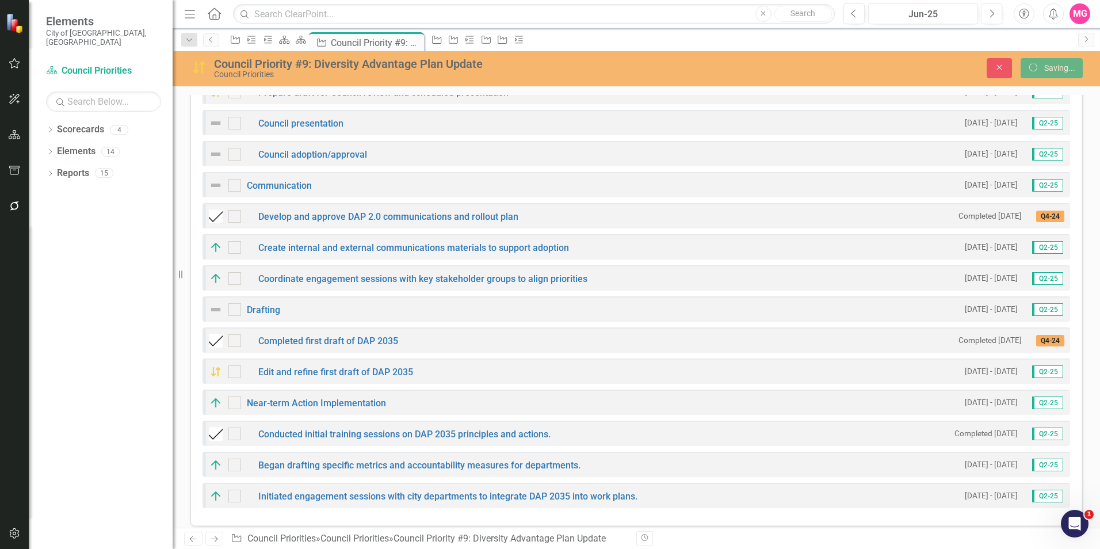
checkbox input "true"
checkbox input "false"
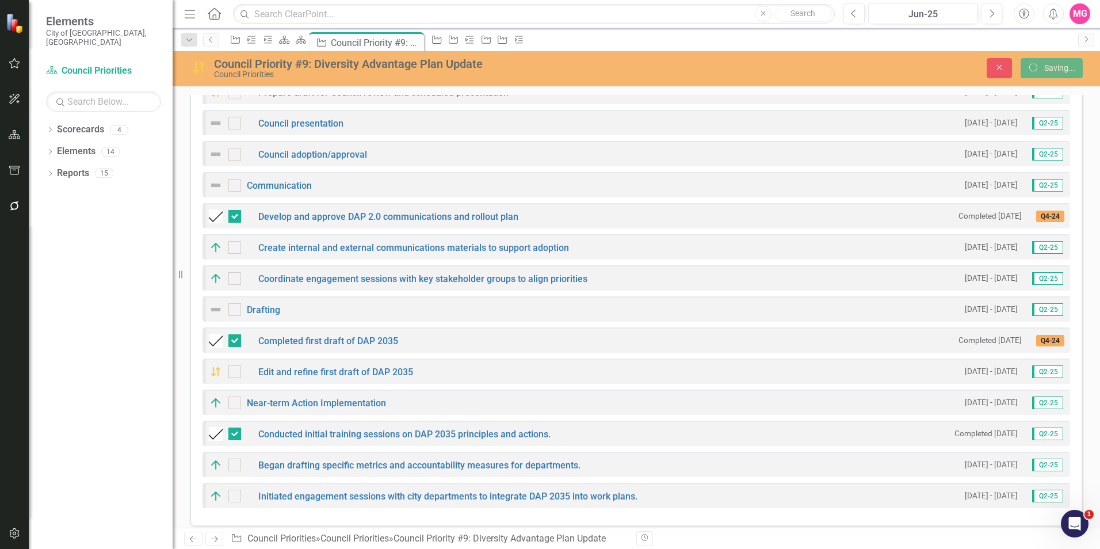
checkbox input "false"
checkbox input "true"
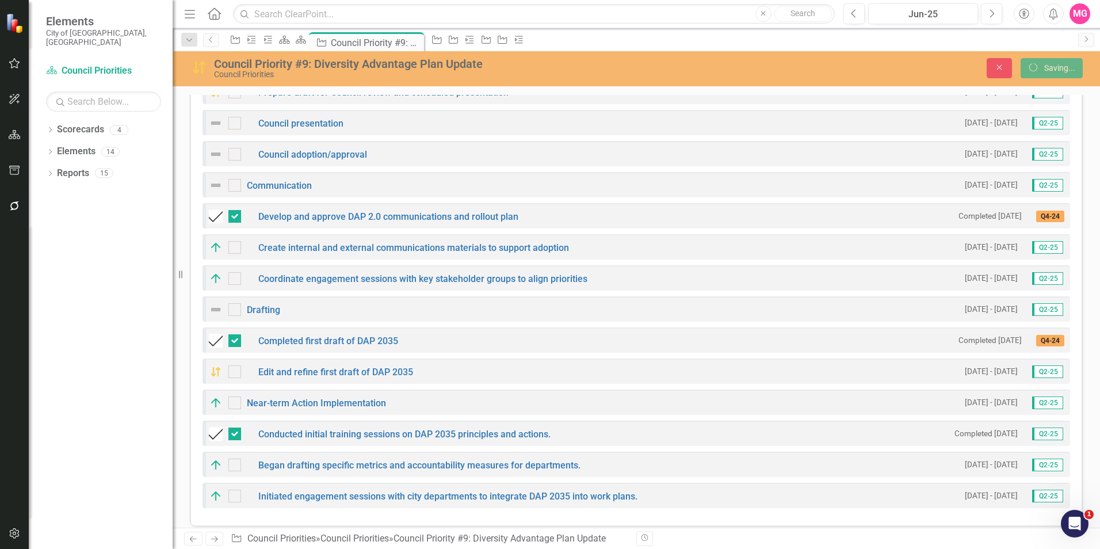
checkbox input "true"
checkbox input "false"
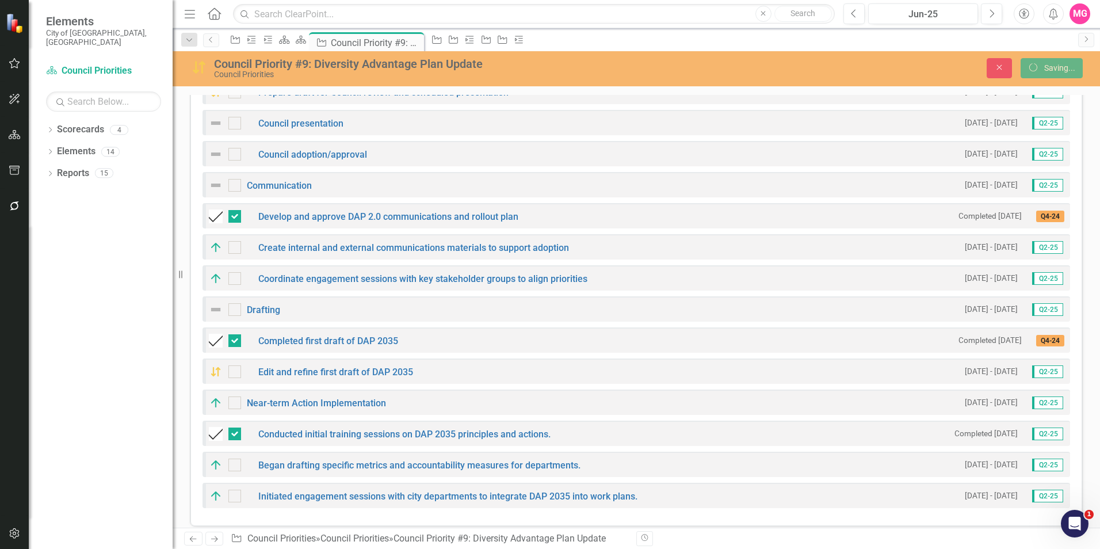
checkbox input "true"
checkbox input "false"
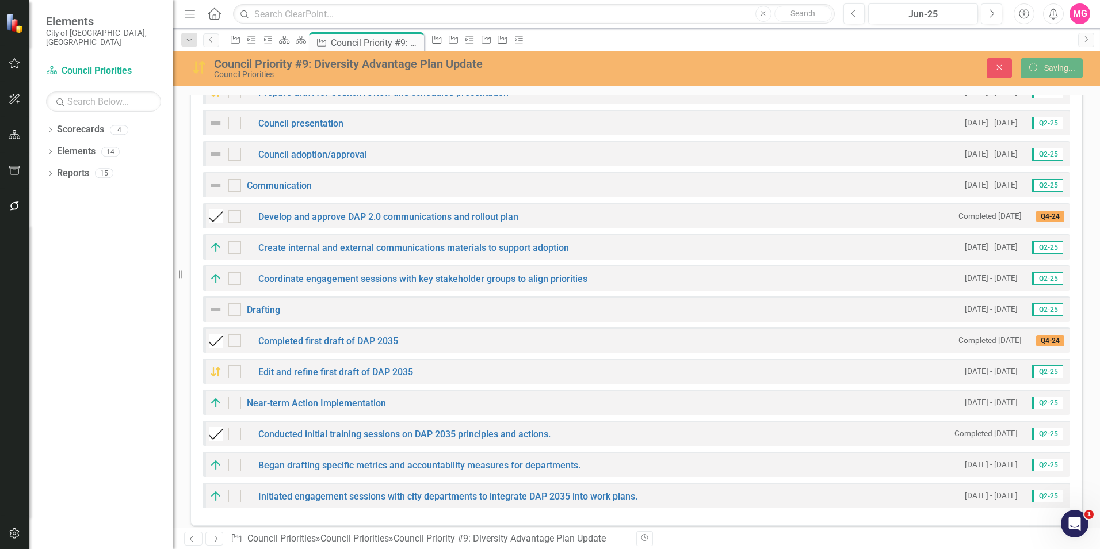
checkbox input "false"
checkbox input "true"
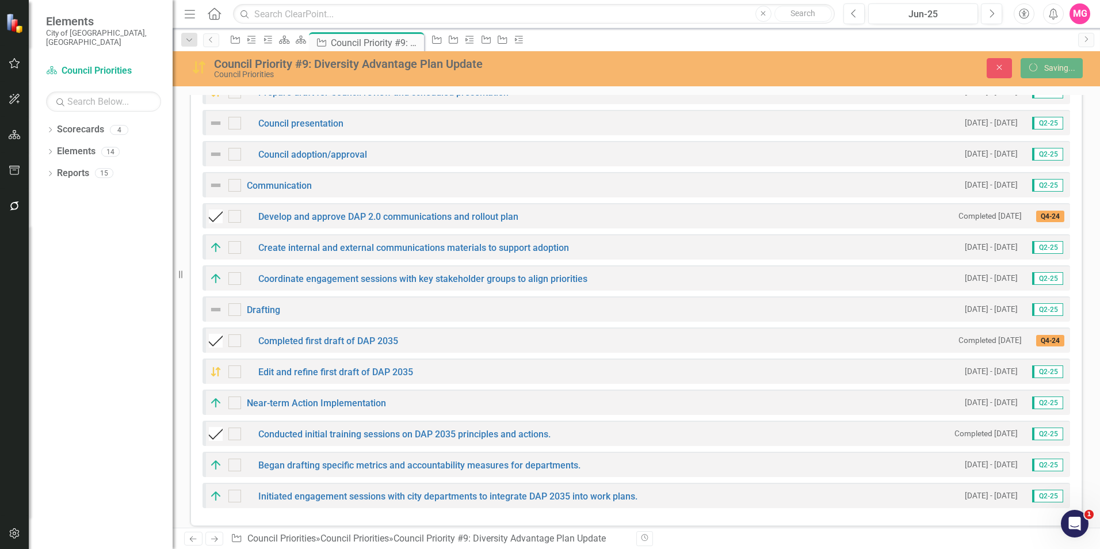
checkbox input "true"
checkbox input "false"
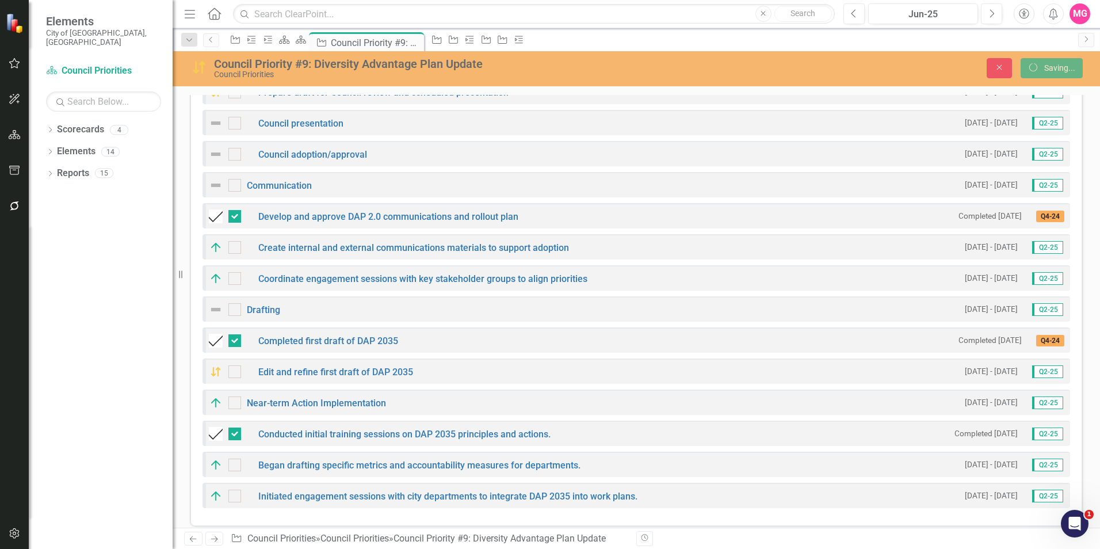
checkbox input "false"
checkbox input "true"
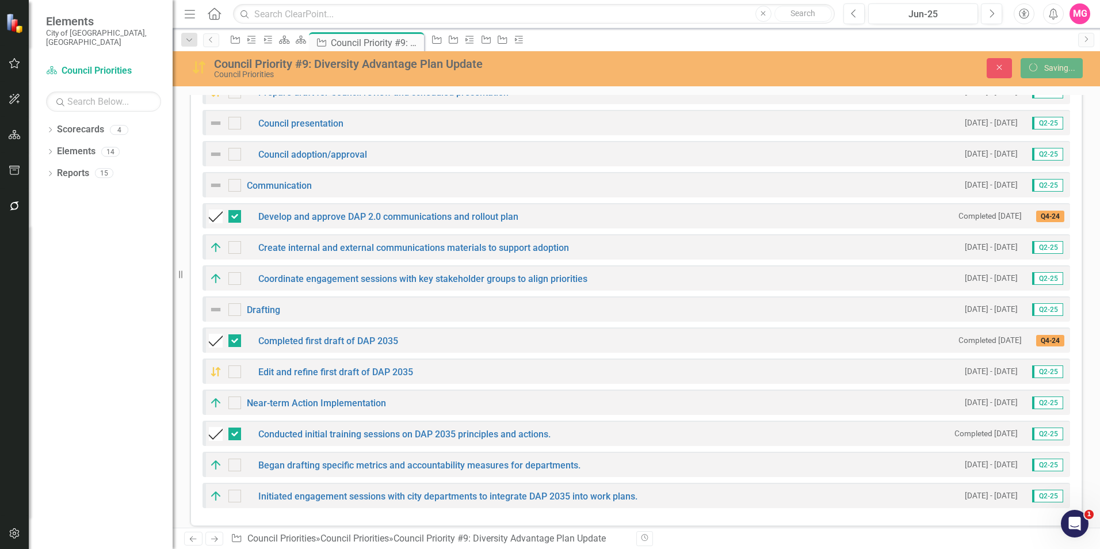
checkbox input "false"
checkbox input "true"
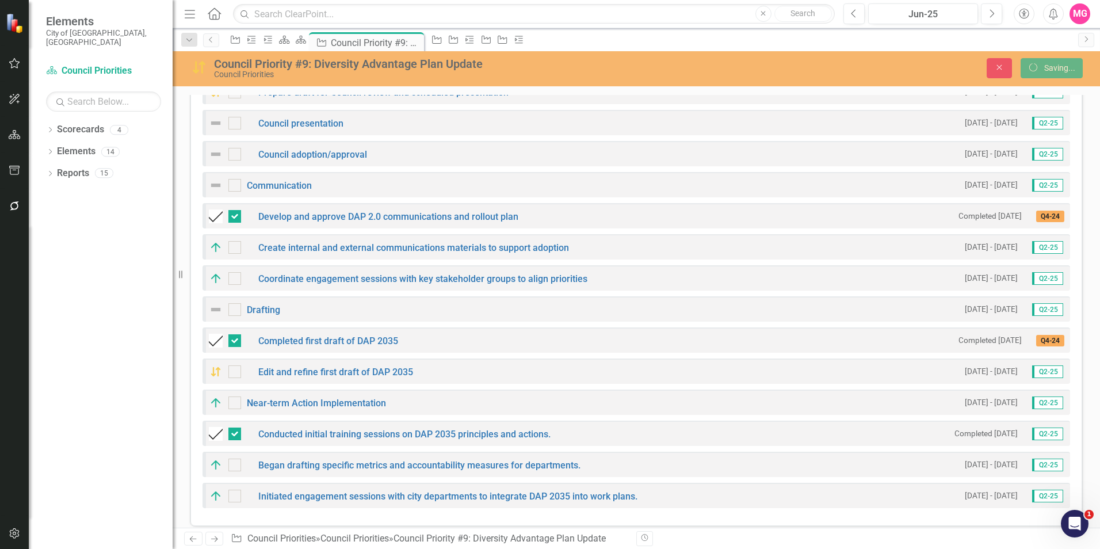
checkbox input "true"
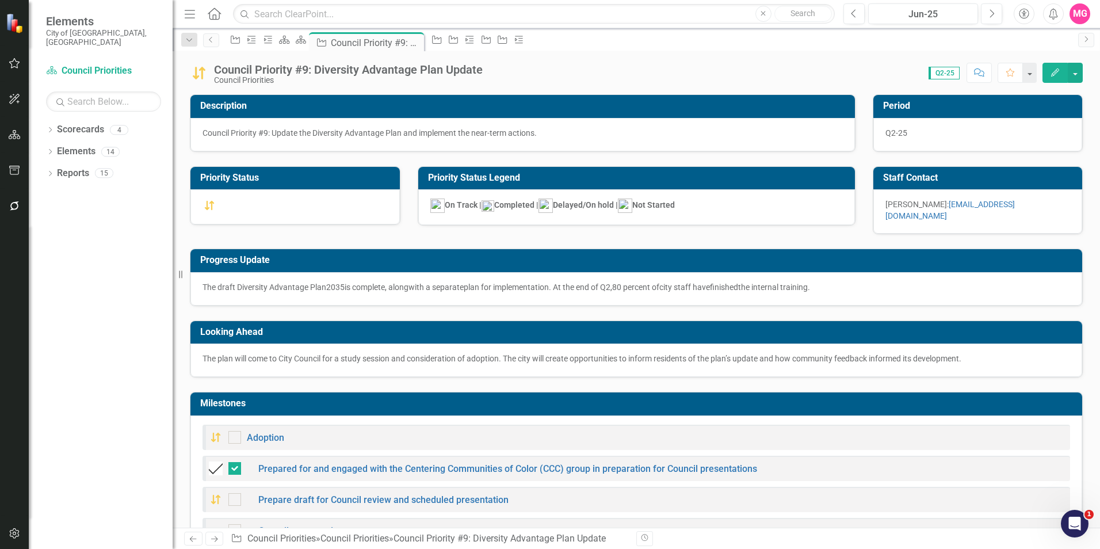
checkbox input "false"
checkbox input "true"
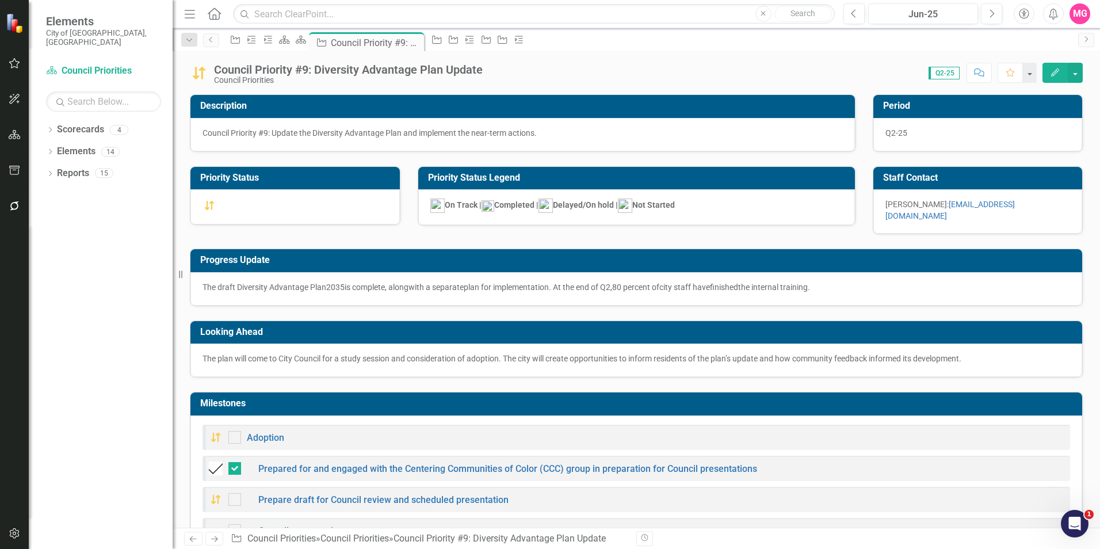
checkbox input "true"
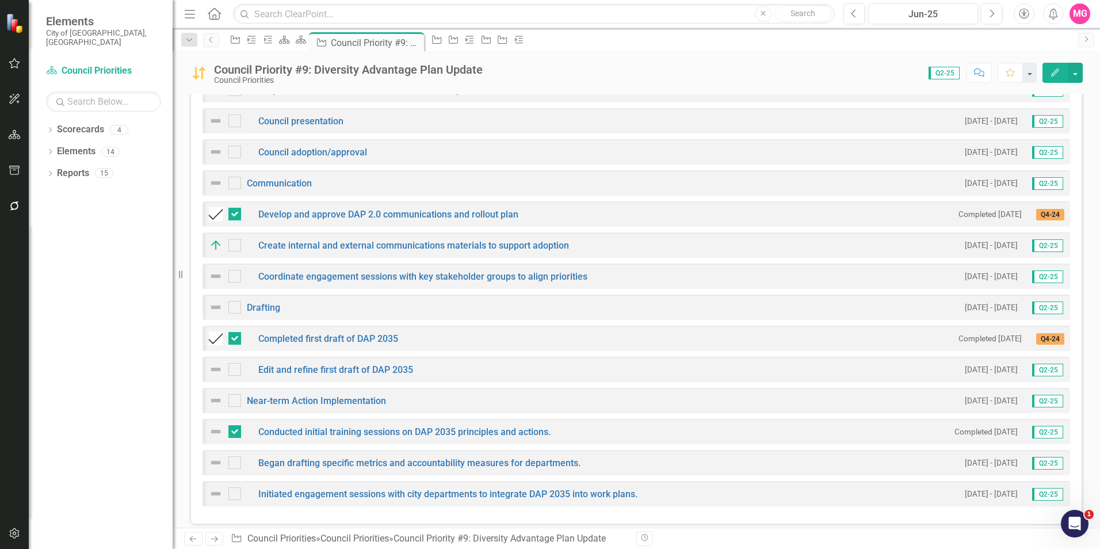
scroll to position [410, 0]
click at [215, 394] on img at bounding box center [216, 401] width 14 height 14
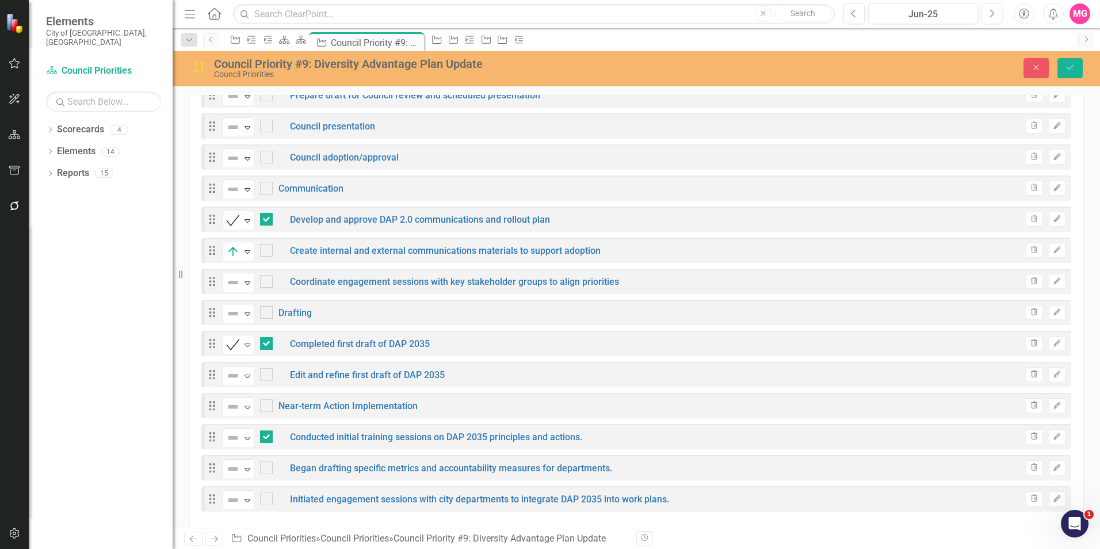
scroll to position [413, 0]
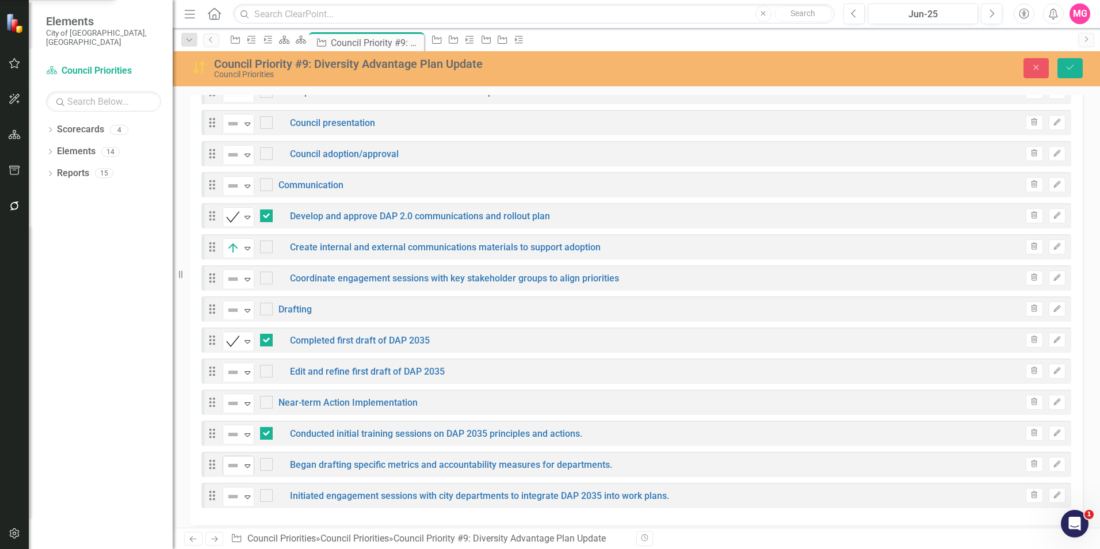
click at [249, 464] on icon at bounding box center [248, 465] width 6 height 3
click at [240, 490] on div "Not Defined" at bounding box center [233, 497] width 15 height 14
click at [239, 490] on img at bounding box center [233, 497] width 14 height 14
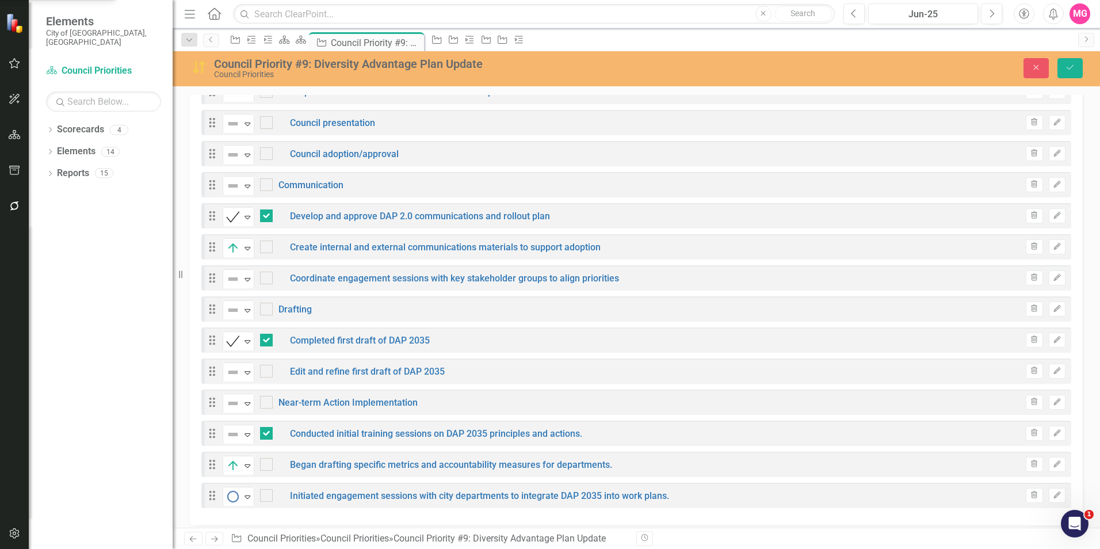
click at [233, 402] on img at bounding box center [233, 403] width 14 height 14
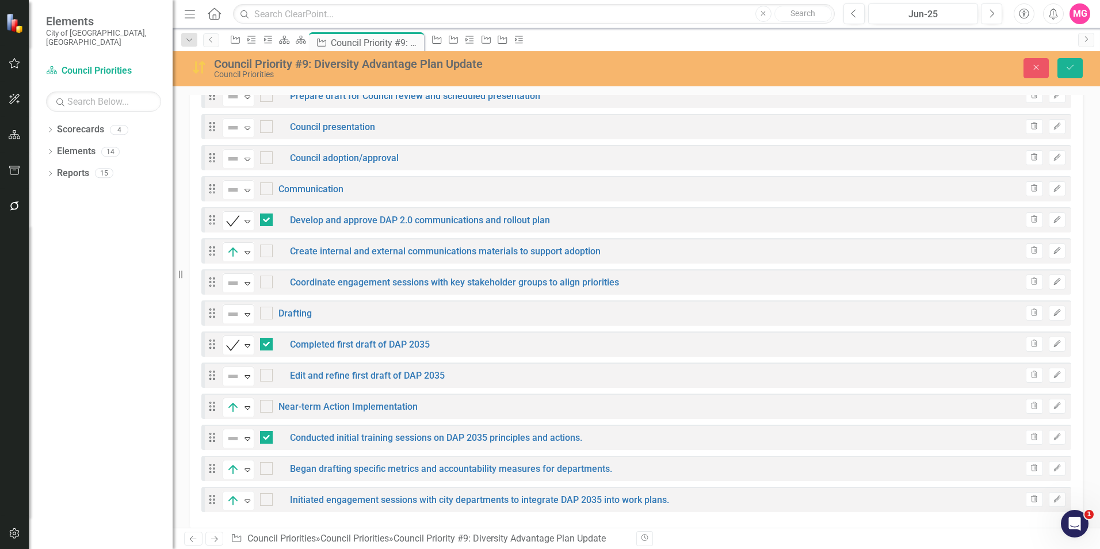
scroll to position [408, 0]
click at [223, 280] on div "Not Defined Expand" at bounding box center [239, 284] width 32 height 20
click at [249, 368] on div "Expand" at bounding box center [248, 377] width 12 height 19
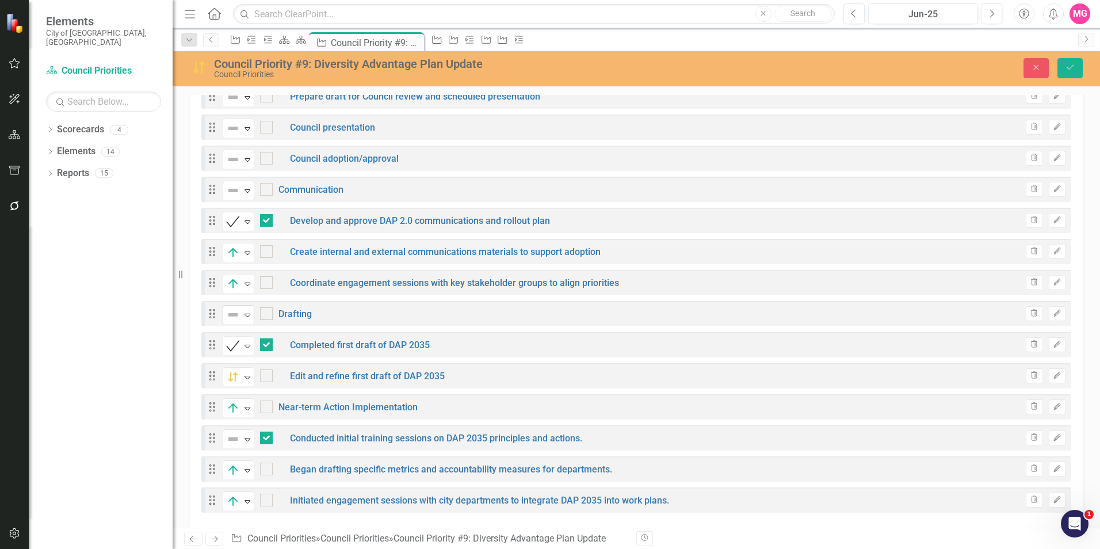
click at [248, 314] on icon at bounding box center [248, 315] width 6 height 3
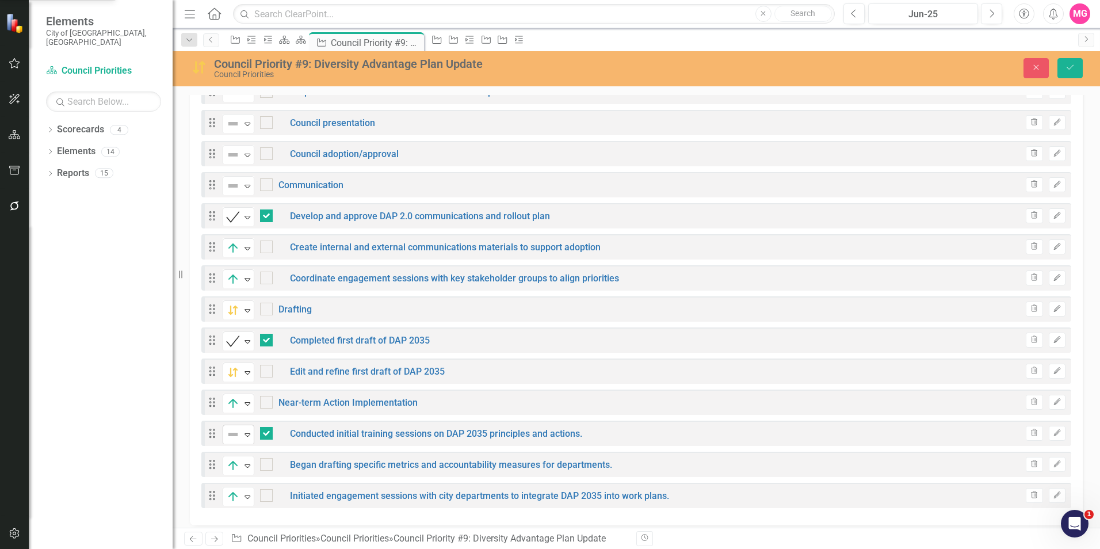
click at [242, 430] on icon "Expand" at bounding box center [248, 434] width 12 height 9
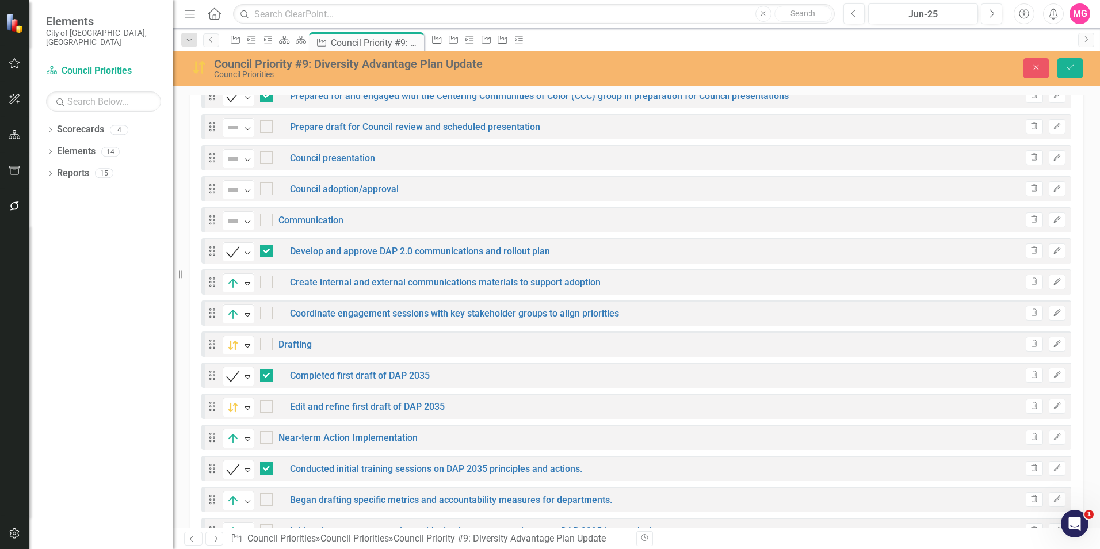
scroll to position [373, 0]
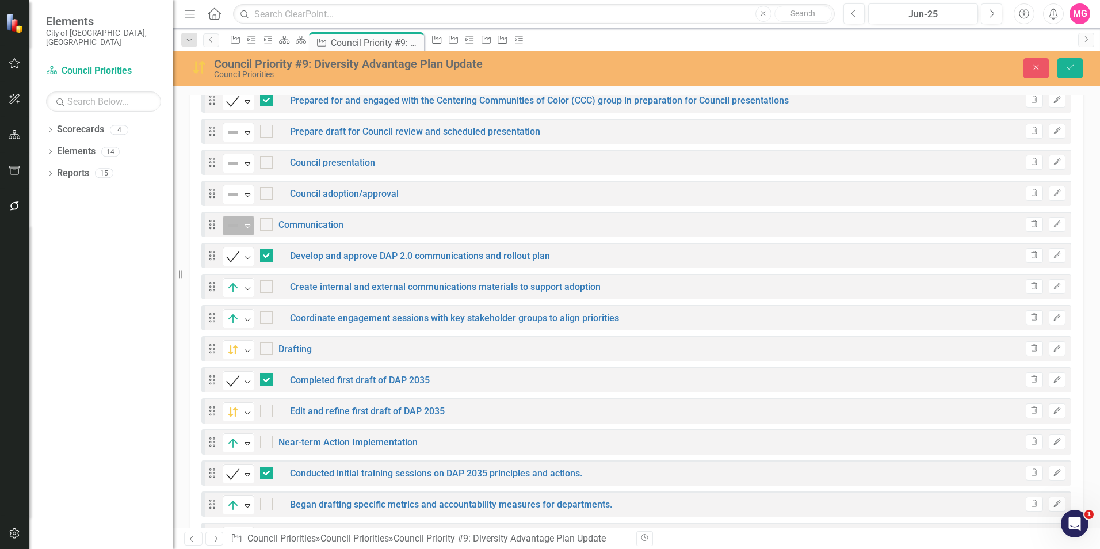
click at [247, 221] on icon "Expand" at bounding box center [248, 225] width 12 height 9
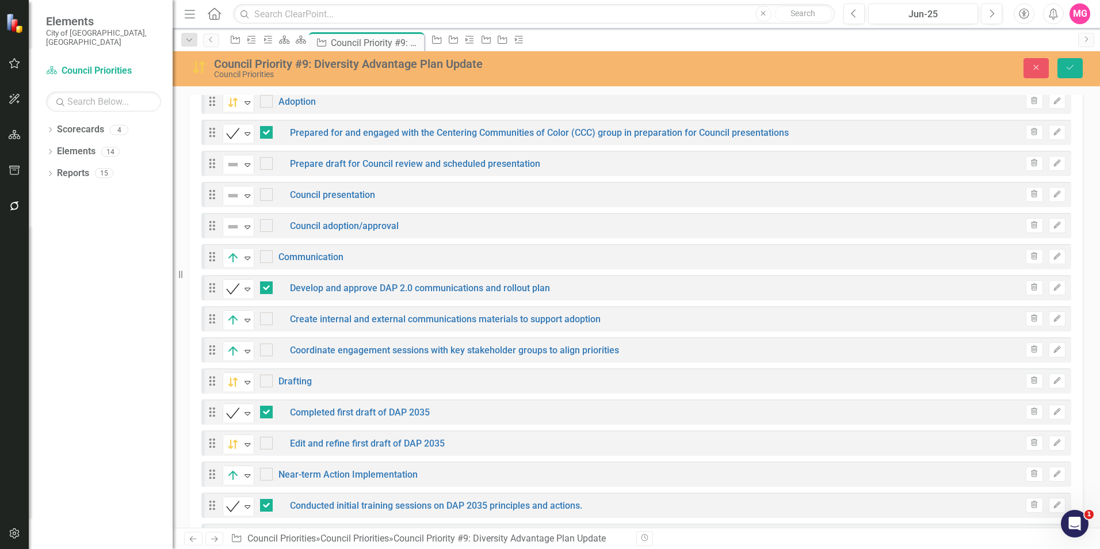
scroll to position [311, 0]
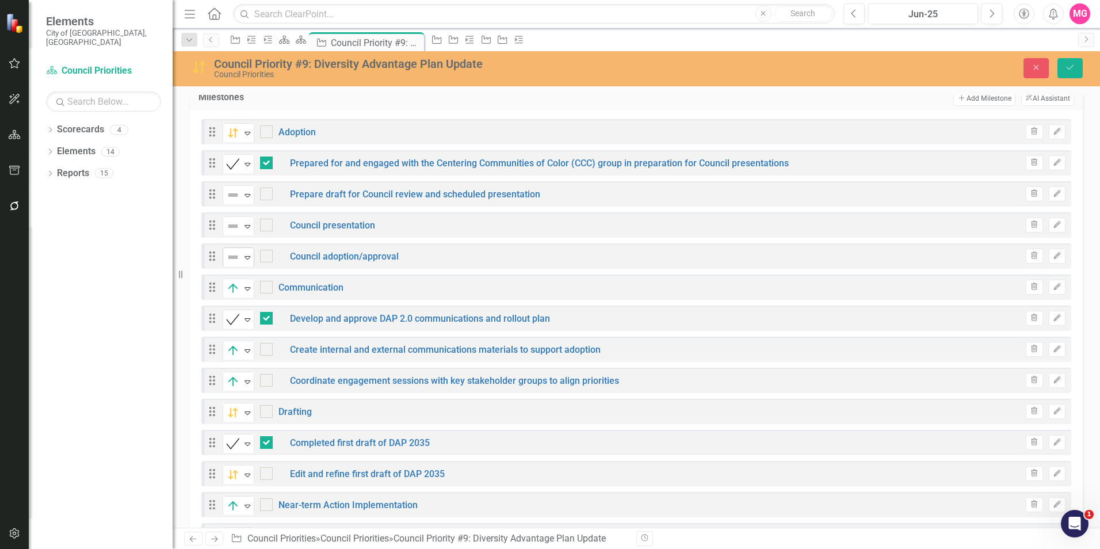
click at [246, 253] on icon "Expand" at bounding box center [248, 257] width 12 height 9
click at [232, 222] on img at bounding box center [233, 226] width 14 height 14
click at [250, 186] on div "Expand" at bounding box center [248, 195] width 12 height 19
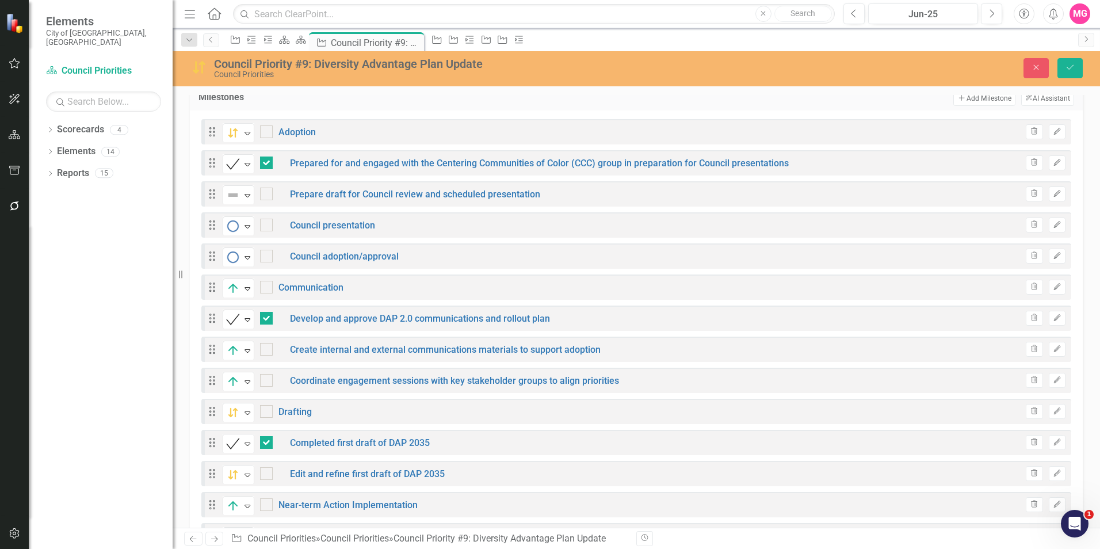
click at [1067, 74] on button "Save" at bounding box center [1069, 68] width 25 height 20
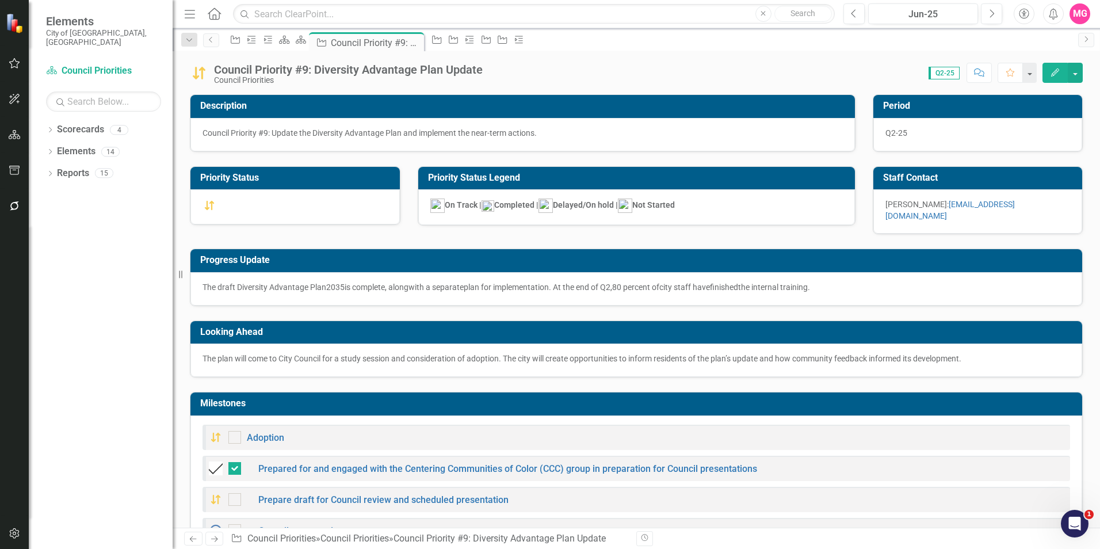
checkbox input "false"
checkbox input "true"
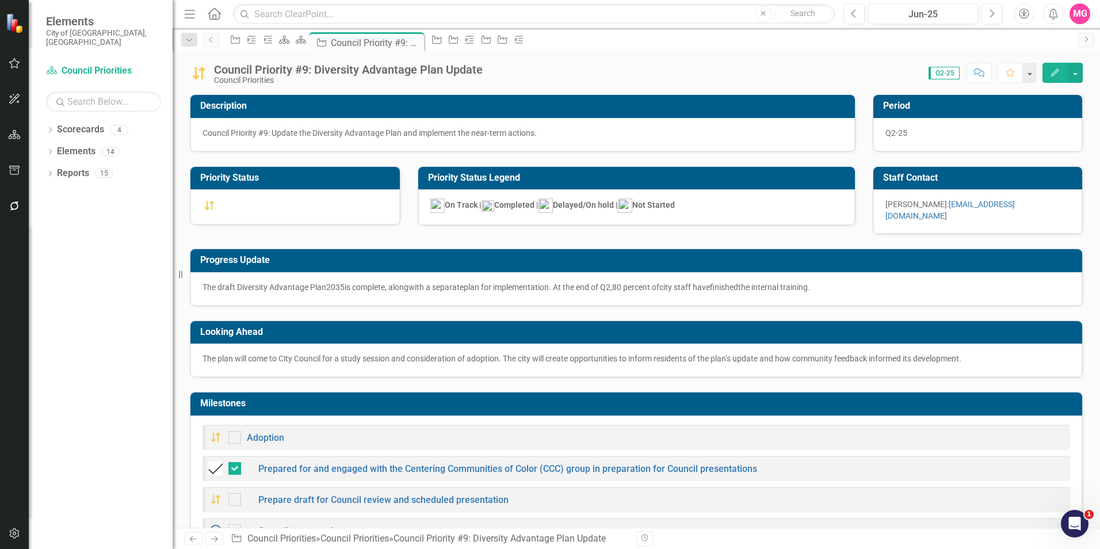
checkbox input "true"
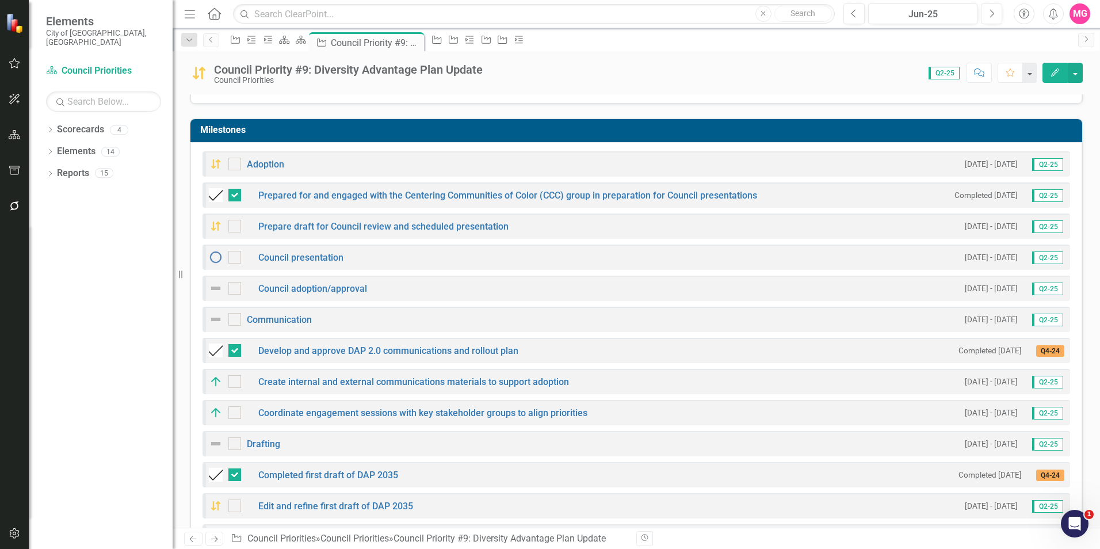
scroll to position [273, 0]
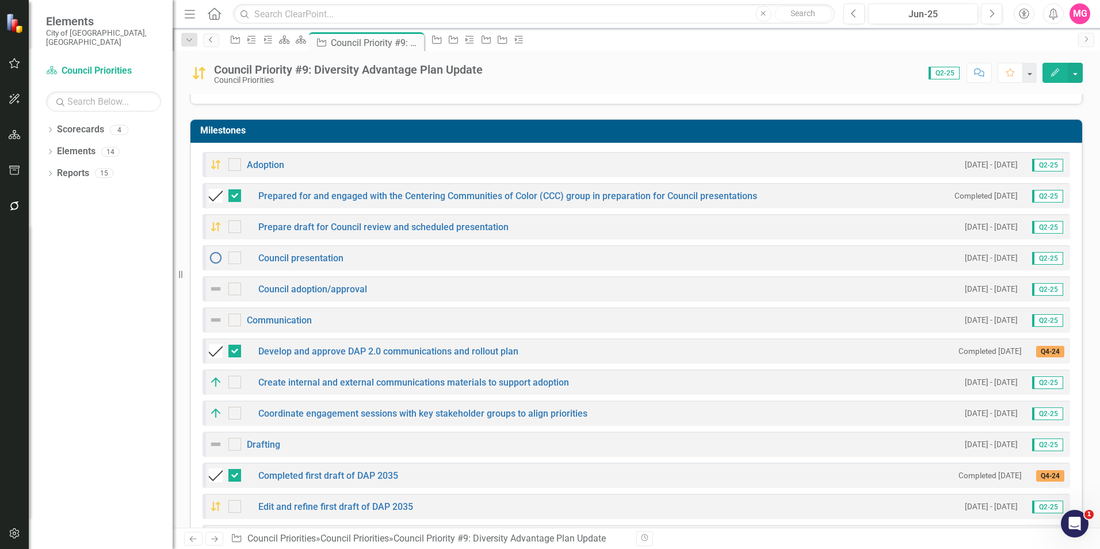
click at [208, 44] on link "Previous" at bounding box center [211, 40] width 16 height 14
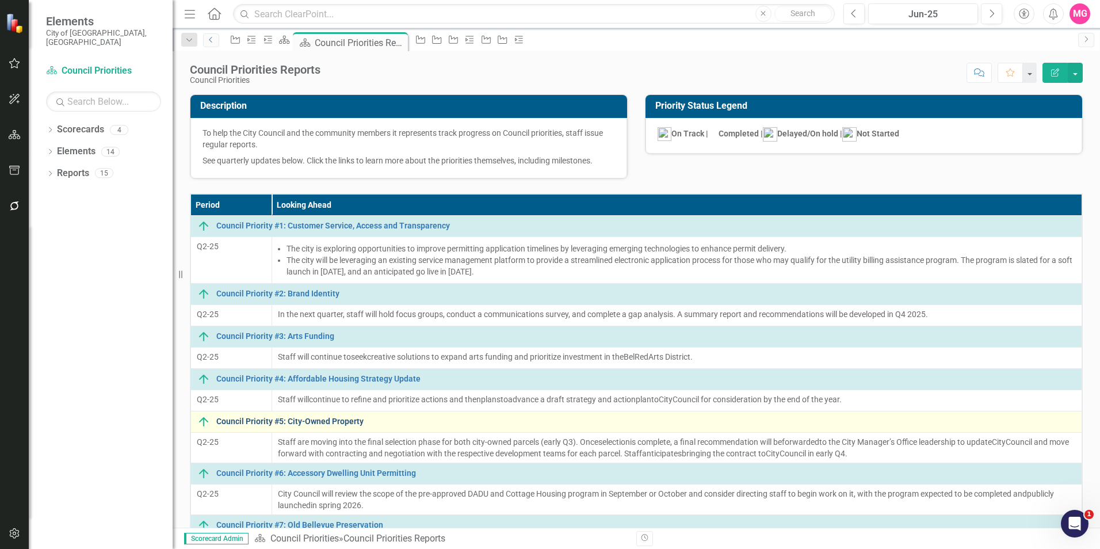
scroll to position [171, 0]
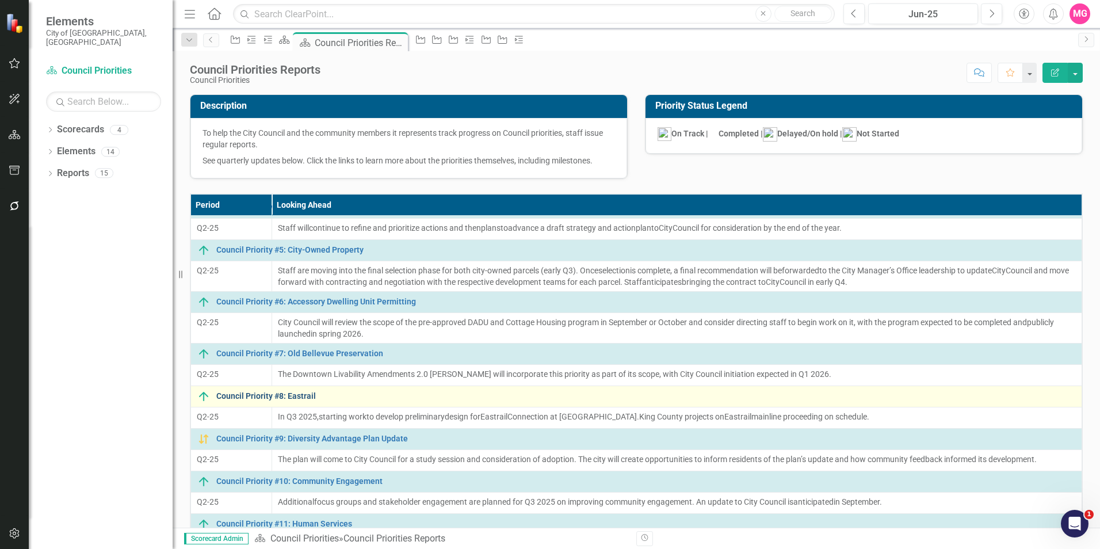
click at [274, 394] on link "Council Priority #8: Eastrail" at bounding box center [646, 396] width 860 height 9
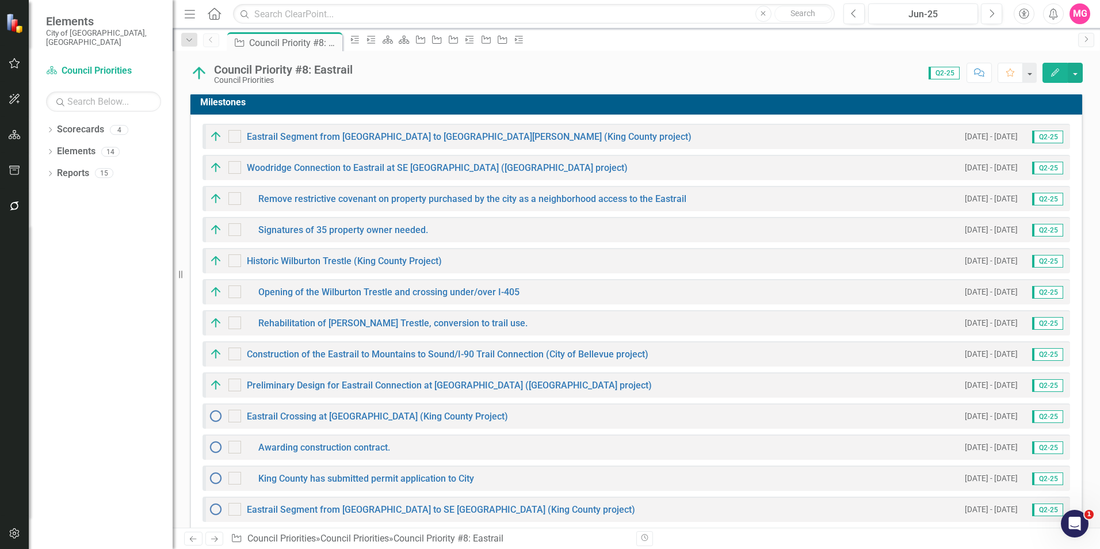
scroll to position [316, 0]
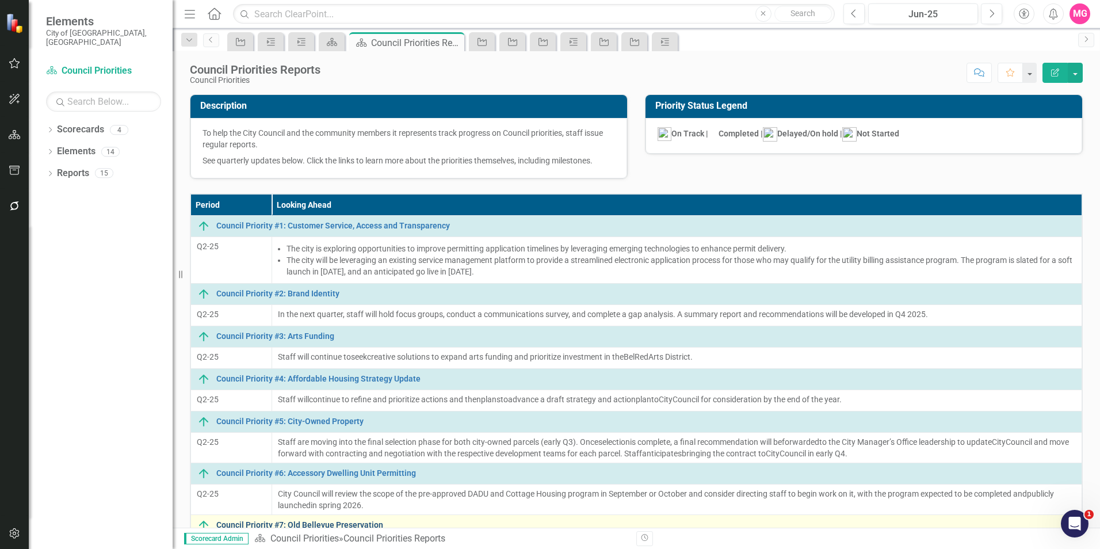
click at [340, 522] on link "Council Priority #7: Old Bellevue Preservation" at bounding box center [646, 525] width 860 height 9
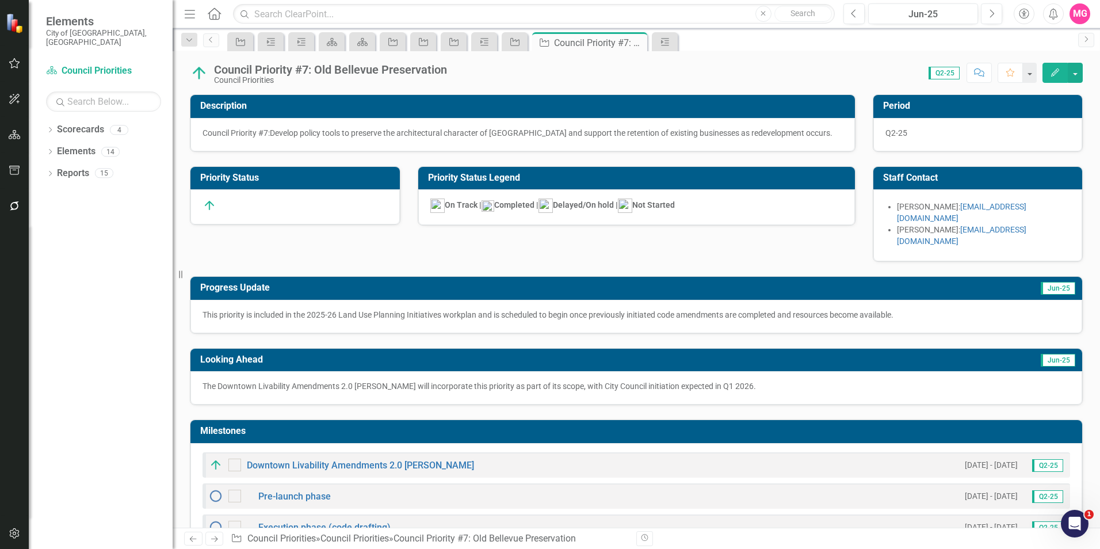
scroll to position [19, 0]
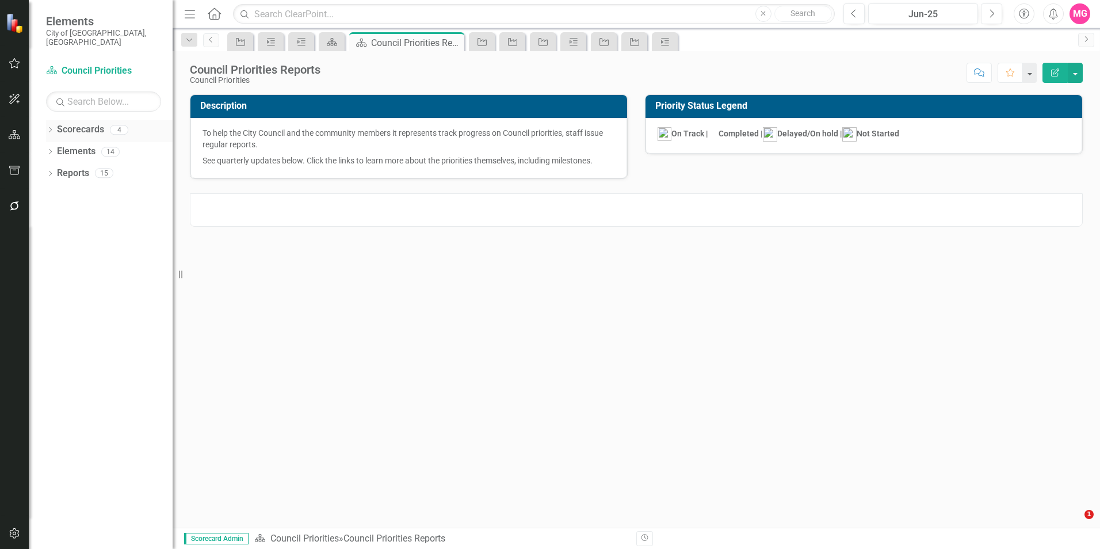
drag, startPoint x: 0, startPoint y: 0, endPoint x: 82, endPoint y: 126, distance: 150.5
click at [82, 126] on link "Scorecards" at bounding box center [80, 129] width 47 height 13
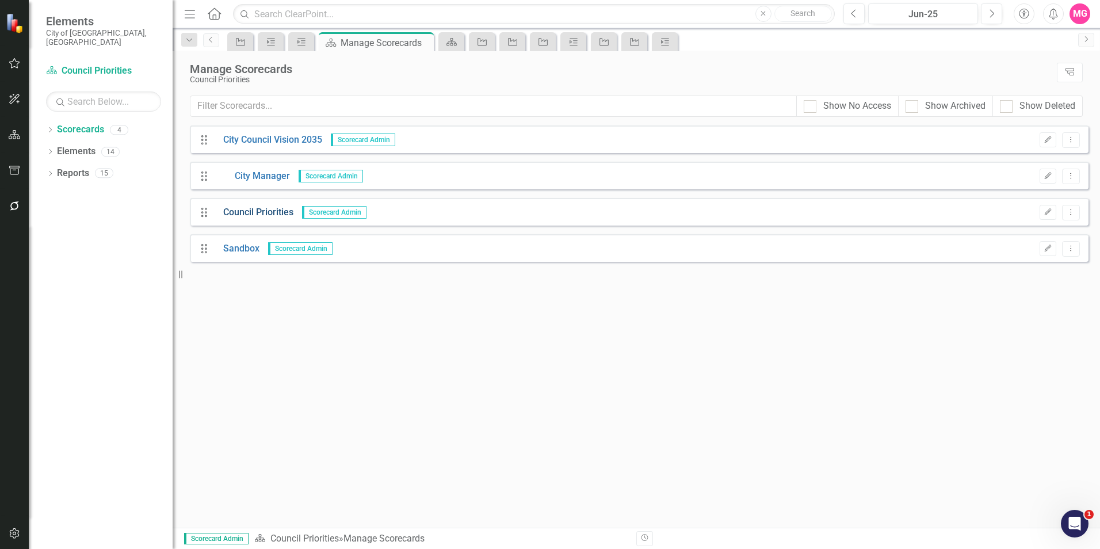
click at [266, 206] on link "Council Priorities" at bounding box center [254, 212] width 79 height 13
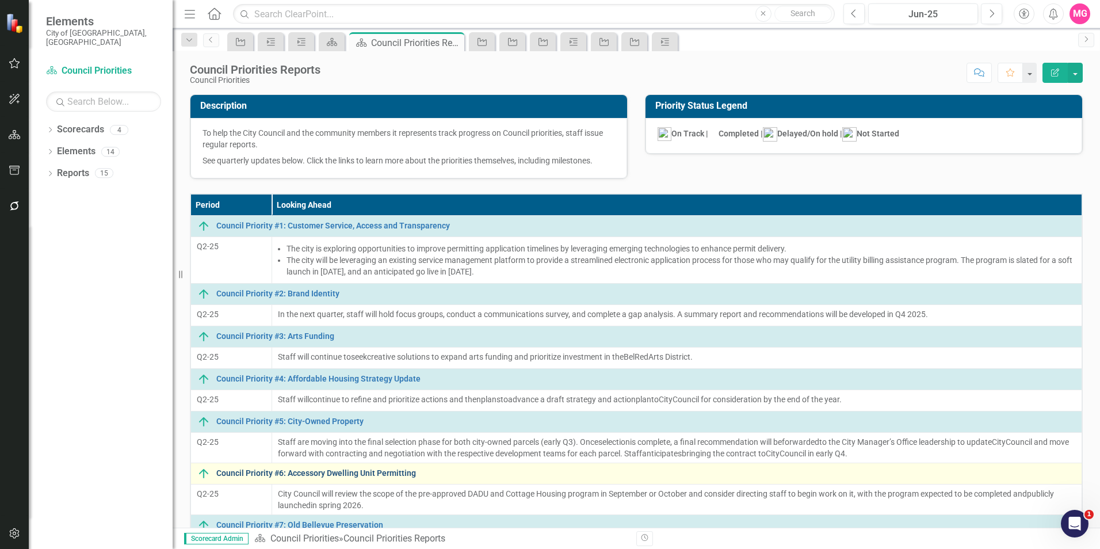
click at [345, 469] on link "Council Priority #6: Accessory Dwelling Unit Permitting" at bounding box center [646, 473] width 860 height 9
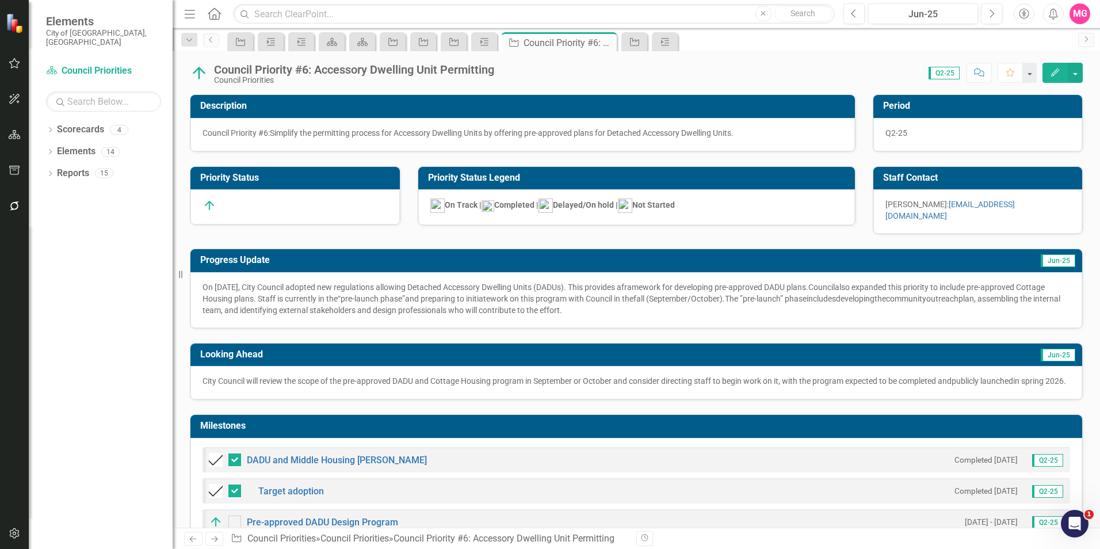
scroll to position [70, 0]
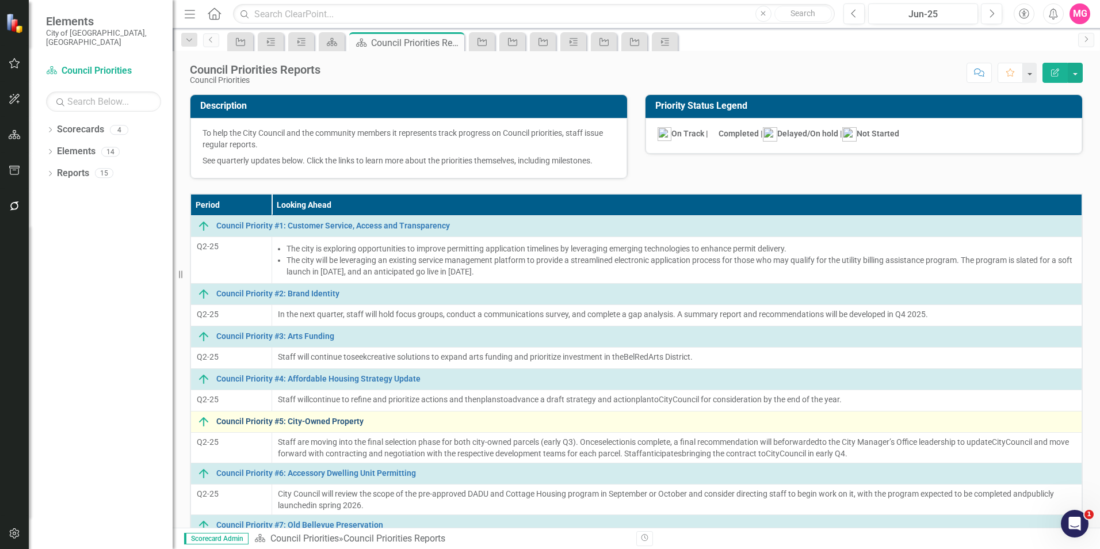
click at [313, 421] on link "Council Priority #5: City-Owned Property" at bounding box center [646, 421] width 860 height 9
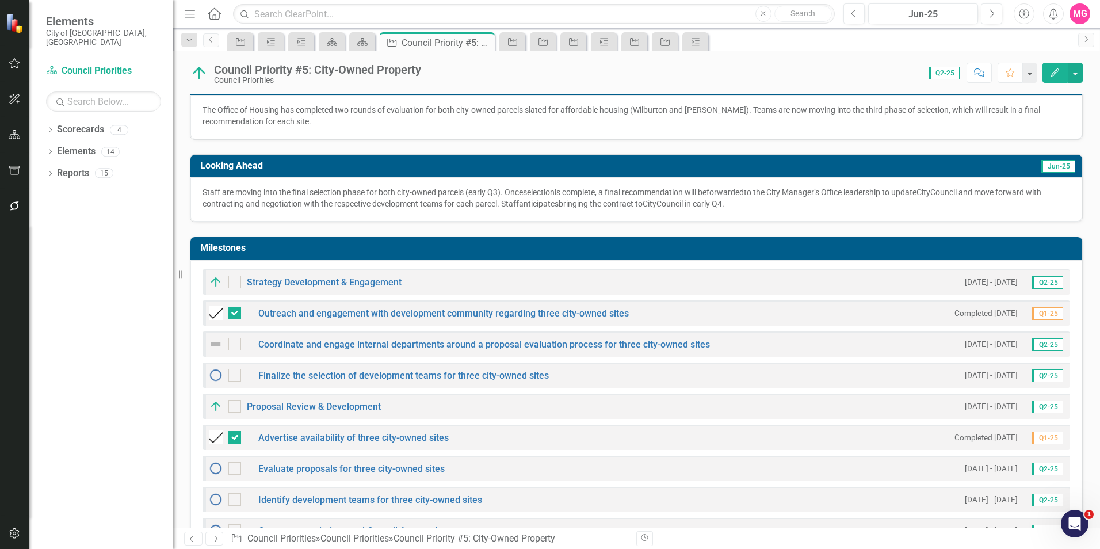
scroll to position [227, 0]
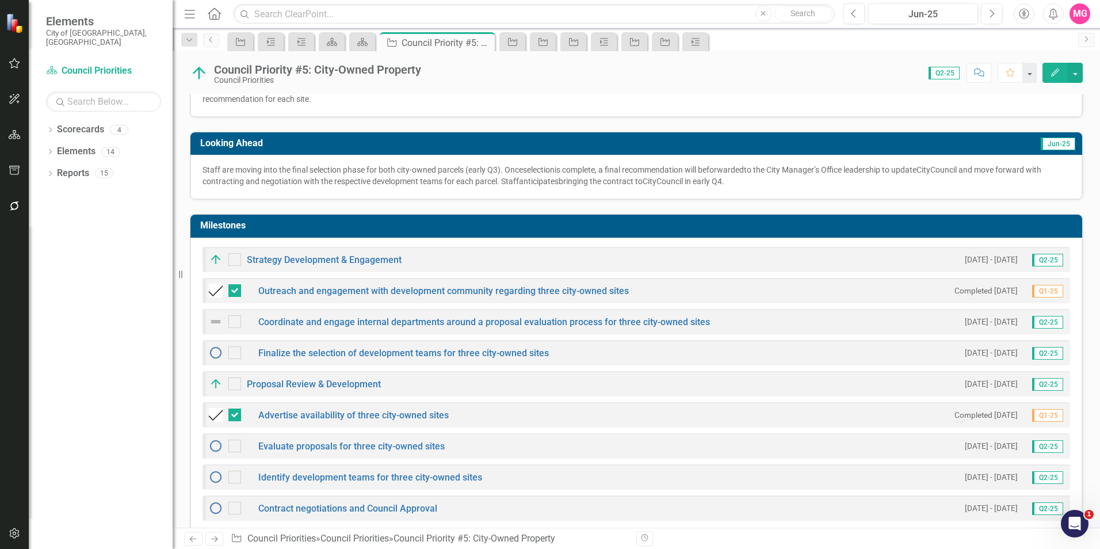
click at [216, 315] on img at bounding box center [216, 322] width 14 height 14
click at [219, 315] on img at bounding box center [216, 322] width 14 height 14
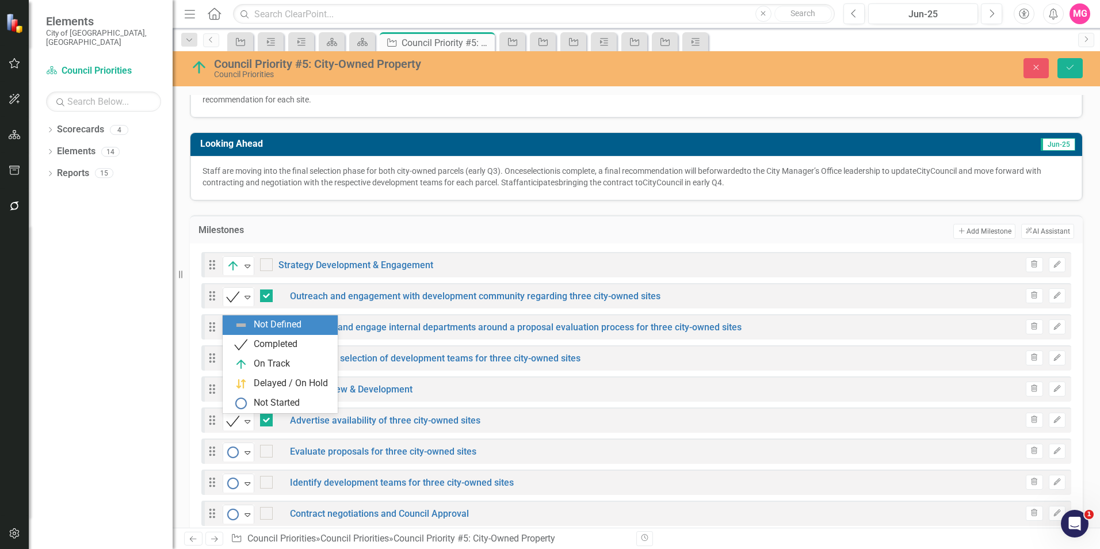
click at [239, 321] on img at bounding box center [233, 328] width 14 height 14
click at [266, 354] on div "On Track" at bounding box center [280, 364] width 115 height 20
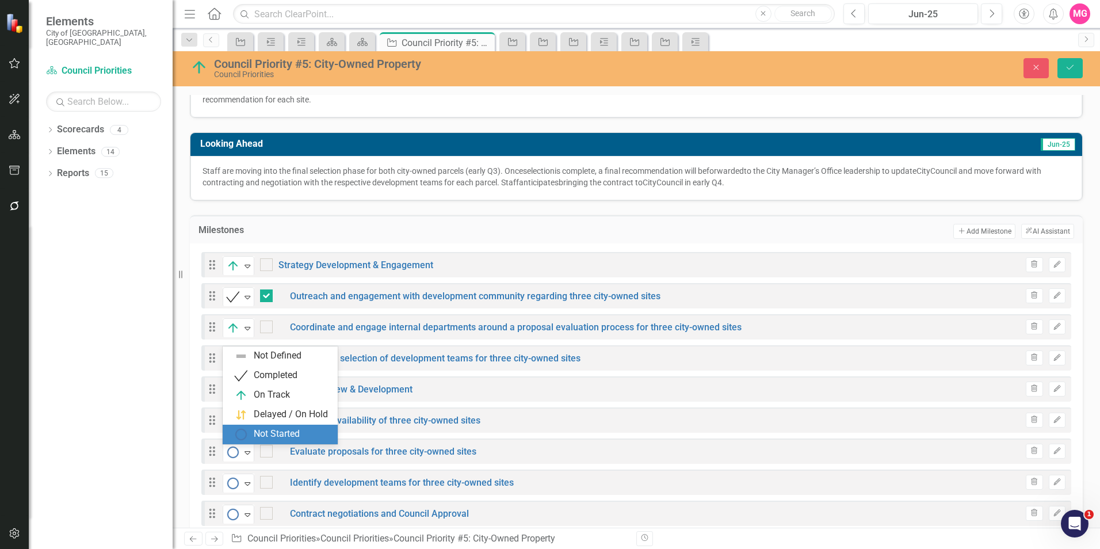
click at [246, 354] on icon "Expand" at bounding box center [248, 358] width 12 height 9
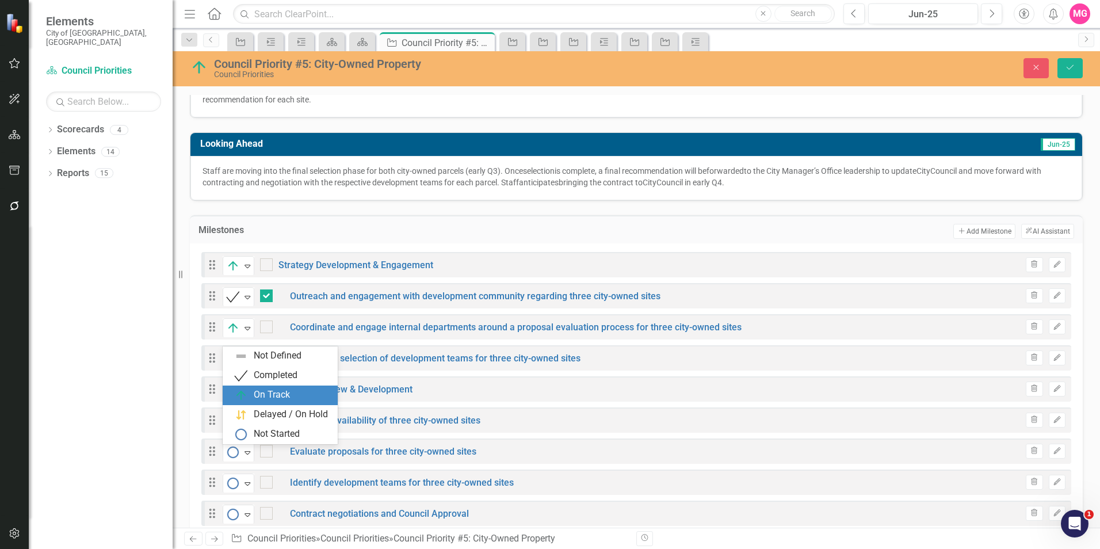
click at [291, 390] on div "On Track" at bounding box center [282, 395] width 97 height 14
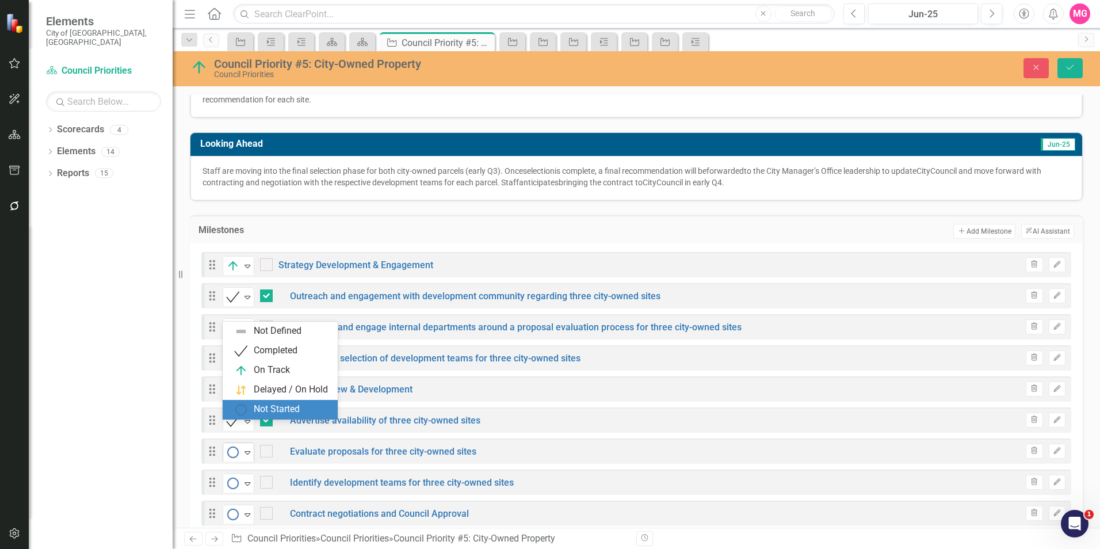
click at [241, 444] on div "Not Started" at bounding box center [233, 452] width 17 height 16
click at [271, 375] on div "On Track" at bounding box center [272, 370] width 36 height 13
click at [239, 445] on img at bounding box center [233, 452] width 14 height 14
click at [291, 409] on div "Not Started" at bounding box center [277, 409] width 46 height 13
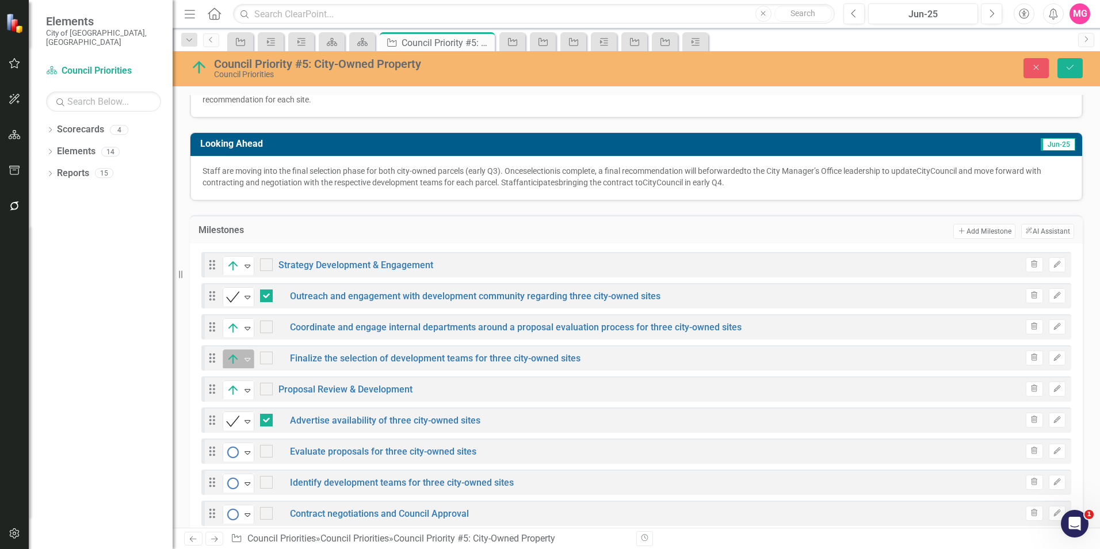
click at [251, 350] on div "Expand" at bounding box center [248, 359] width 12 height 19
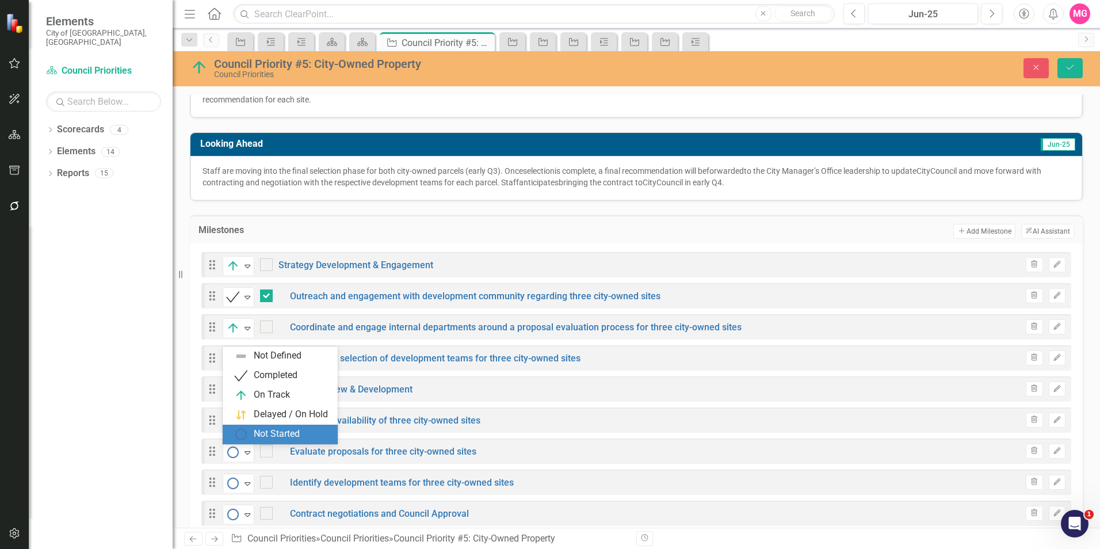
click at [288, 432] on div "Not Started" at bounding box center [277, 433] width 46 height 13
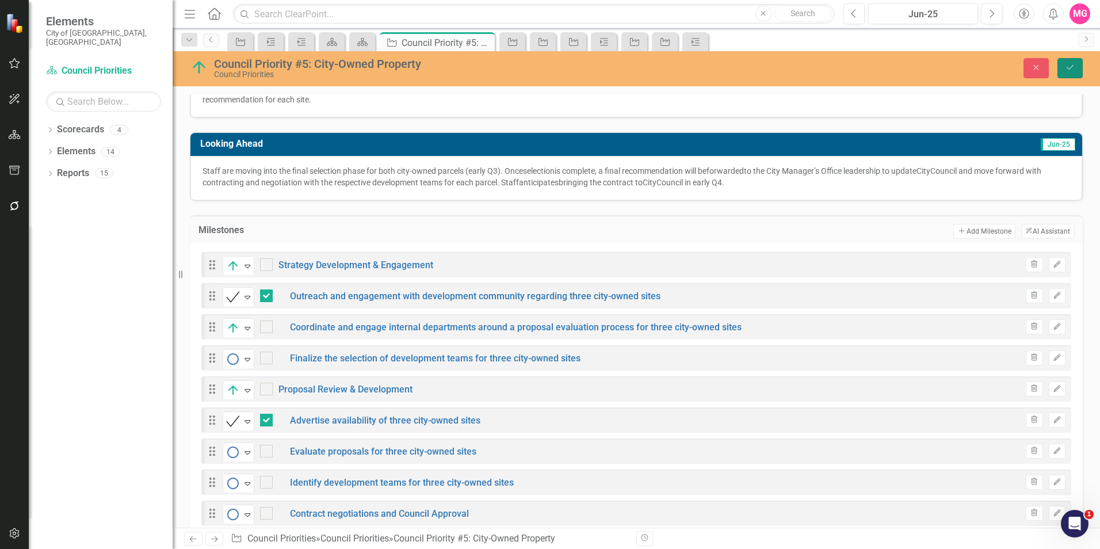
click at [1079, 74] on button "Save" at bounding box center [1069, 68] width 25 height 20
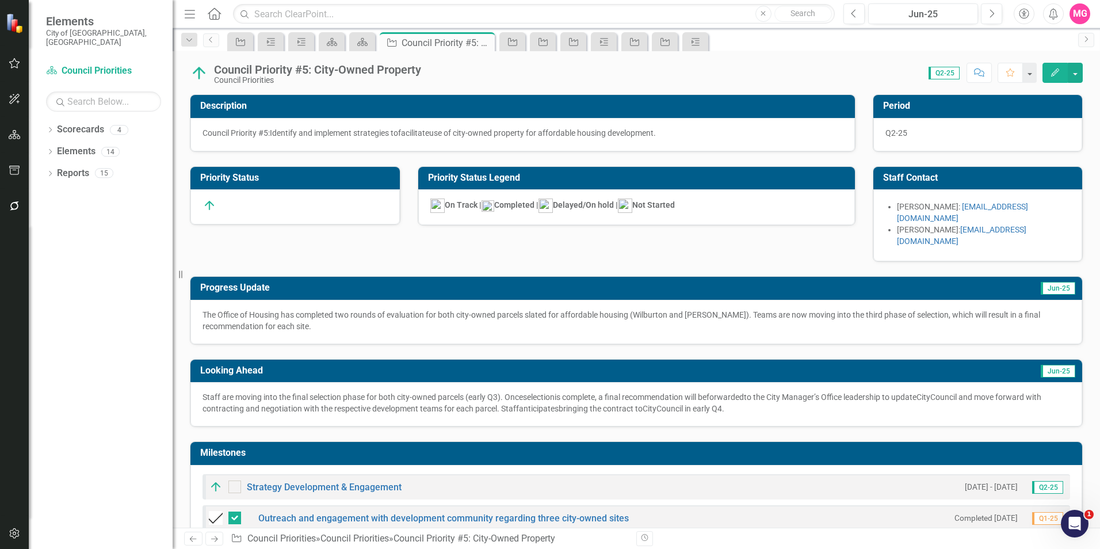
checkbox input "false"
checkbox input "true"
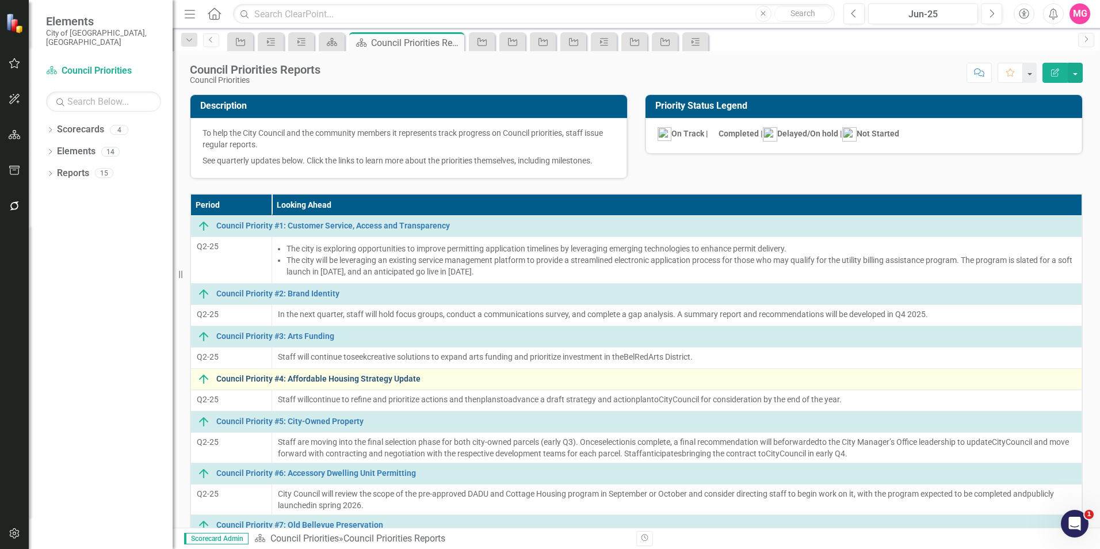
click at [312, 375] on link "Council Priority #4: Affordable Housing Strategy Update" at bounding box center [646, 379] width 860 height 9
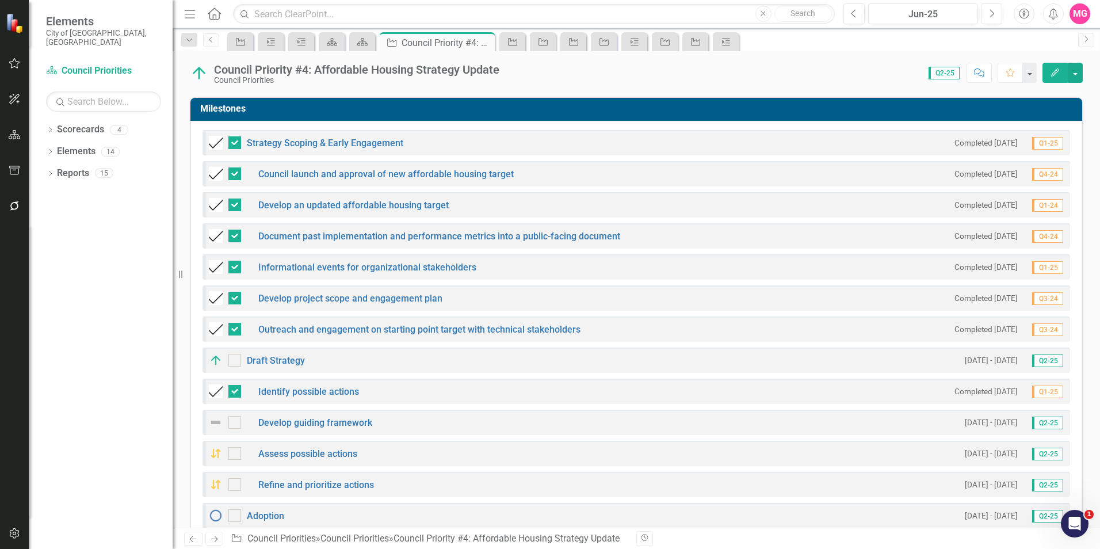
scroll to position [330, 0]
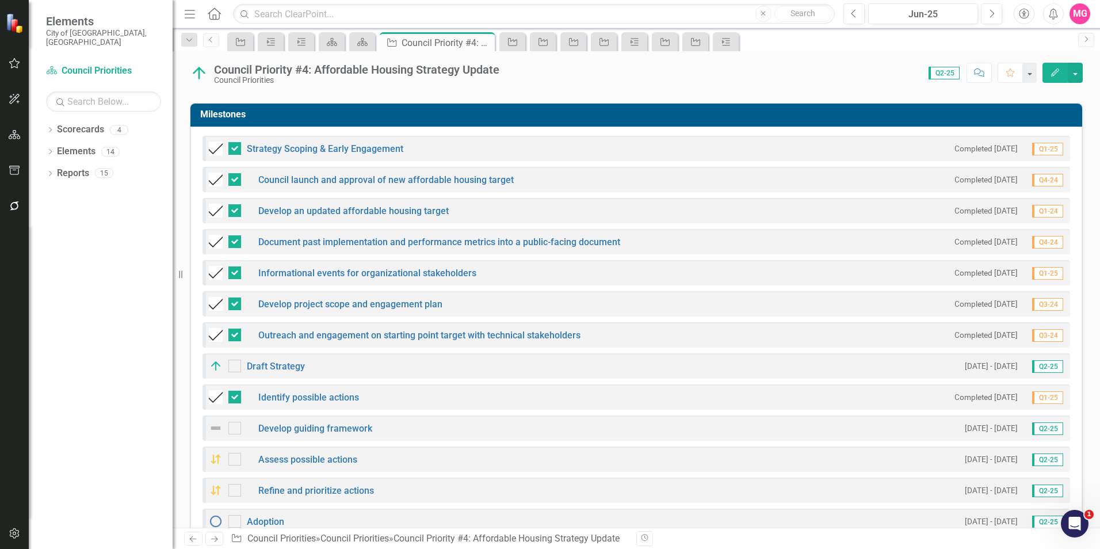
click at [213, 421] on img at bounding box center [216, 428] width 14 height 14
click at [215, 421] on img at bounding box center [216, 428] width 14 height 14
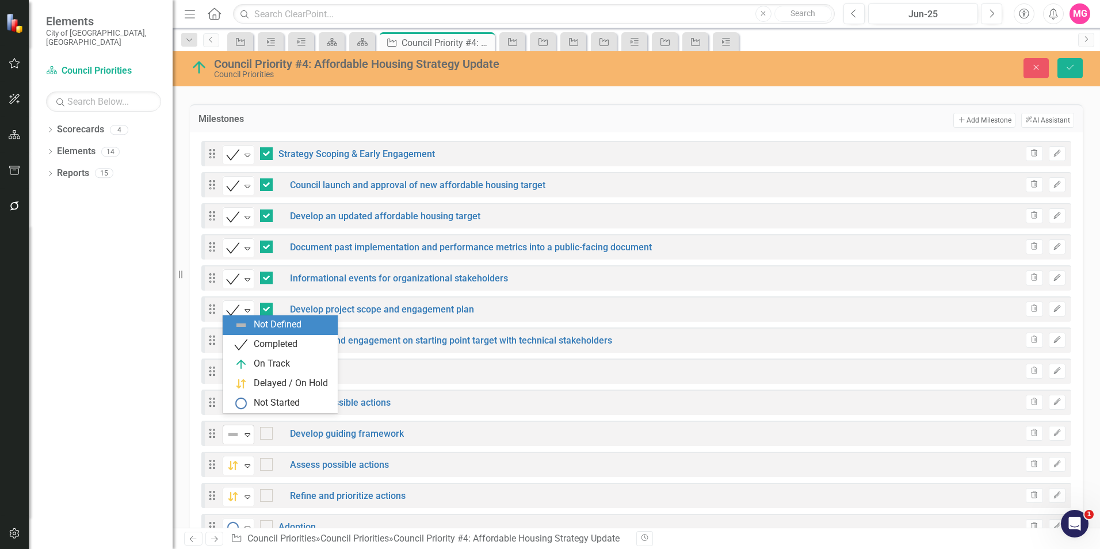
click at [231, 427] on img at bounding box center [233, 434] width 14 height 14
click at [279, 359] on div "On Track" at bounding box center [272, 363] width 36 height 13
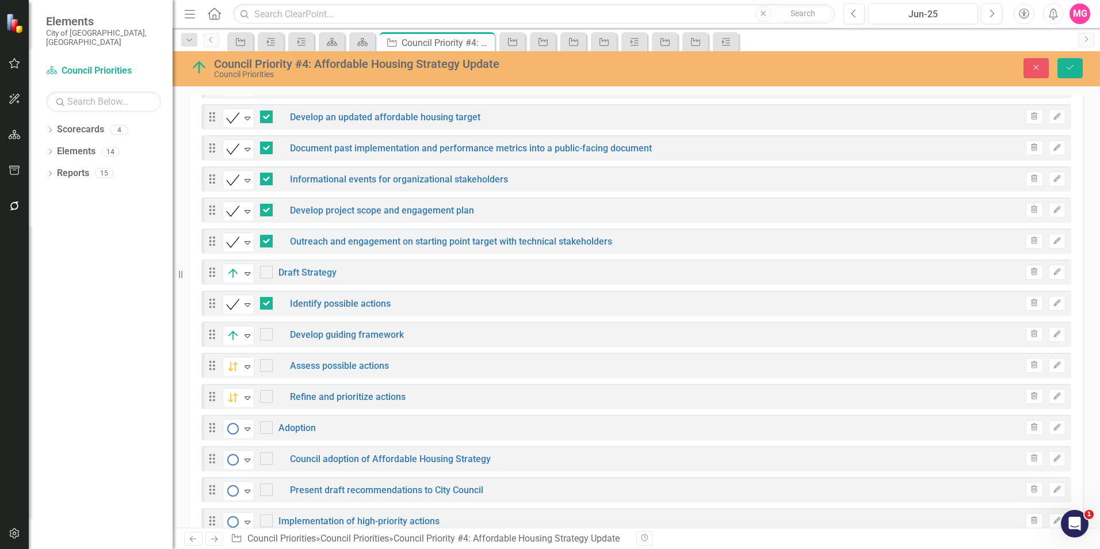
scroll to position [451, 0]
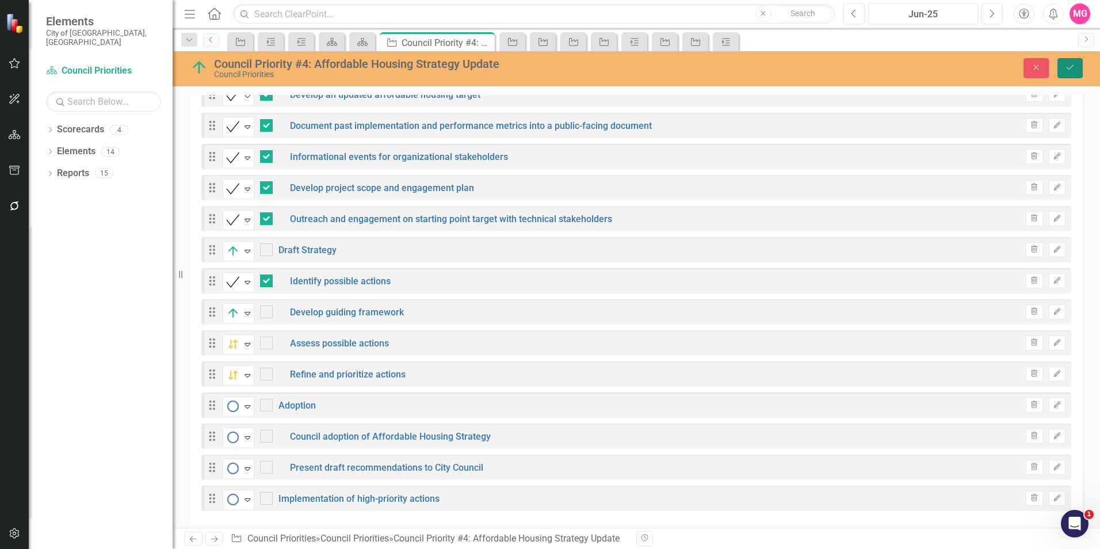
click at [1079, 77] on button "Save" at bounding box center [1069, 68] width 25 height 20
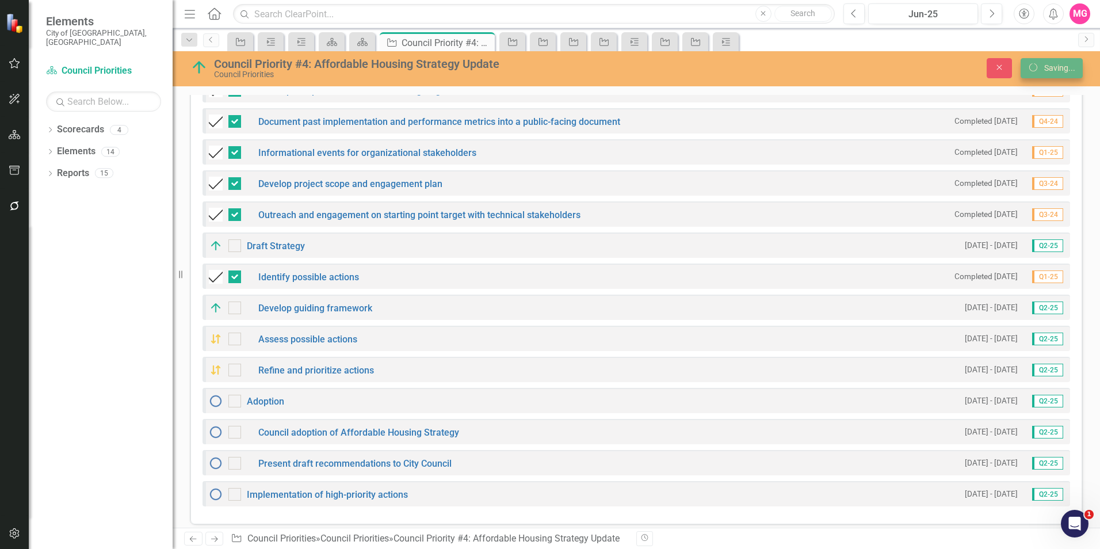
scroll to position [446, 0]
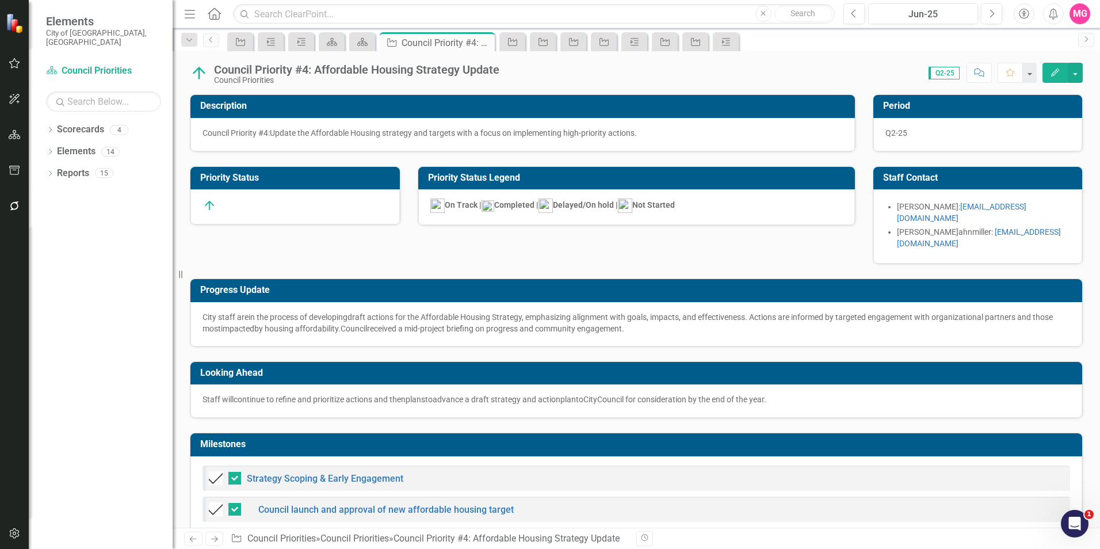
checkbox input "false"
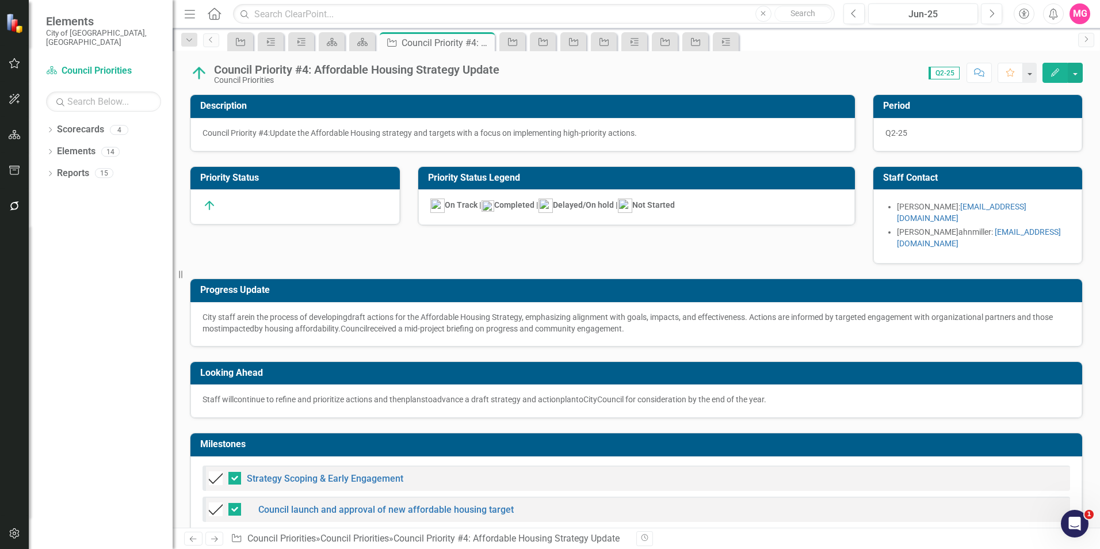
checkbox input "false"
checkbox input "true"
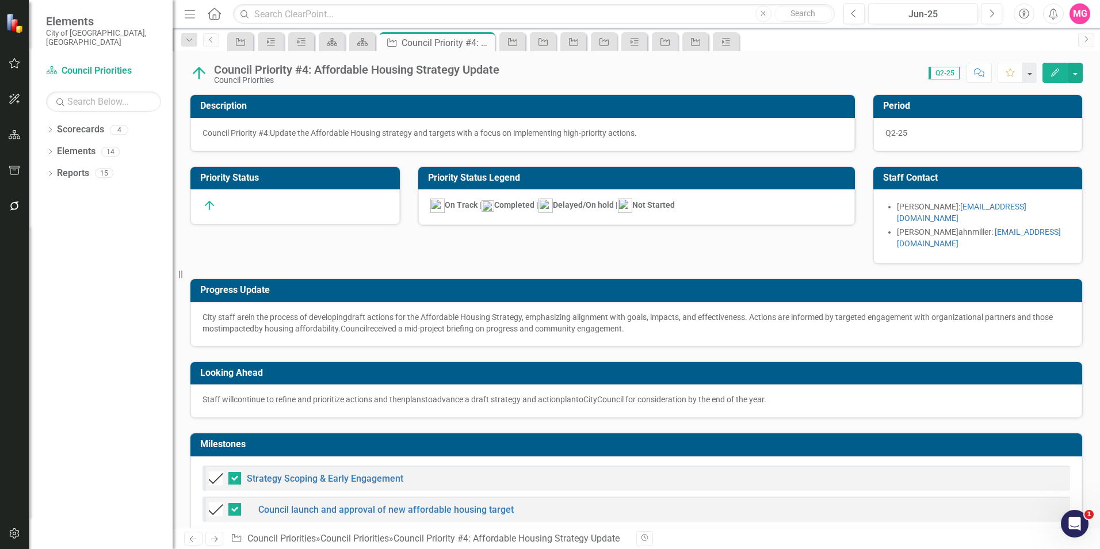
checkbox input "true"
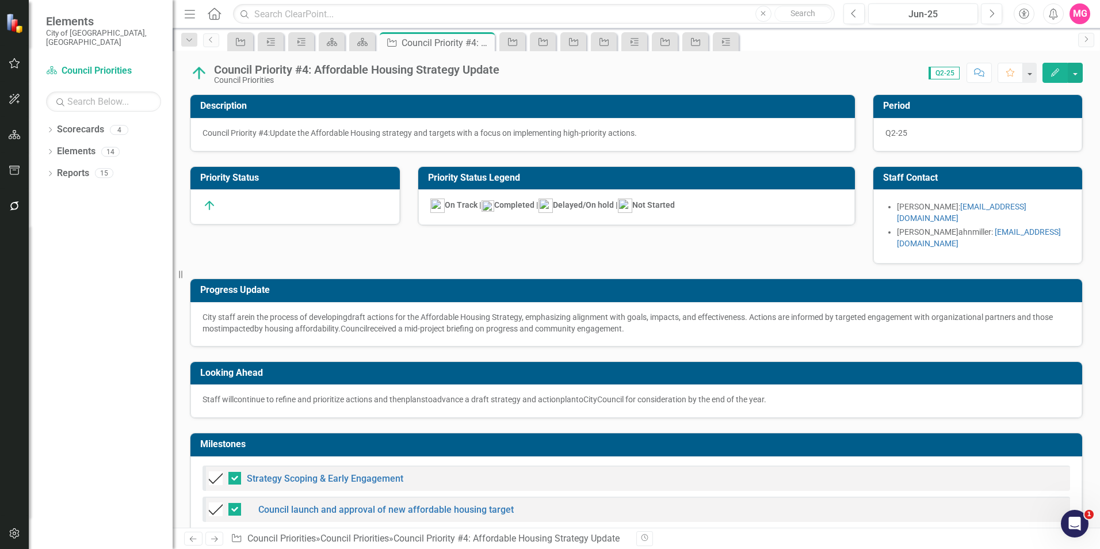
checkbox input "true"
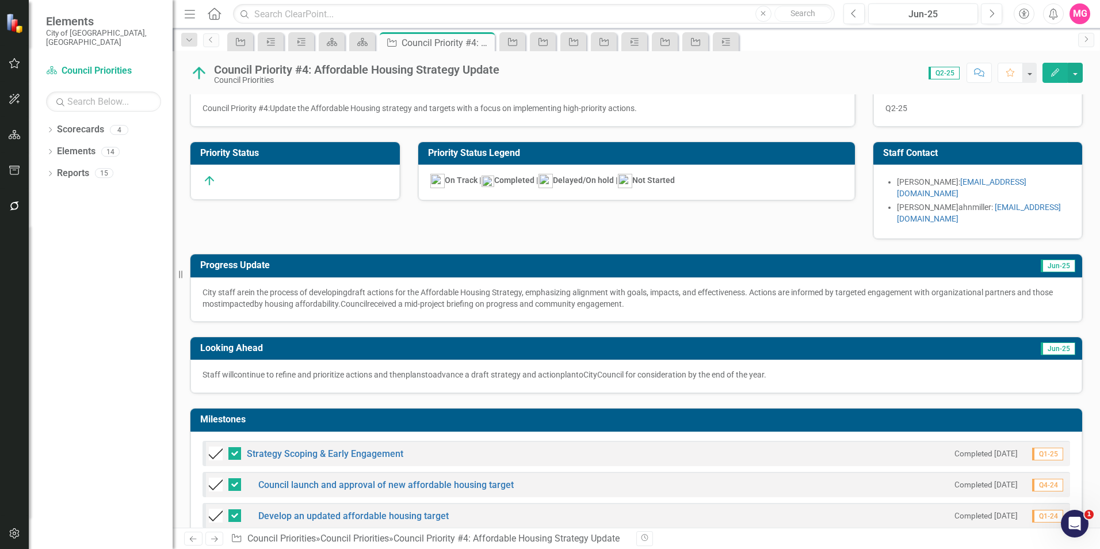
scroll to position [0, 0]
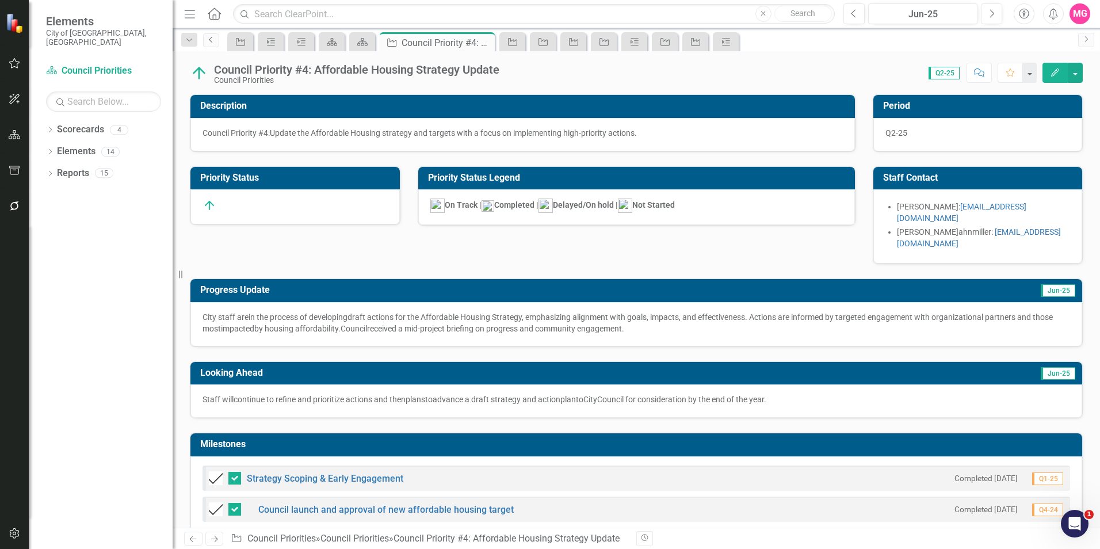
click at [212, 38] on icon "Previous" at bounding box center [211, 39] width 9 height 7
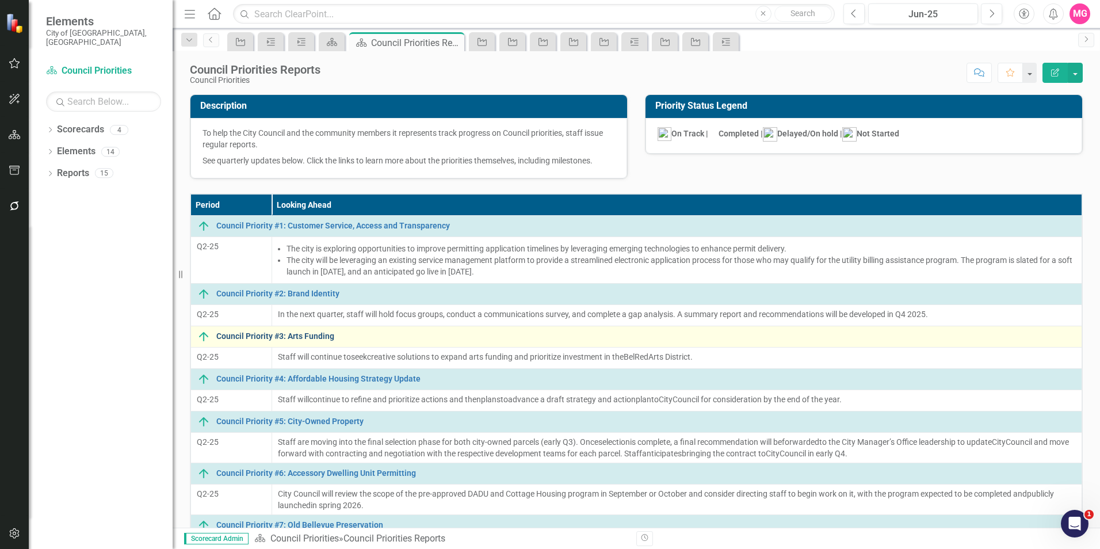
click at [312, 341] on link "Council Priority #3: Arts Funding" at bounding box center [646, 336] width 860 height 9
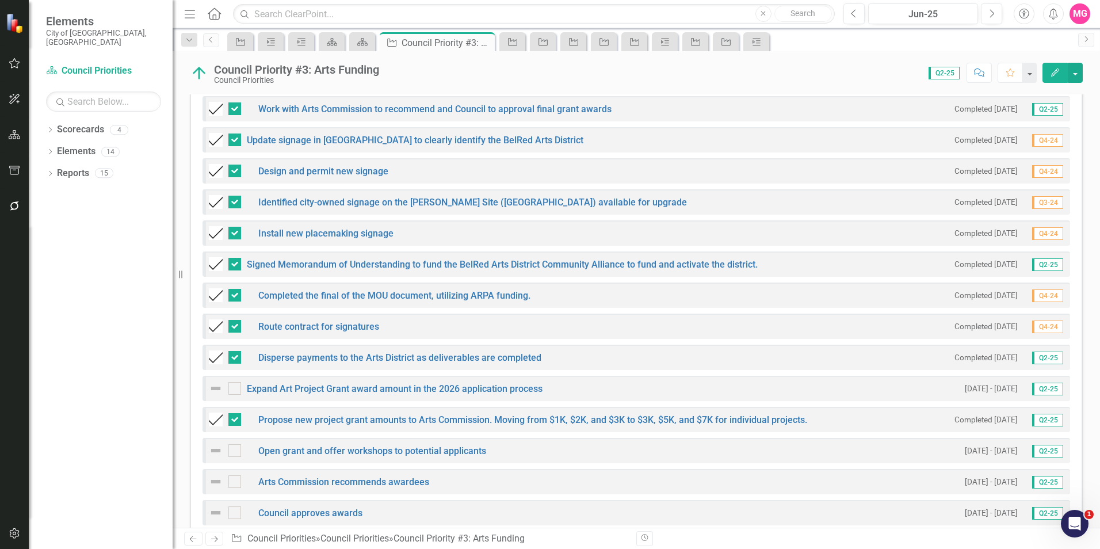
scroll to position [618, 0]
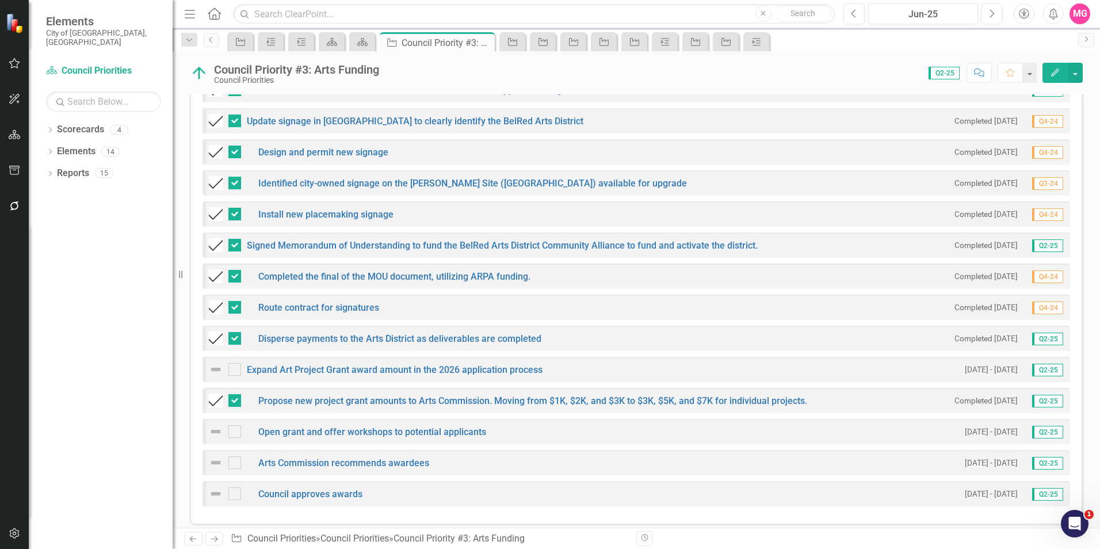
click at [219, 362] on img at bounding box center [216, 369] width 14 height 14
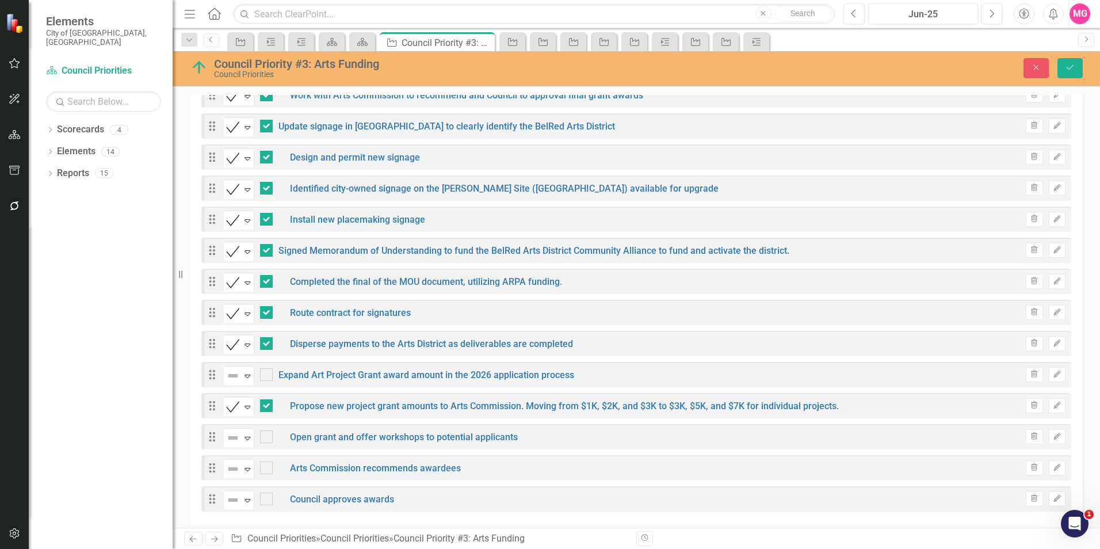
scroll to position [622, 0]
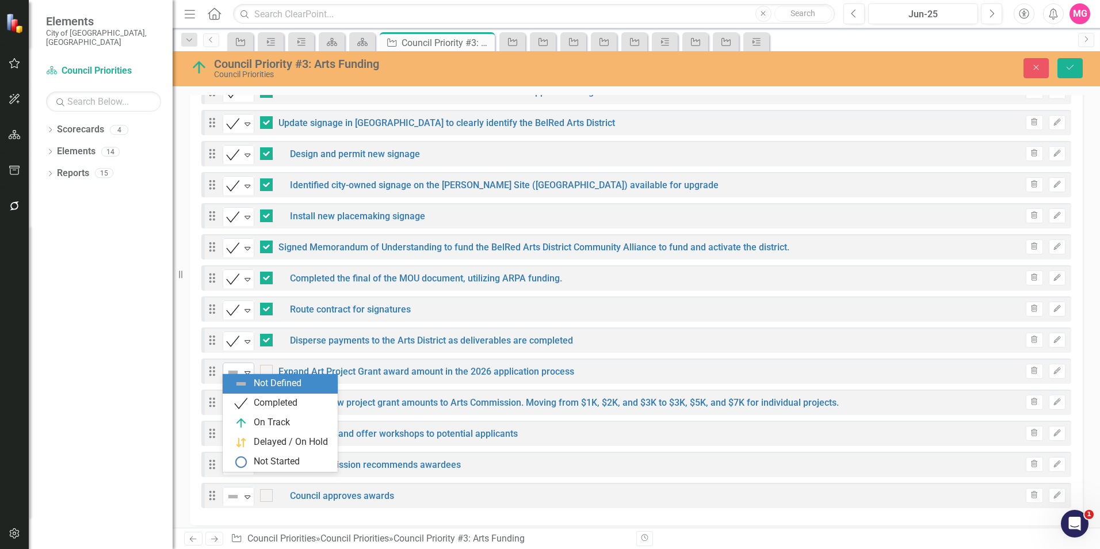
click at [241, 364] on div "Not Defined" at bounding box center [233, 372] width 17 height 16
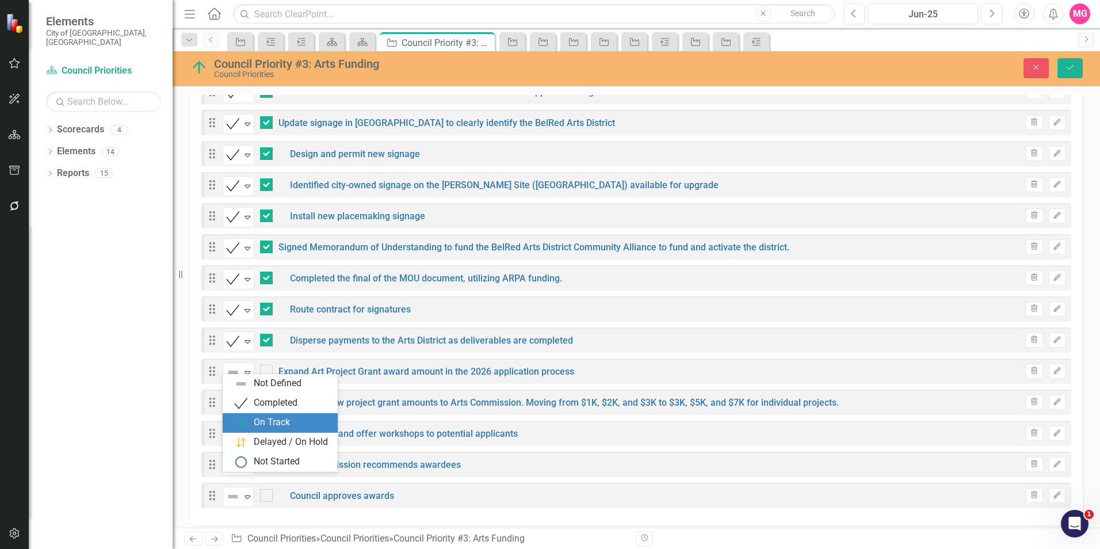
click at [285, 419] on div "On Track" at bounding box center [272, 422] width 36 height 13
click at [235, 496] on div "Not Defined" at bounding box center [233, 496] width 17 height 16
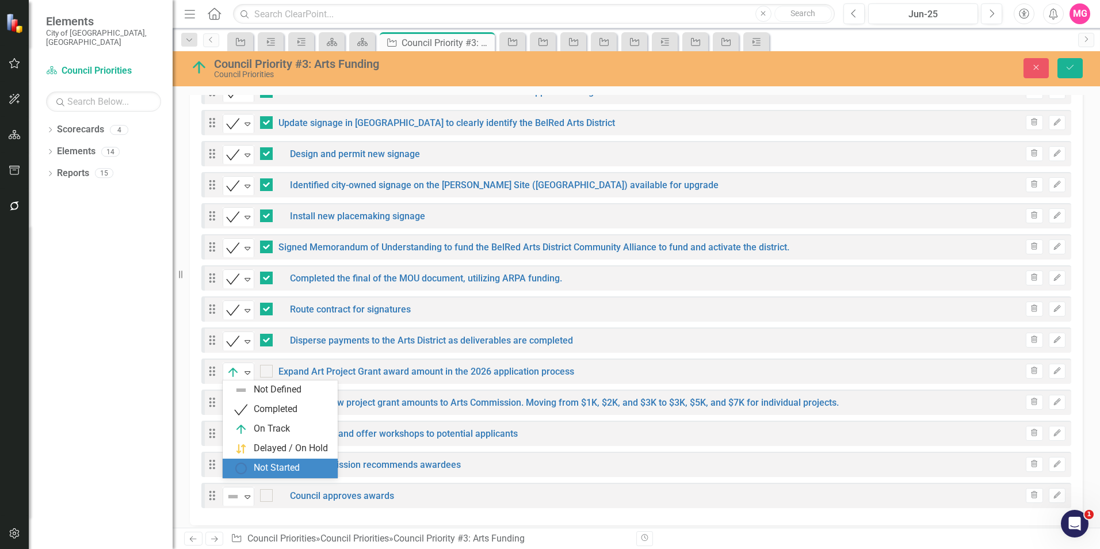
click at [262, 469] on div "Not Started" at bounding box center [277, 467] width 46 height 13
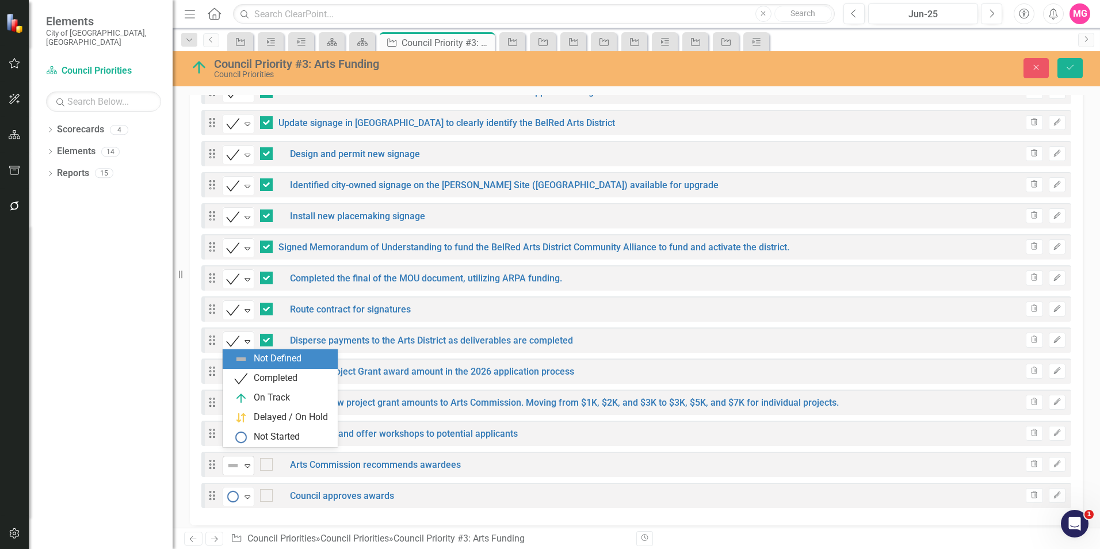
click at [242, 461] on icon "Expand" at bounding box center [248, 465] width 12 height 9
click at [270, 442] on div "Not Started" at bounding box center [277, 436] width 46 height 13
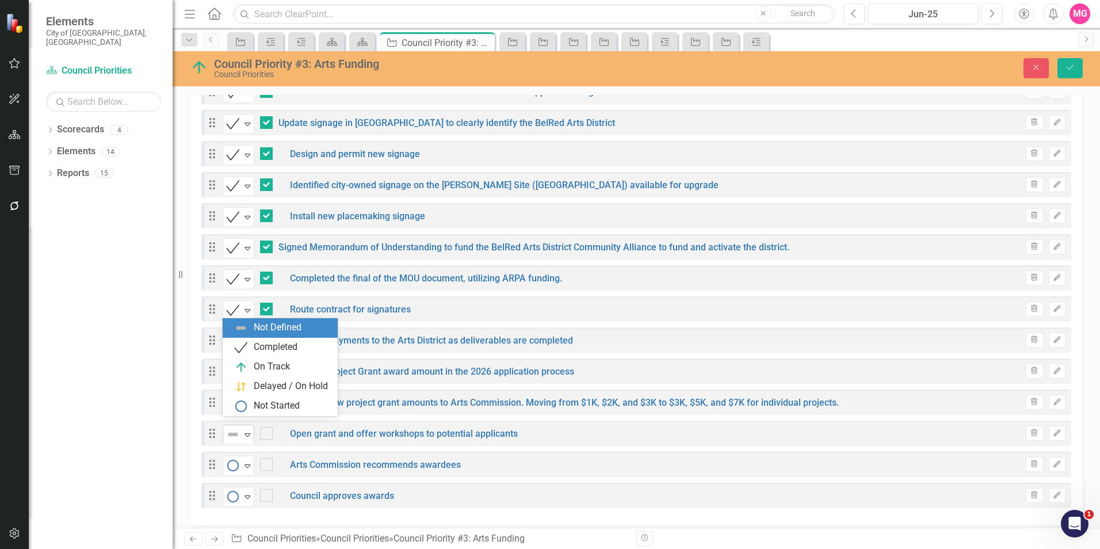
click at [226, 427] on img at bounding box center [233, 434] width 14 height 14
click at [273, 371] on div "On Track" at bounding box center [272, 366] width 36 height 13
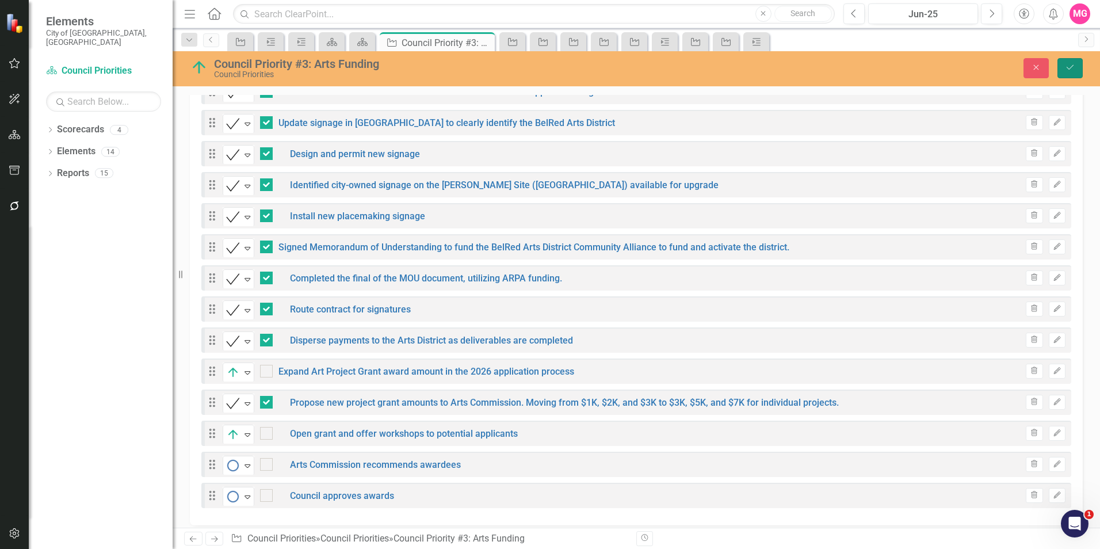
click at [1074, 68] on icon "Save" at bounding box center [1070, 67] width 10 height 8
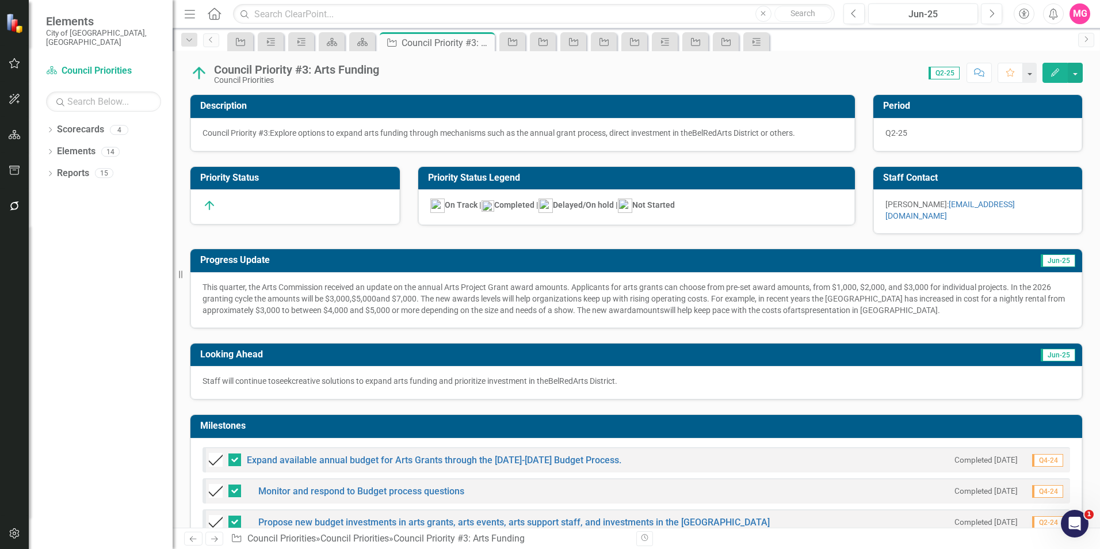
checkbox input "false"
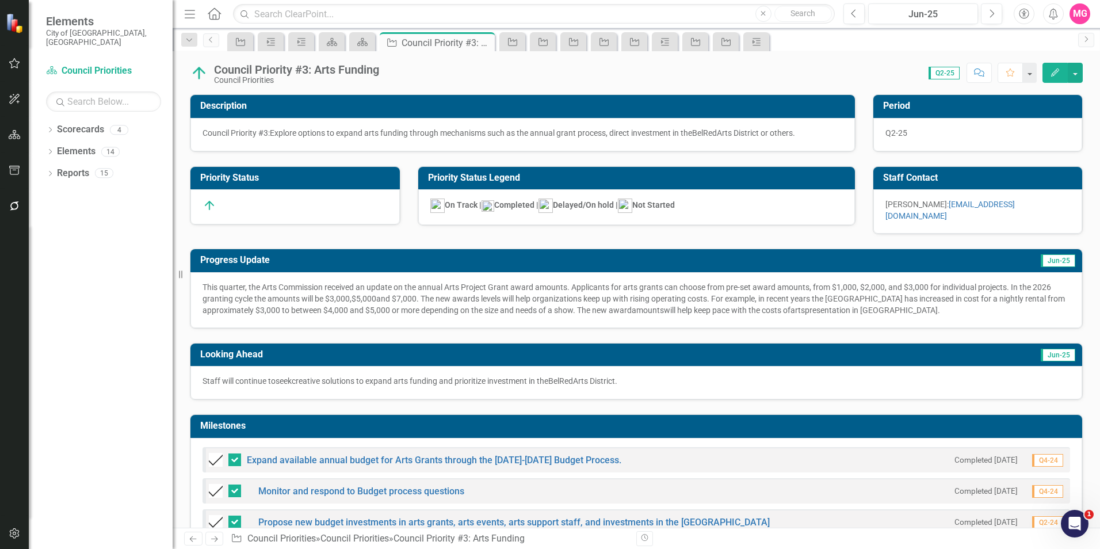
checkbox input "false"
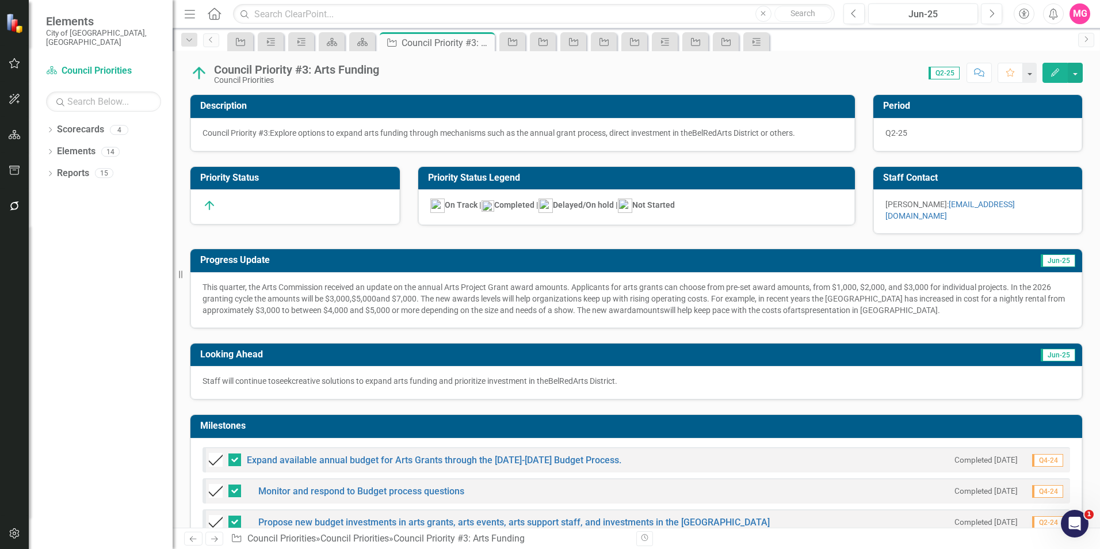
checkbox input "false"
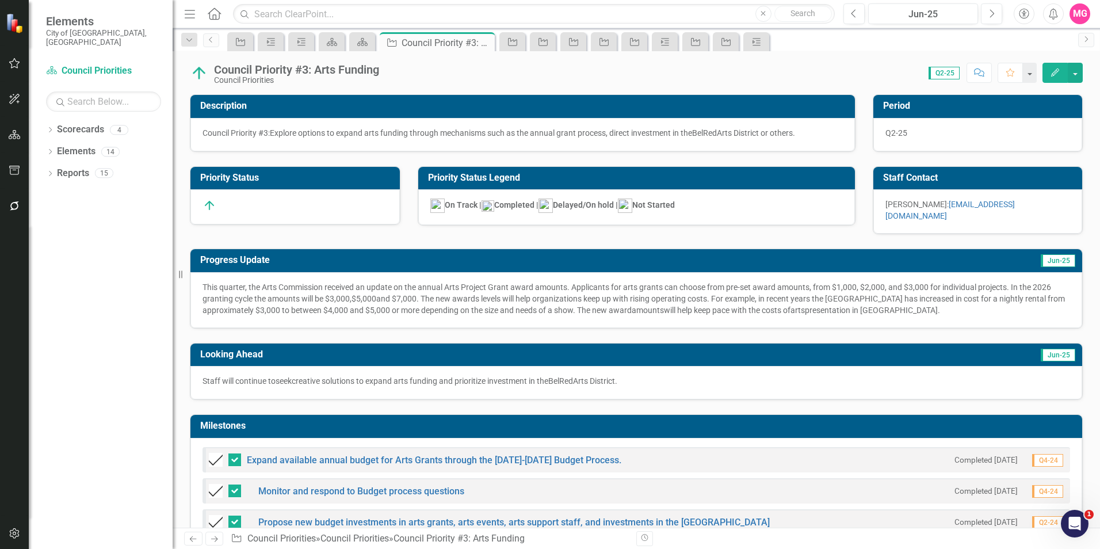
checkbox input "false"
checkbox input "true"
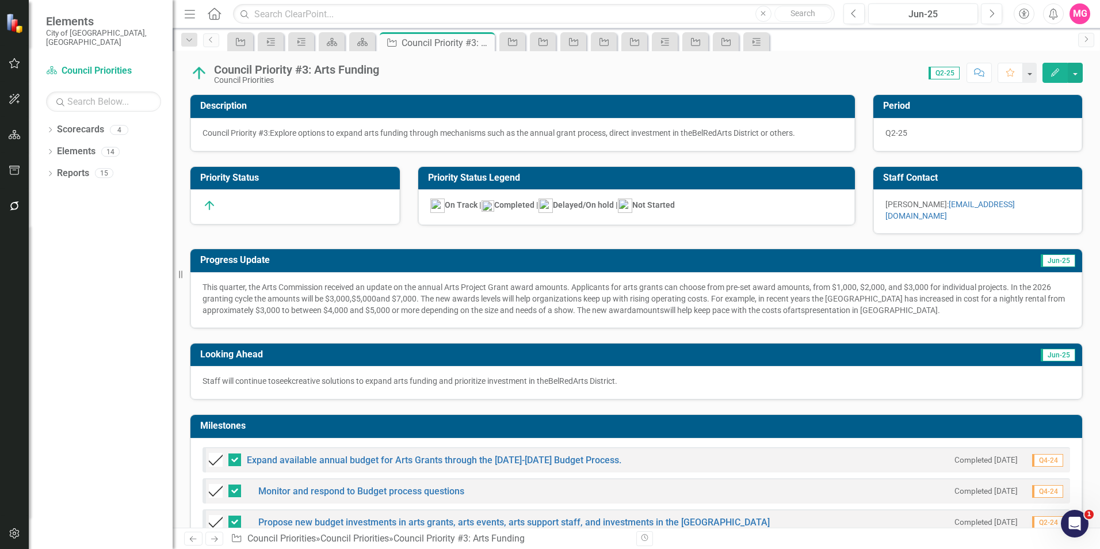
checkbox input "true"
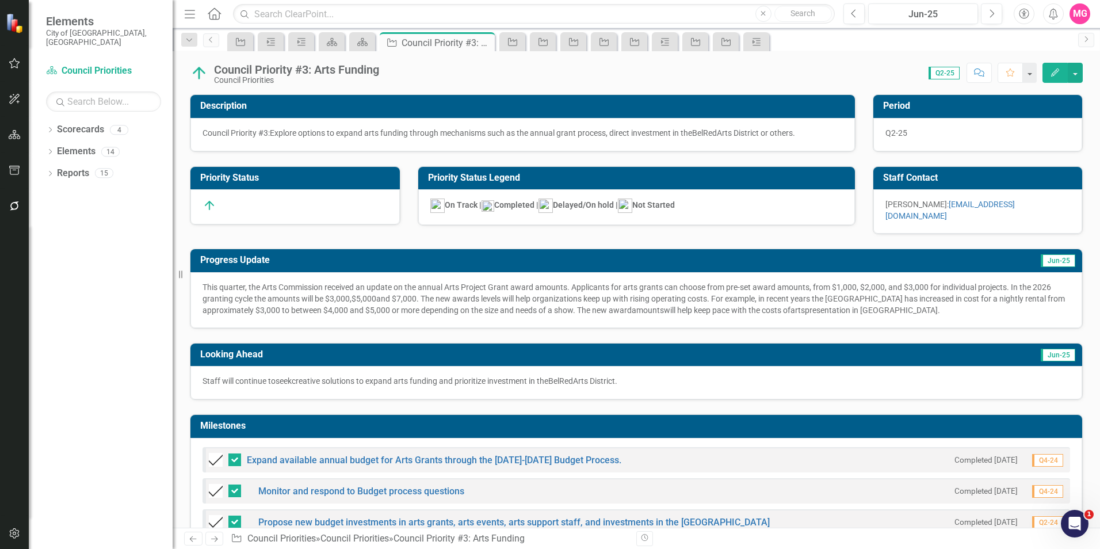
checkbox input "true"
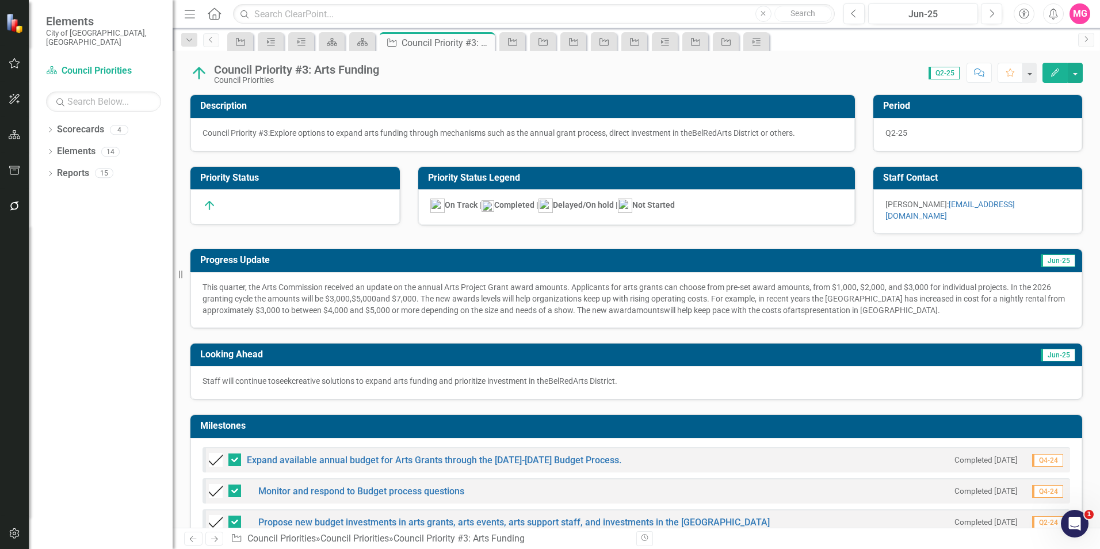
checkbox input "true"
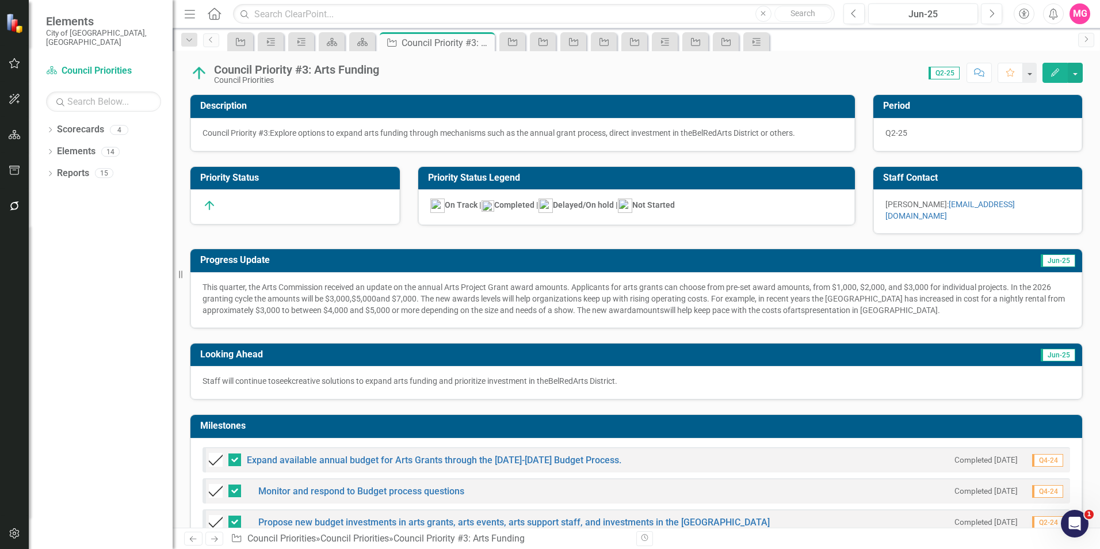
checkbox input "true"
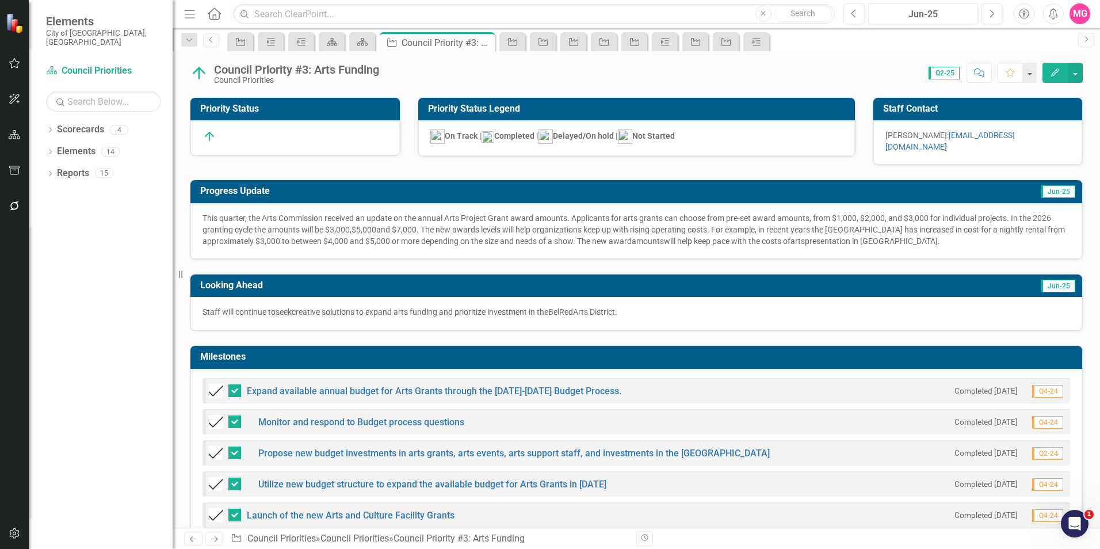
scroll to position [68, 0]
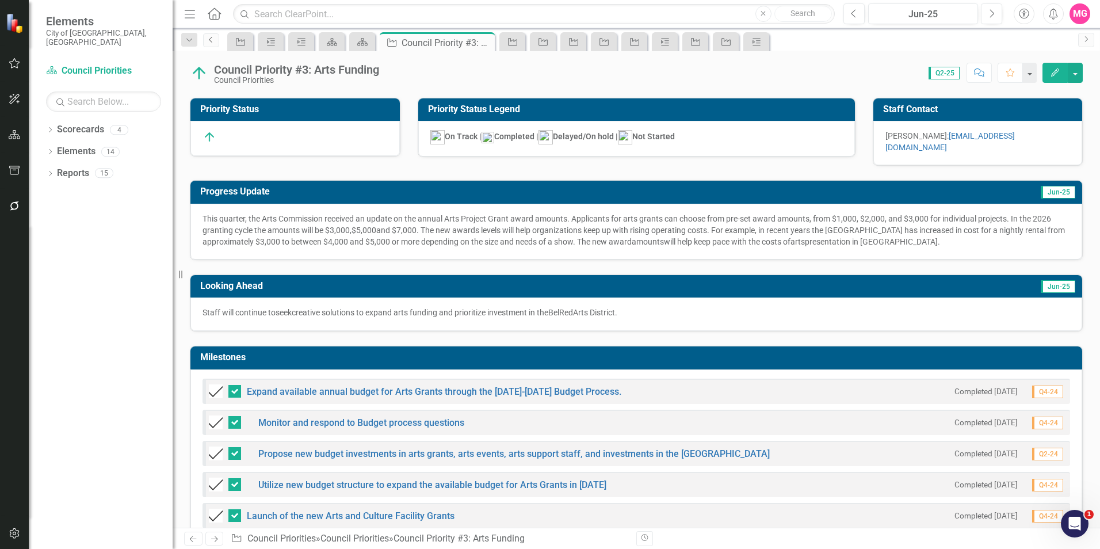
click at [211, 41] on icon at bounding box center [210, 40] width 3 height 6
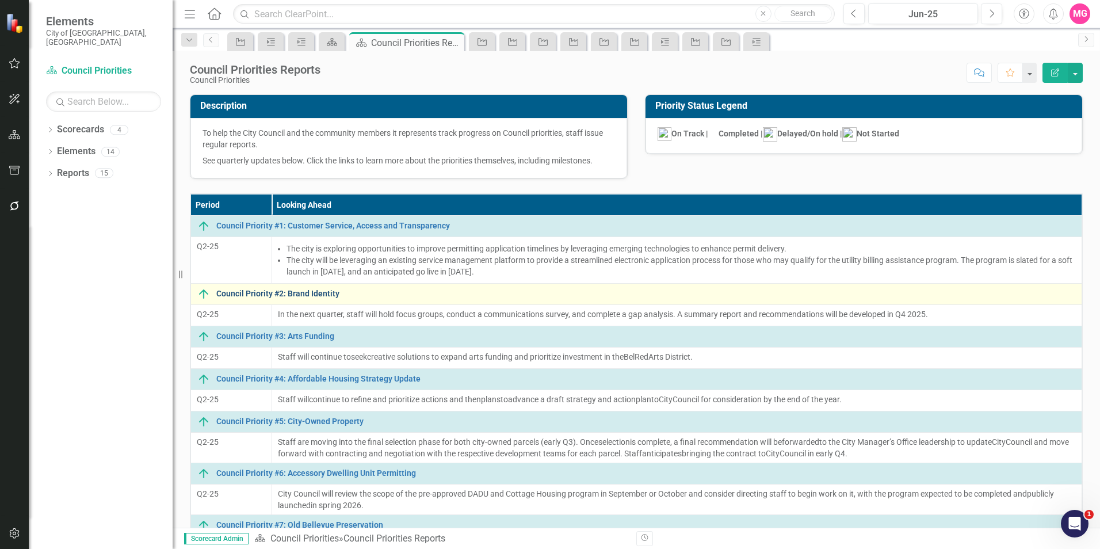
click at [308, 292] on link "Council Priority #2: Brand Identity" at bounding box center [646, 293] width 860 height 9
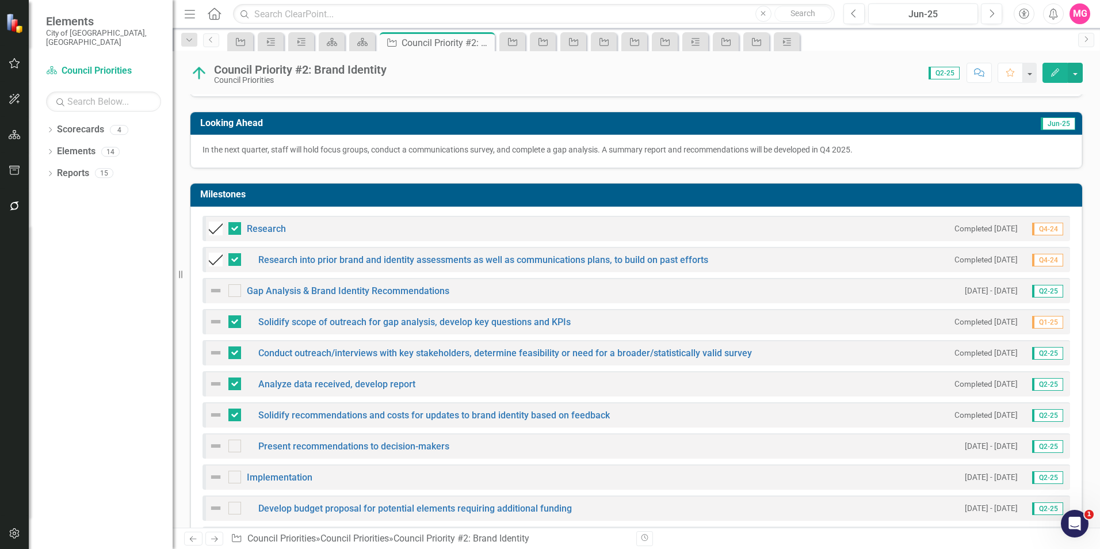
scroll to position [220, 0]
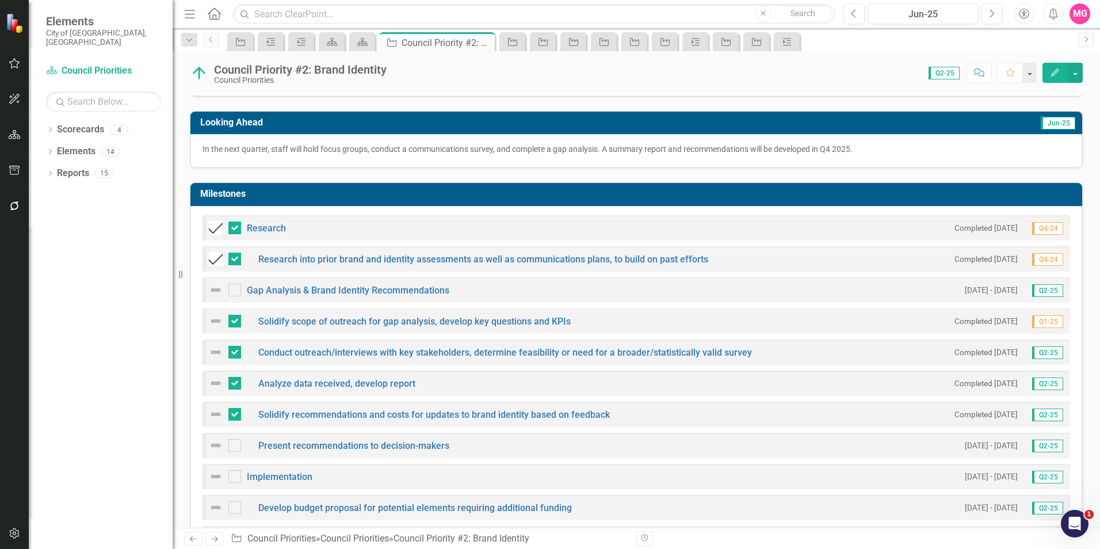
click at [213, 283] on img at bounding box center [216, 290] width 14 height 14
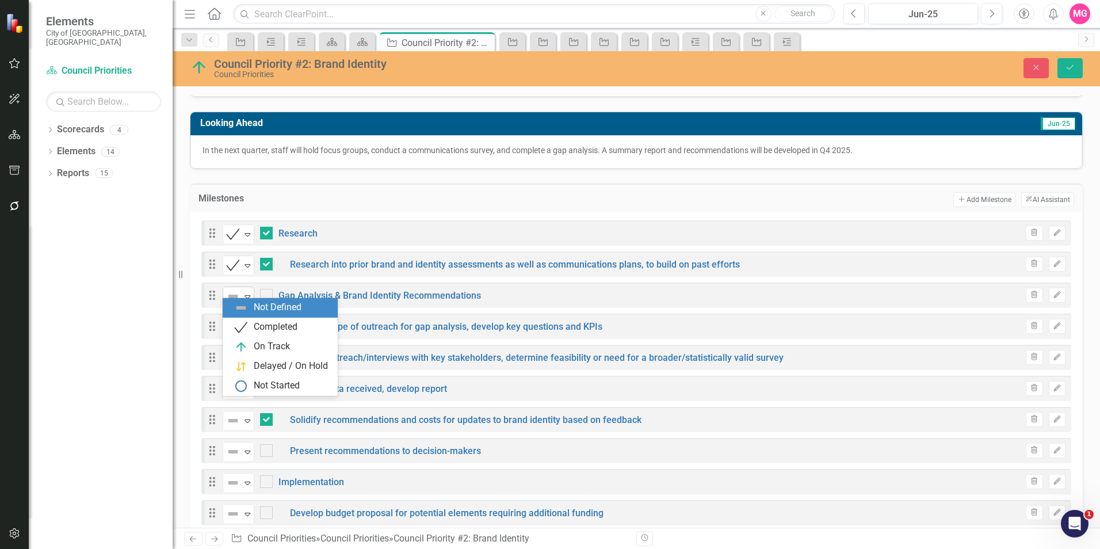
click at [235, 289] on img at bounding box center [233, 296] width 14 height 14
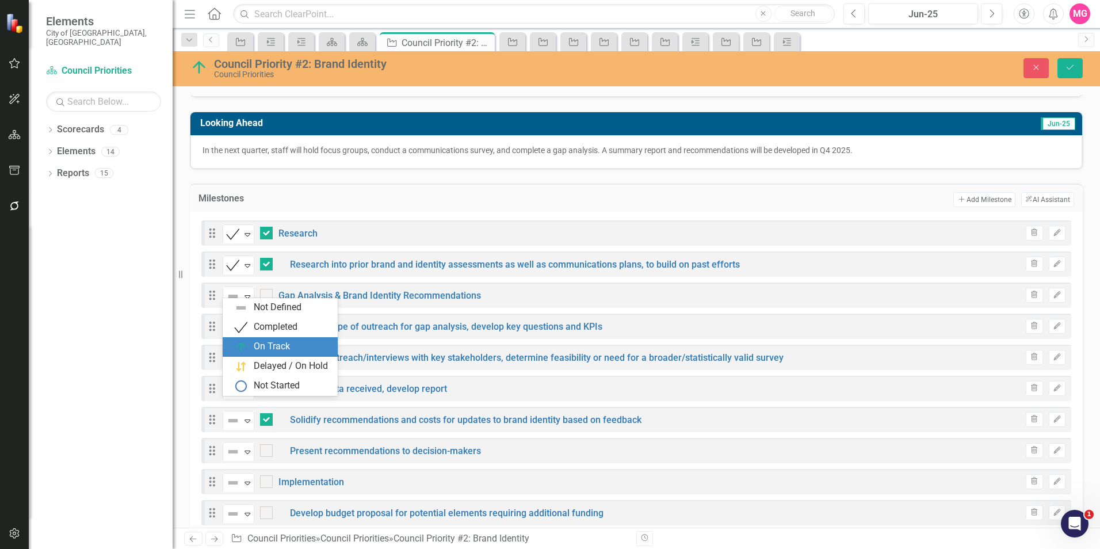
click at [268, 340] on div "On Track" at bounding box center [282, 347] width 97 height 14
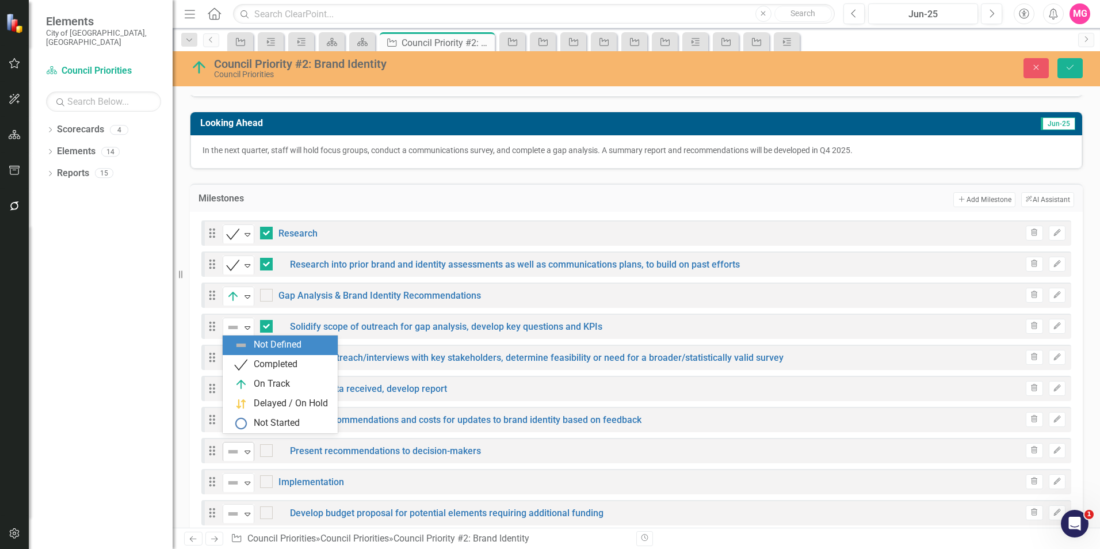
click at [240, 445] on div "Not Defined" at bounding box center [233, 452] width 15 height 14
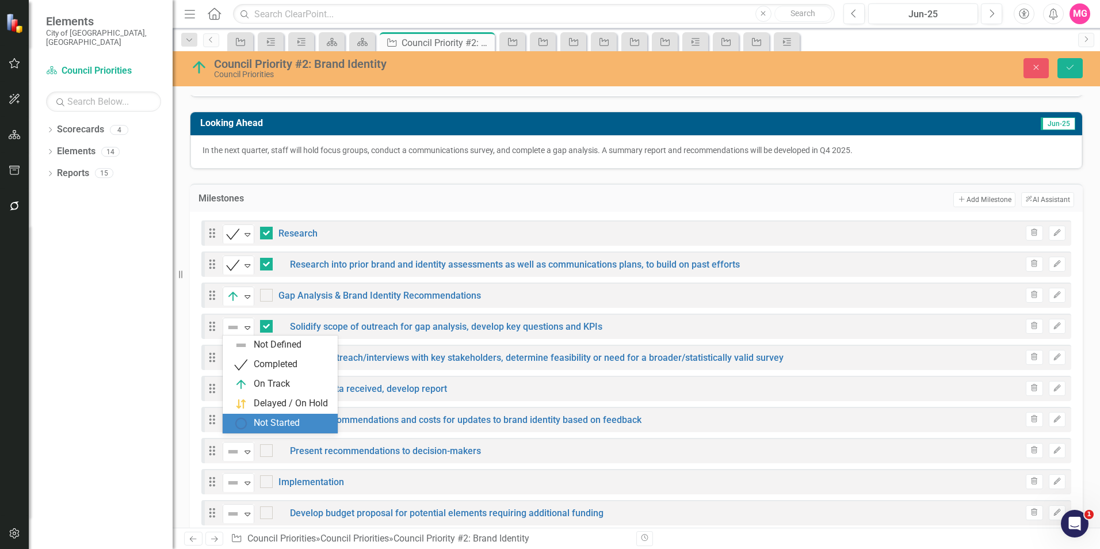
click at [285, 422] on div "Not Started" at bounding box center [277, 423] width 46 height 13
click at [247, 447] on icon "Expand" at bounding box center [248, 451] width 12 height 9
click at [266, 386] on div "On Track" at bounding box center [272, 383] width 36 height 13
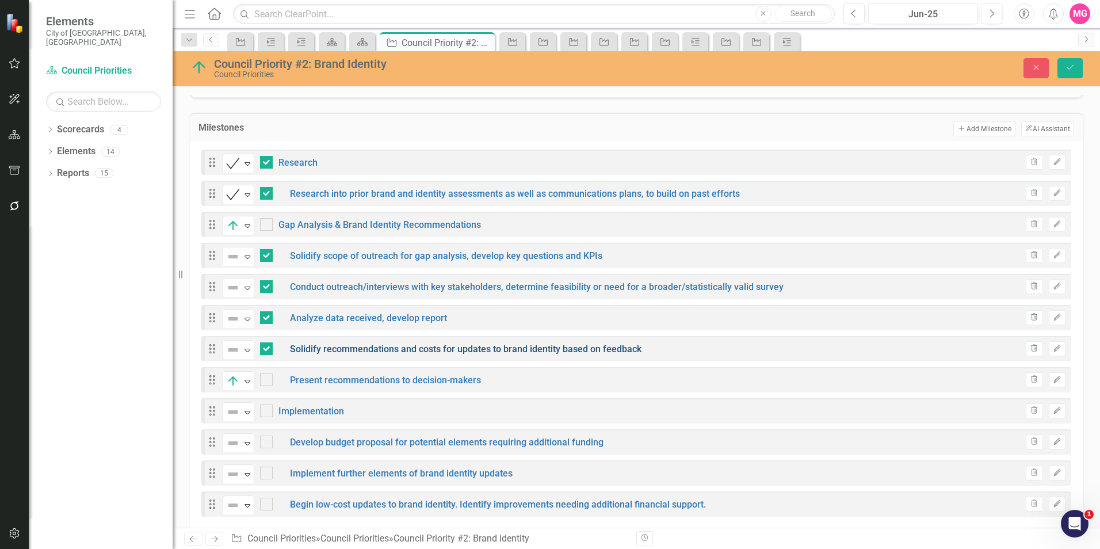
scroll to position [292, 0]
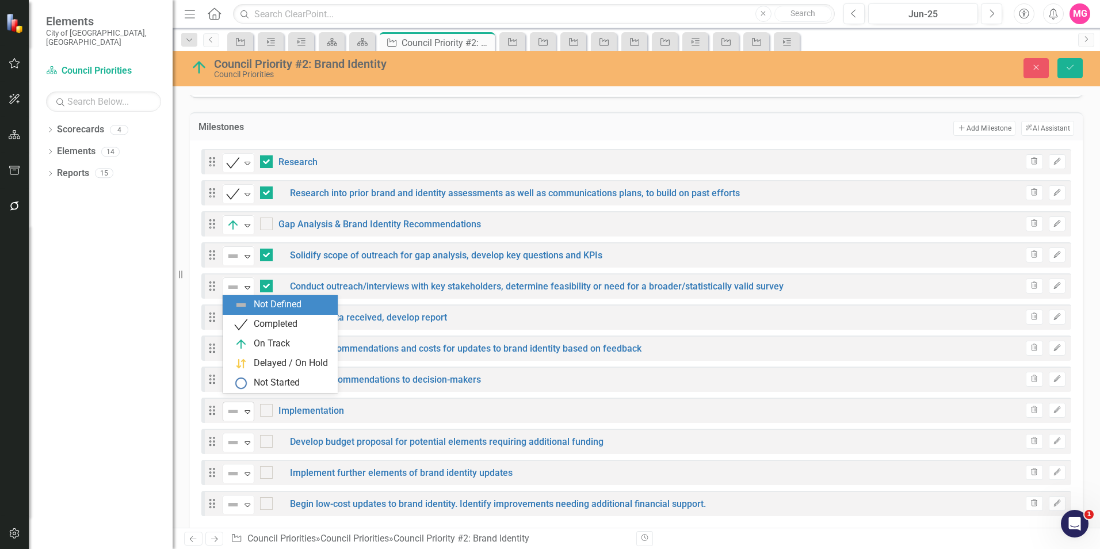
click at [238, 406] on img at bounding box center [233, 411] width 14 height 14
click at [249, 388] on div "Not Started" at bounding box center [282, 383] width 97 height 14
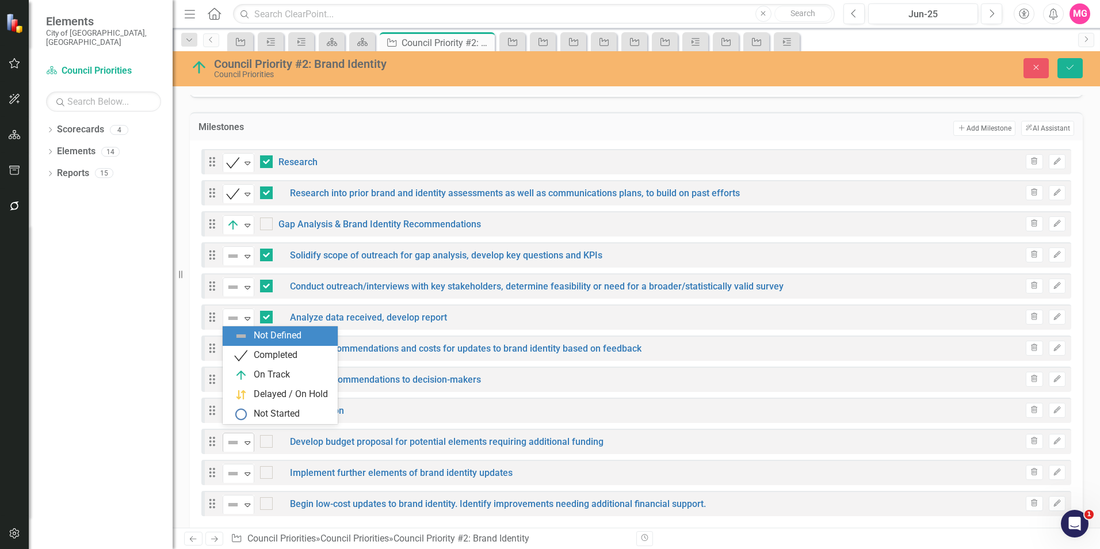
click at [239, 436] on img at bounding box center [233, 443] width 14 height 14
click at [262, 420] on div "Not Started" at bounding box center [277, 413] width 46 height 13
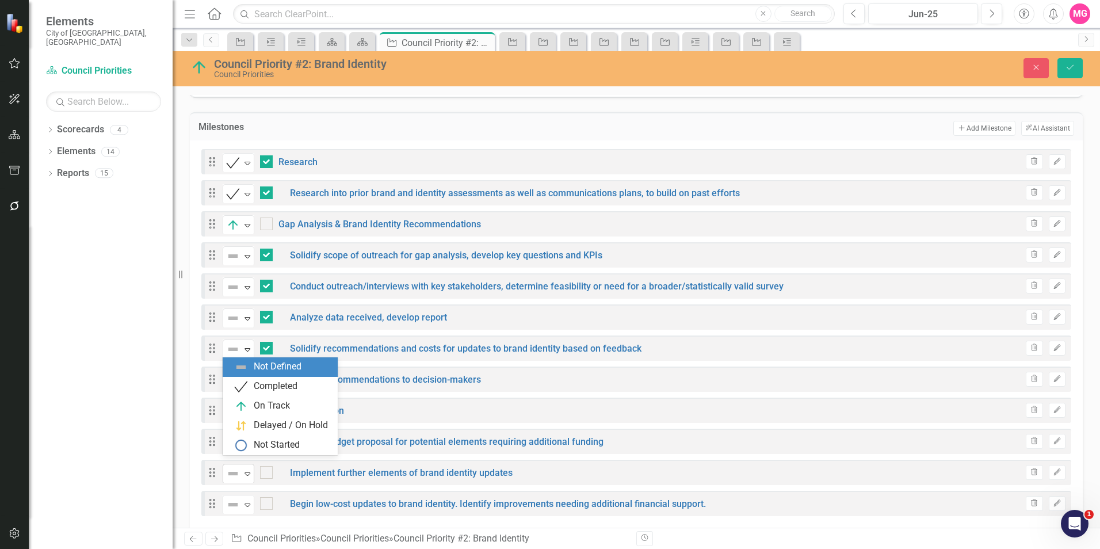
click at [230, 467] on img at bounding box center [233, 474] width 14 height 14
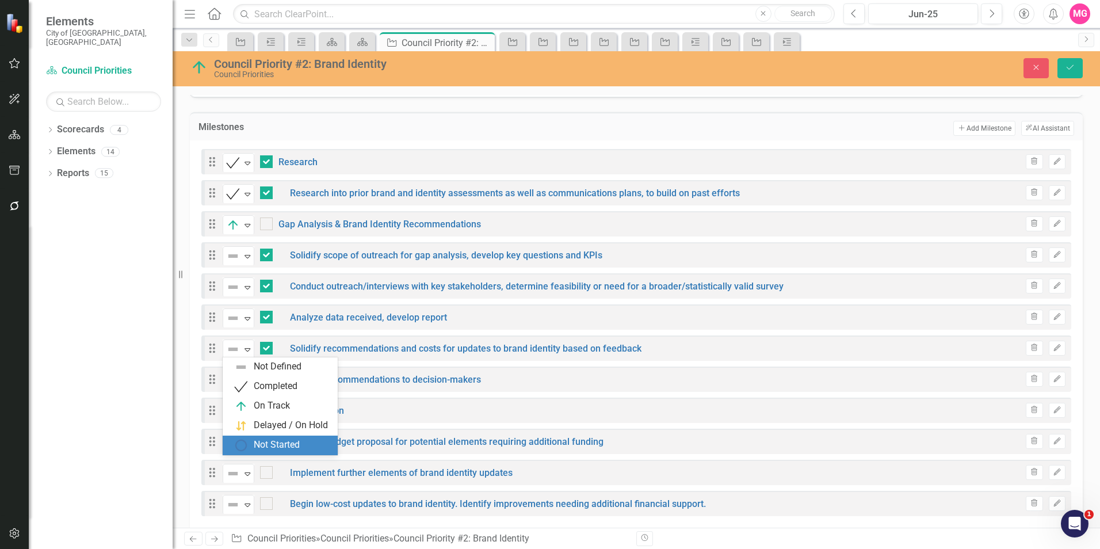
click at [264, 440] on div "Not Started" at bounding box center [277, 444] width 46 height 13
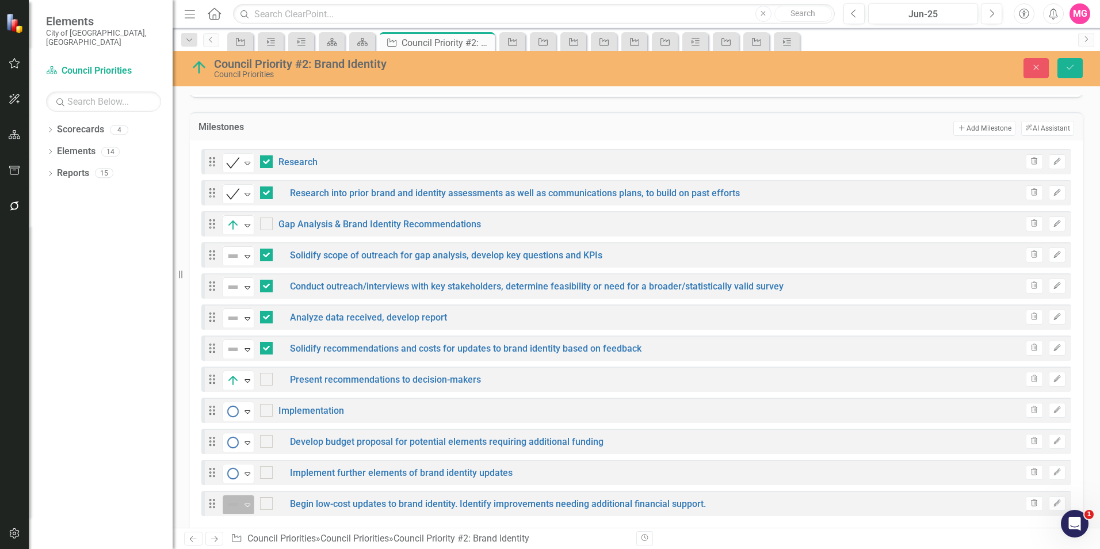
click at [239, 498] on img at bounding box center [233, 505] width 14 height 14
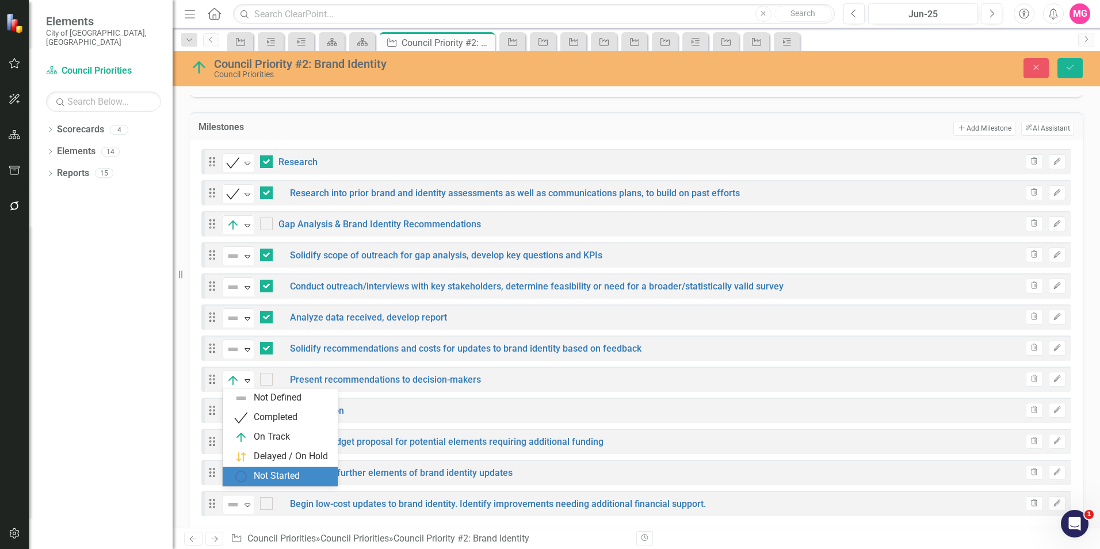
click at [273, 471] on div "Not Started" at bounding box center [277, 475] width 46 height 13
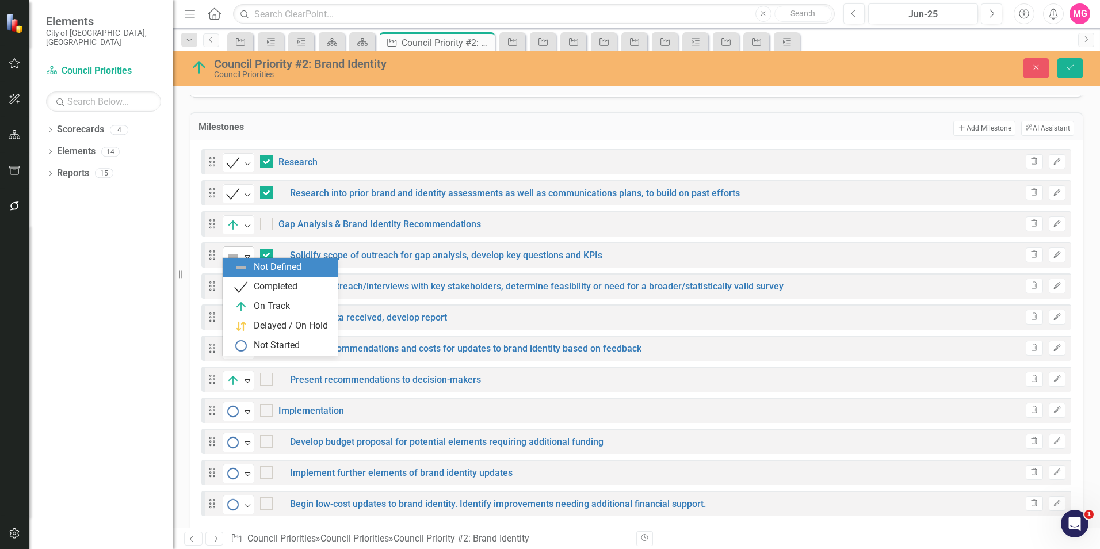
click at [249, 247] on div "Expand" at bounding box center [248, 256] width 12 height 19
click at [263, 284] on div "Completed" at bounding box center [276, 286] width 44 height 13
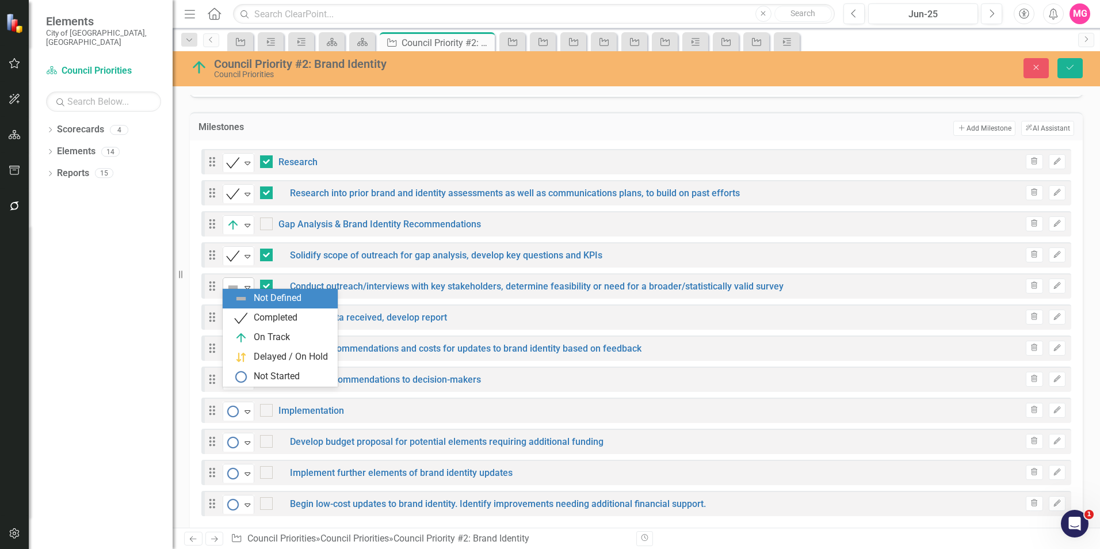
click at [231, 280] on img at bounding box center [233, 287] width 14 height 14
click at [262, 314] on div "Completed" at bounding box center [276, 317] width 44 height 13
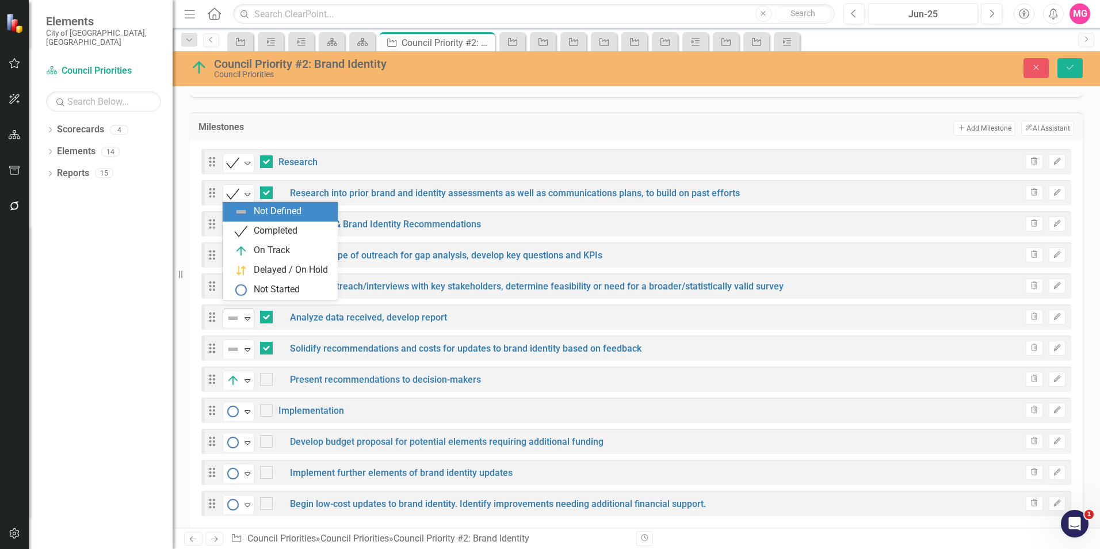
click at [249, 317] on icon at bounding box center [248, 318] width 6 height 3
click at [263, 231] on div "Completed" at bounding box center [276, 230] width 44 height 13
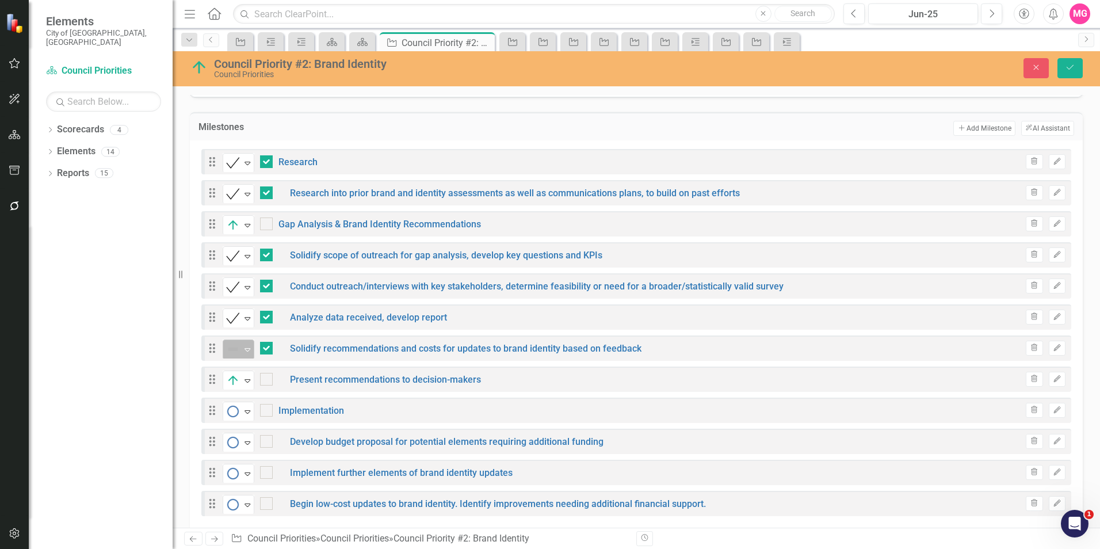
click at [244, 345] on icon "Expand" at bounding box center [248, 349] width 12 height 9
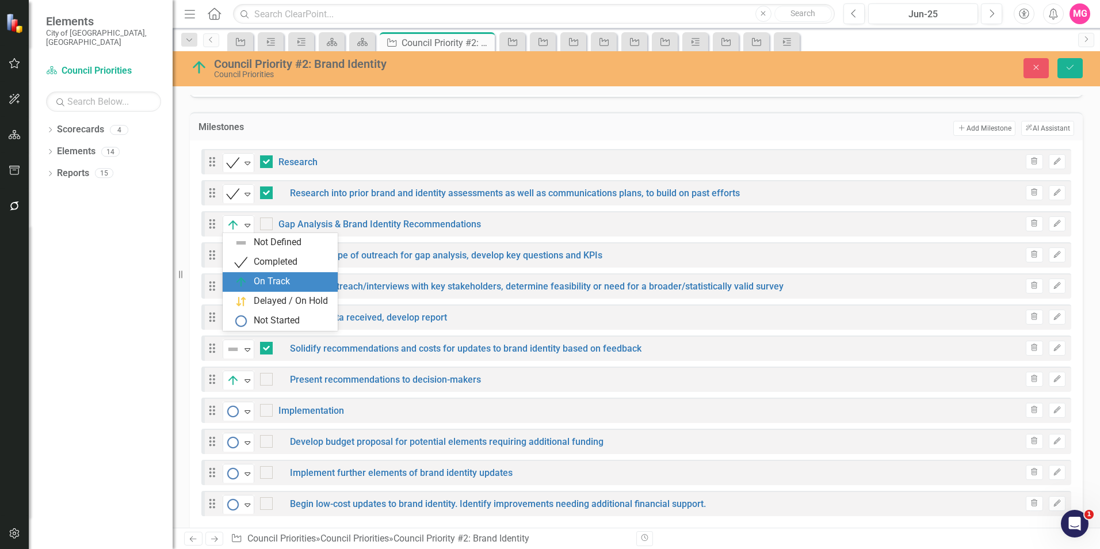
click at [272, 277] on div "On Track" at bounding box center [272, 281] width 36 height 13
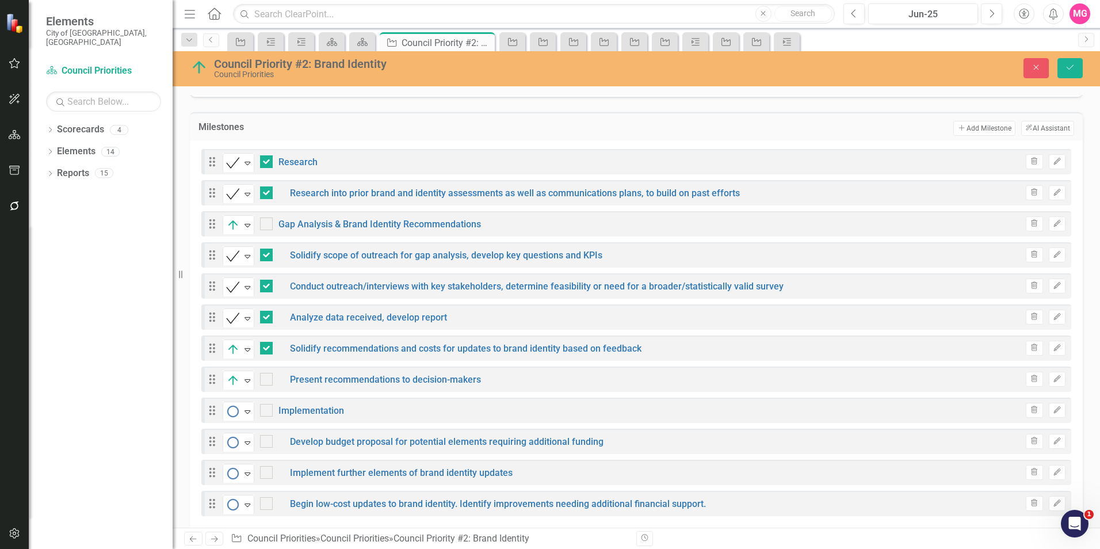
scroll to position [300, 0]
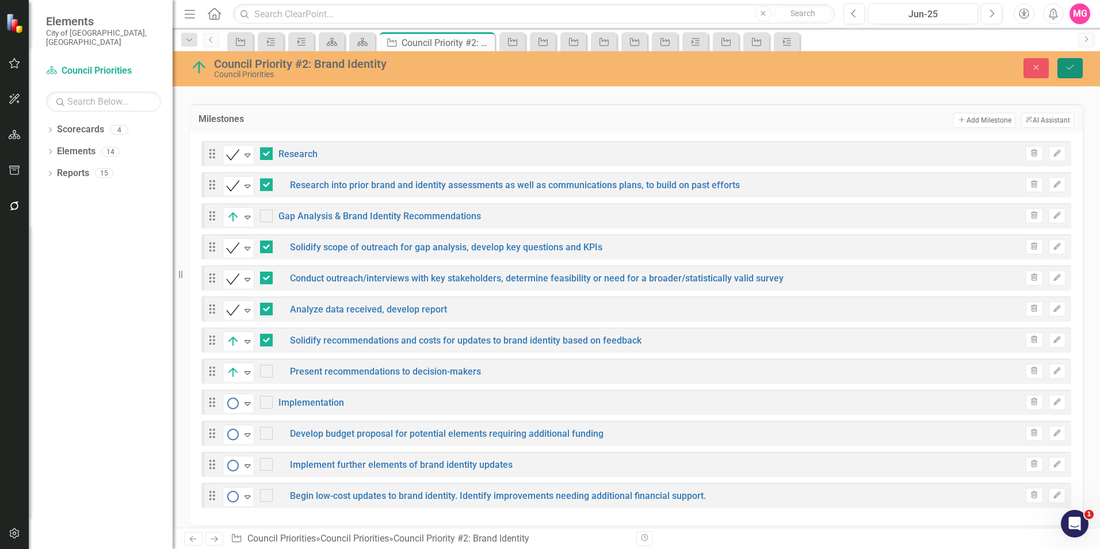
click at [1078, 67] on button "Save" at bounding box center [1069, 68] width 25 height 20
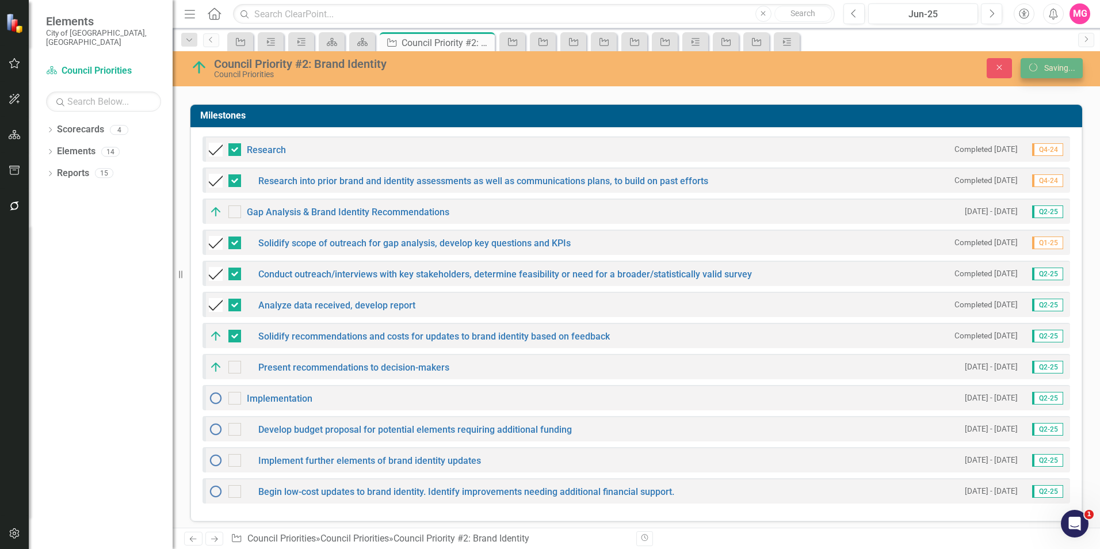
scroll to position [297, 0]
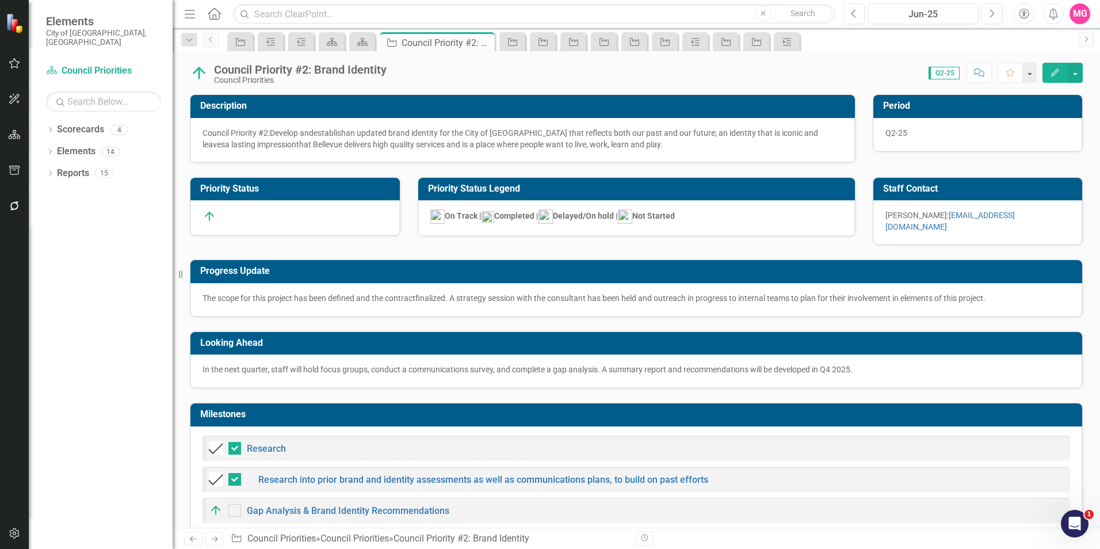
checkbox input "false"
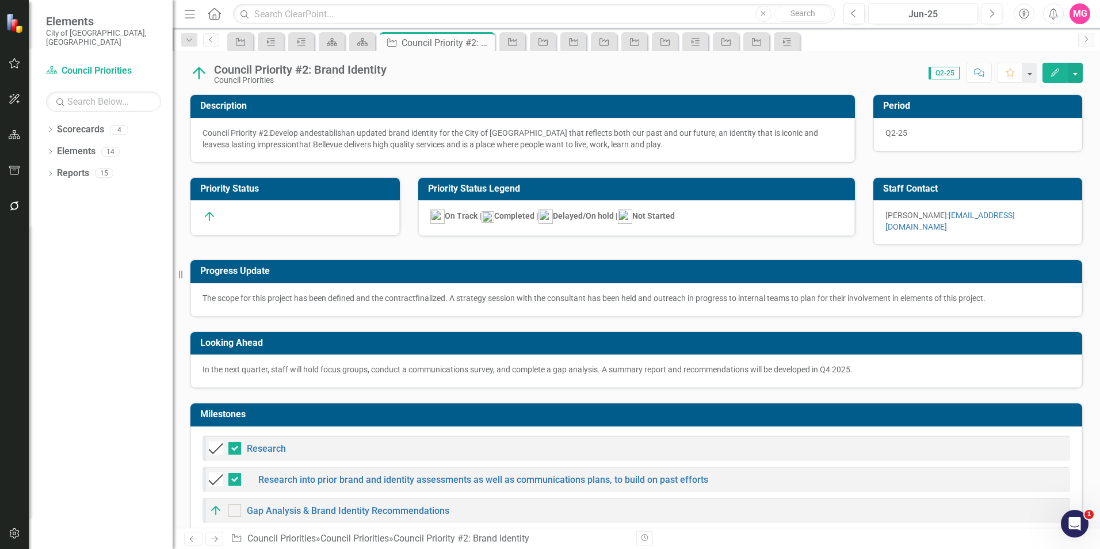
checkbox input "false"
checkbox input "true"
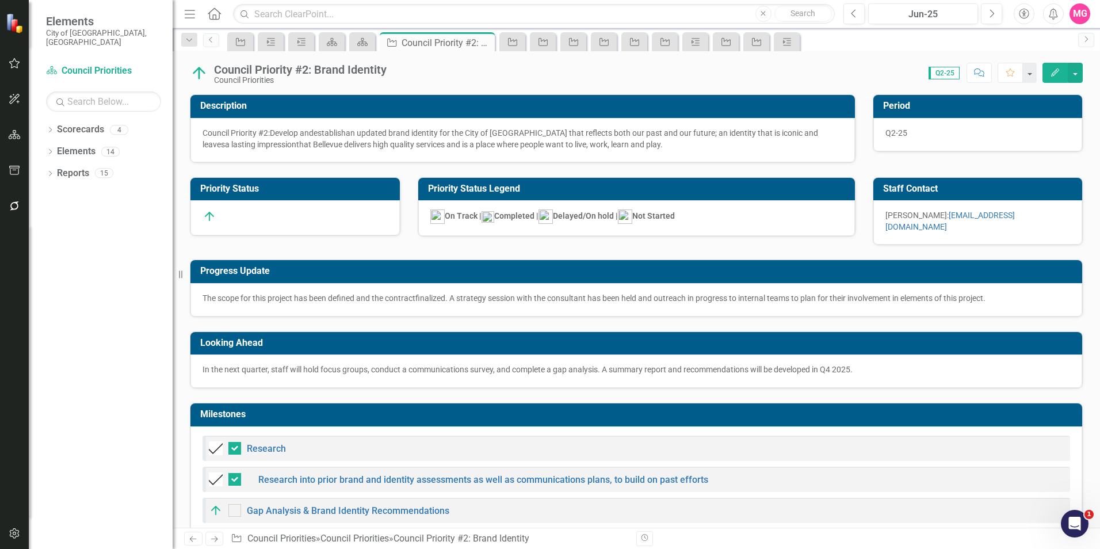
checkbox input "true"
